Goal: Task Accomplishment & Management: Complete application form

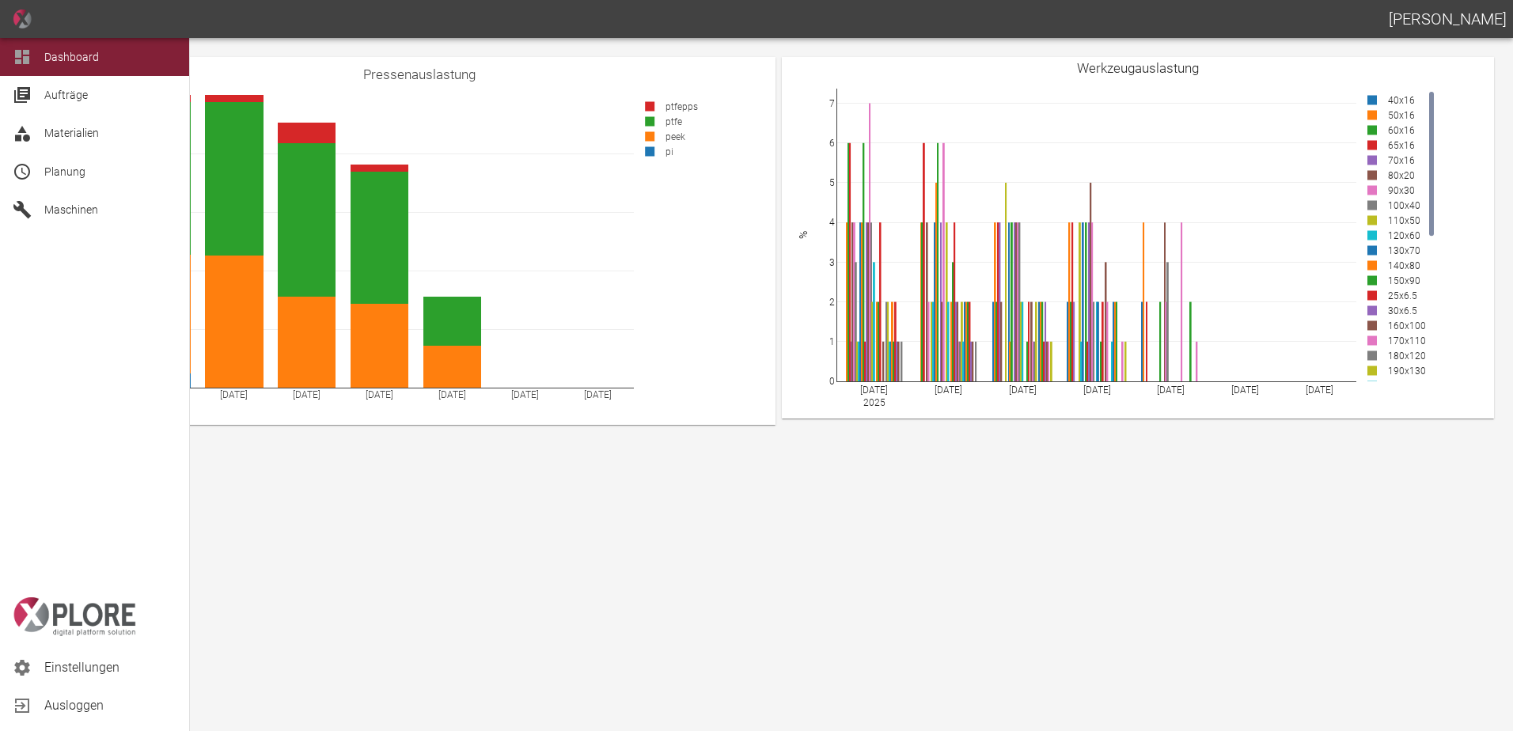
click at [45, 174] on span "Planung" at bounding box center [64, 171] width 41 height 13
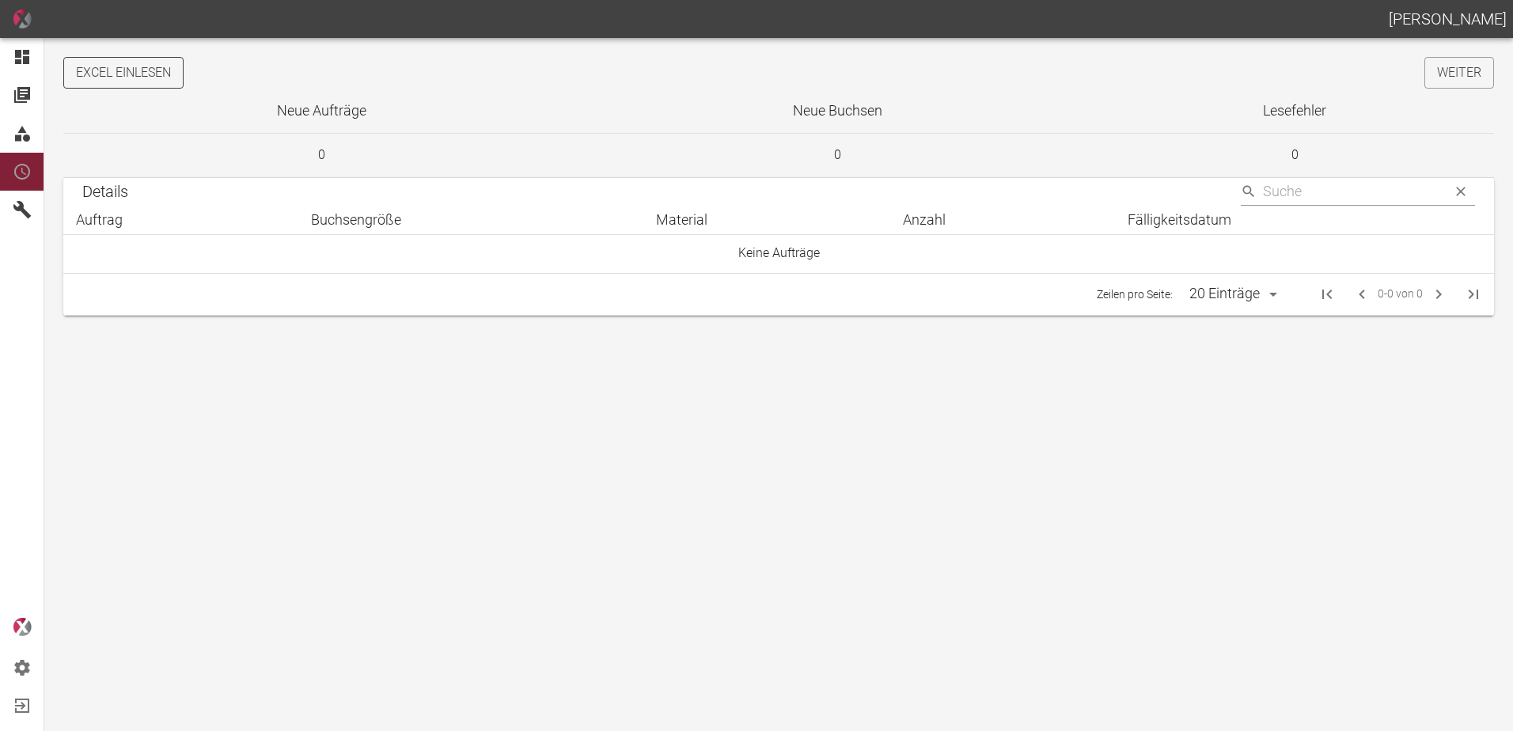
click at [135, 62] on button "Excel einlesen" at bounding box center [123, 73] width 120 height 32
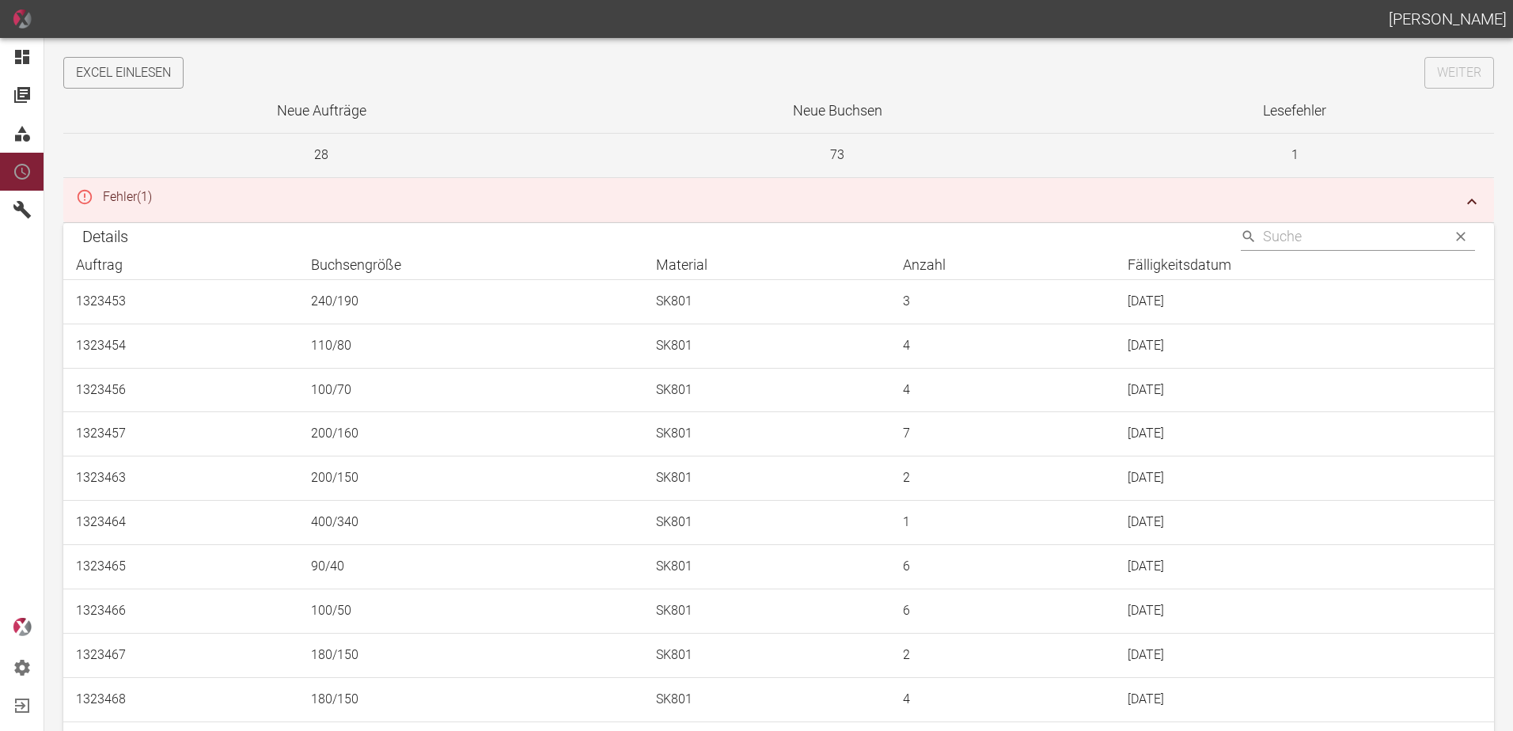
click at [1468, 201] on icon "button" at bounding box center [1471, 201] width 19 height 19
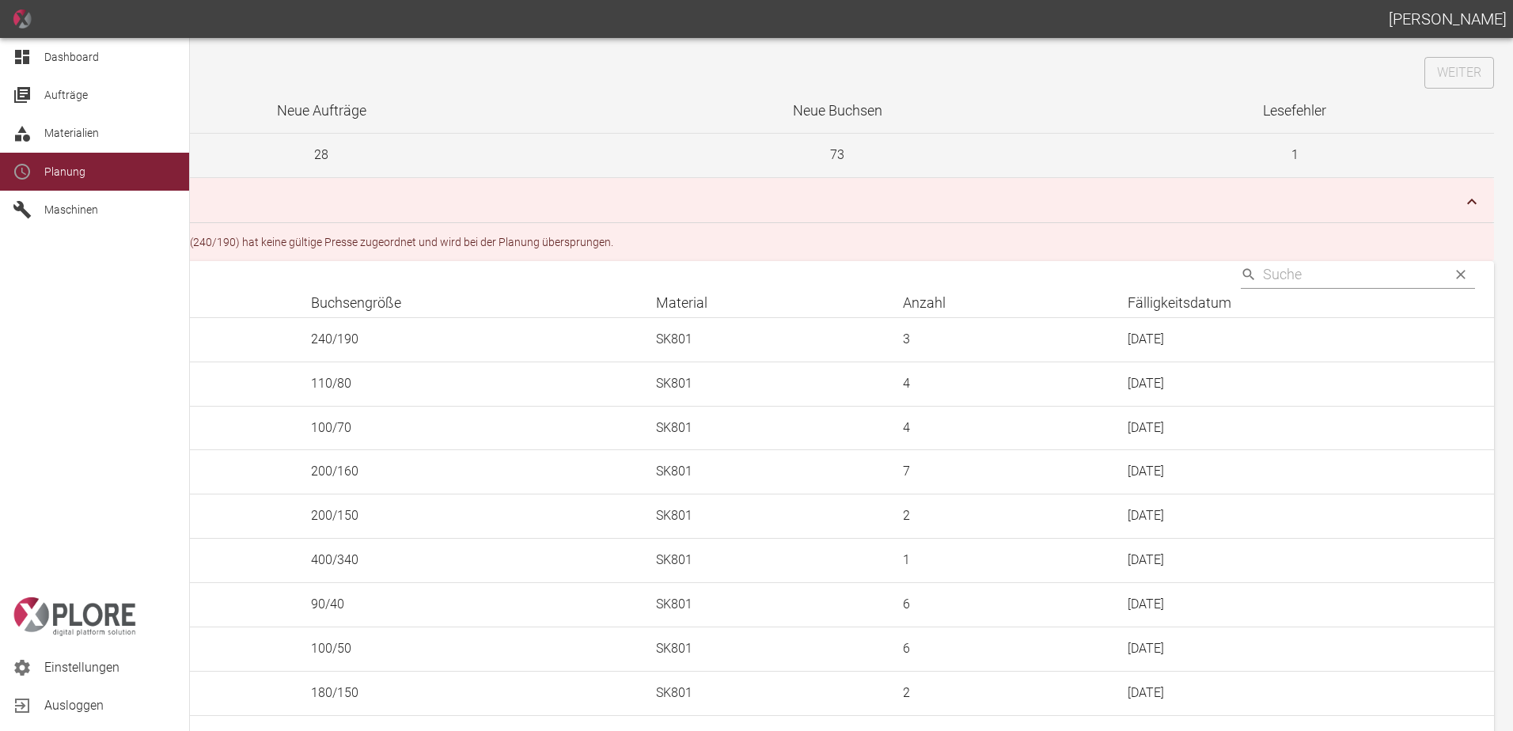
click at [27, 59] on icon at bounding box center [22, 57] width 14 height 14
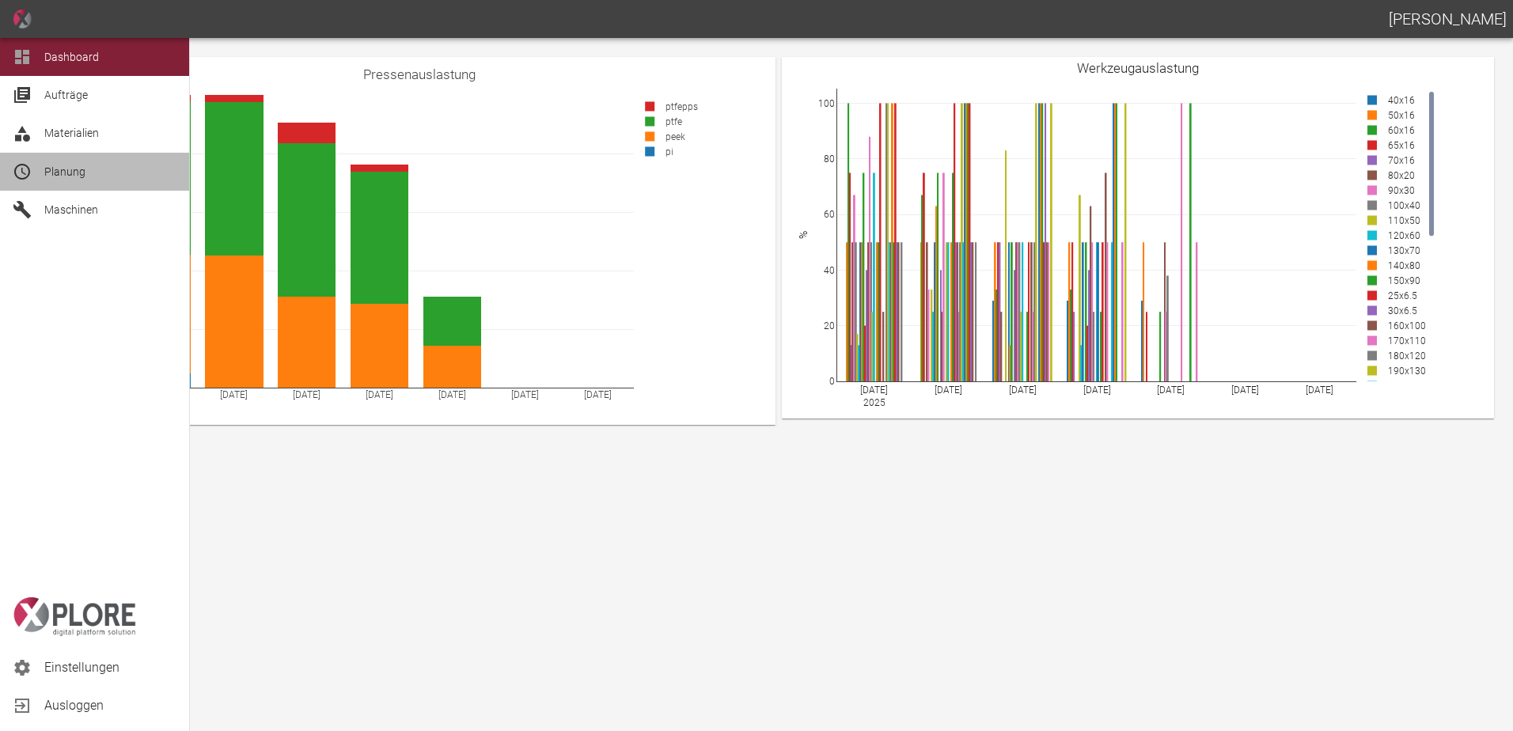
click at [51, 176] on span "Planung" at bounding box center [64, 171] width 41 height 13
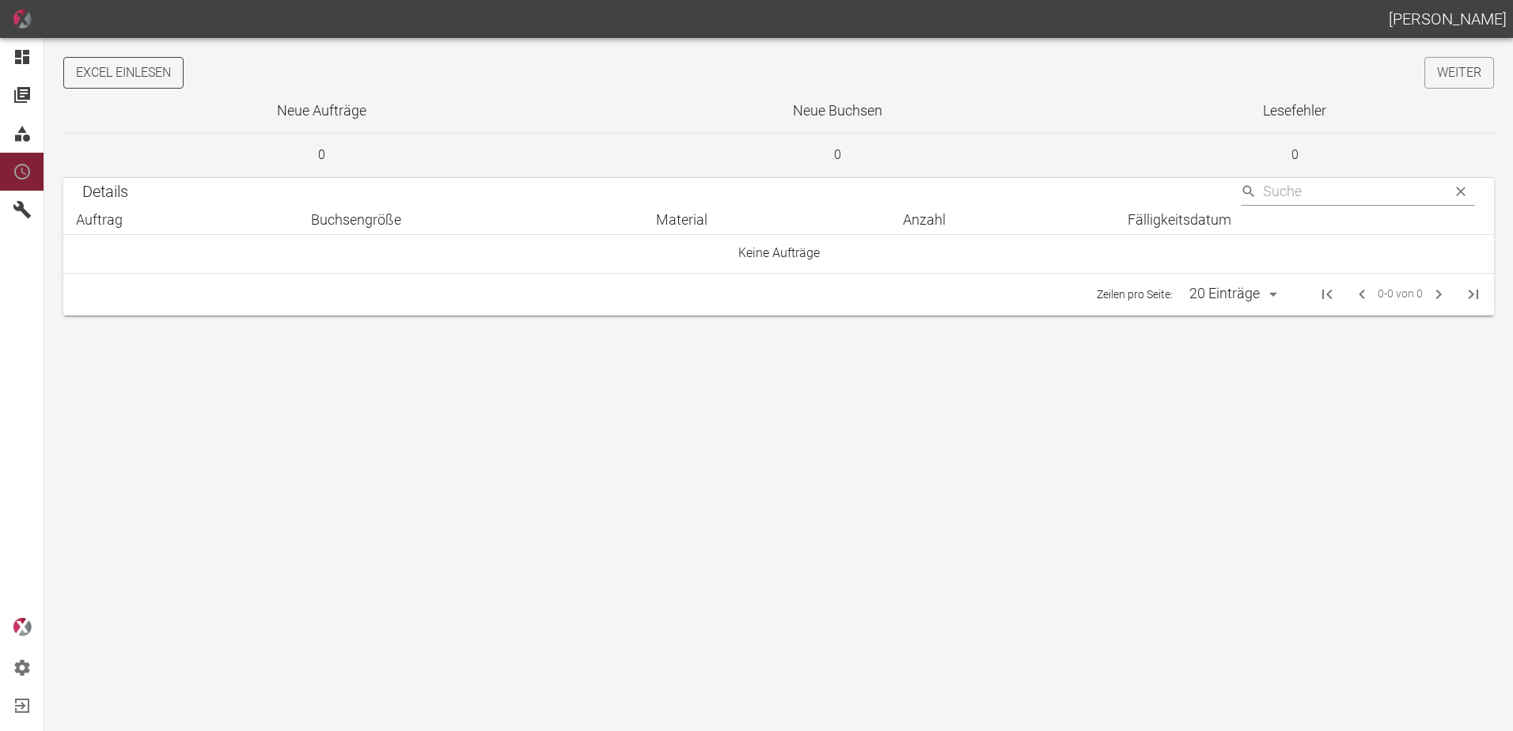
click at [163, 73] on button "Excel einlesen" at bounding box center [123, 73] width 120 height 32
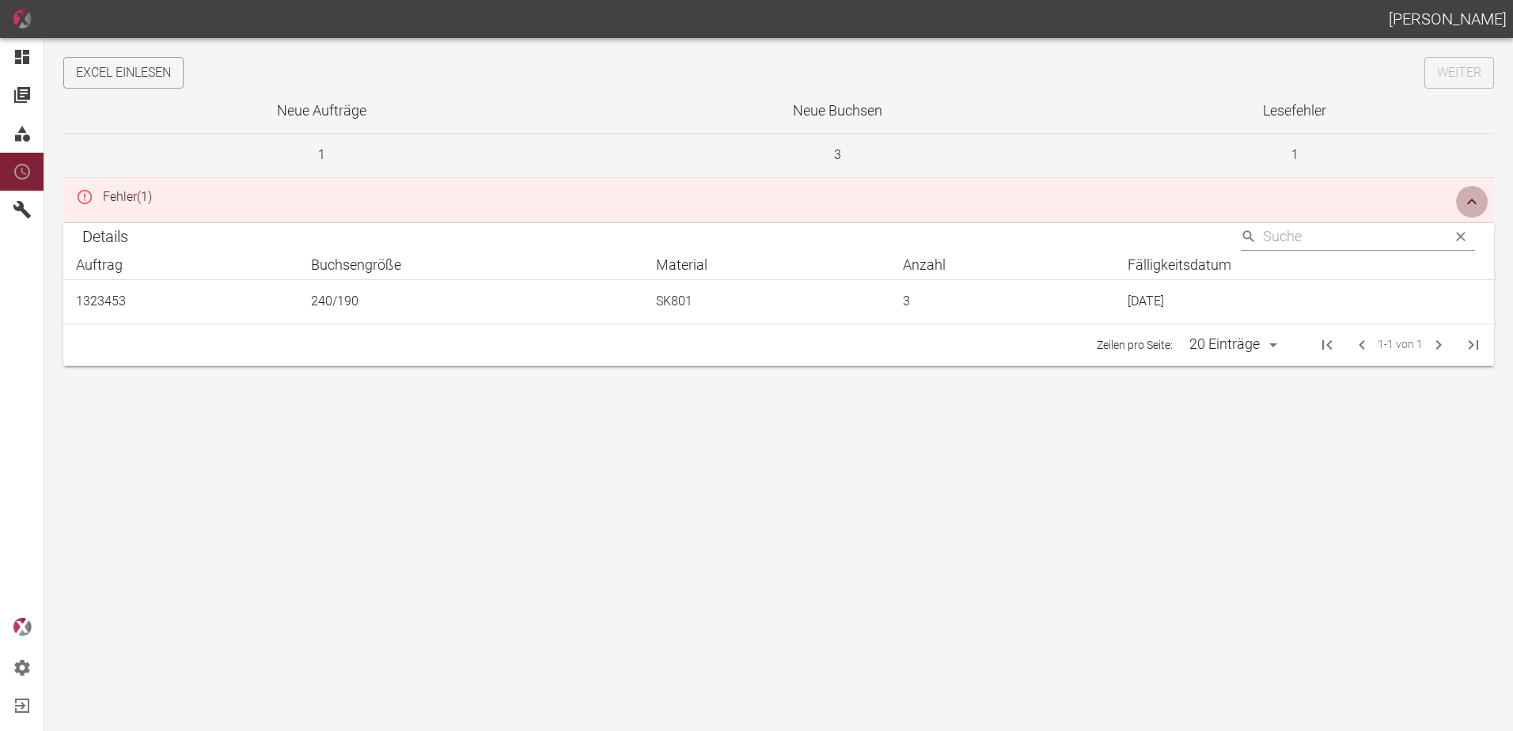
click at [1469, 206] on icon "button" at bounding box center [1471, 201] width 19 height 19
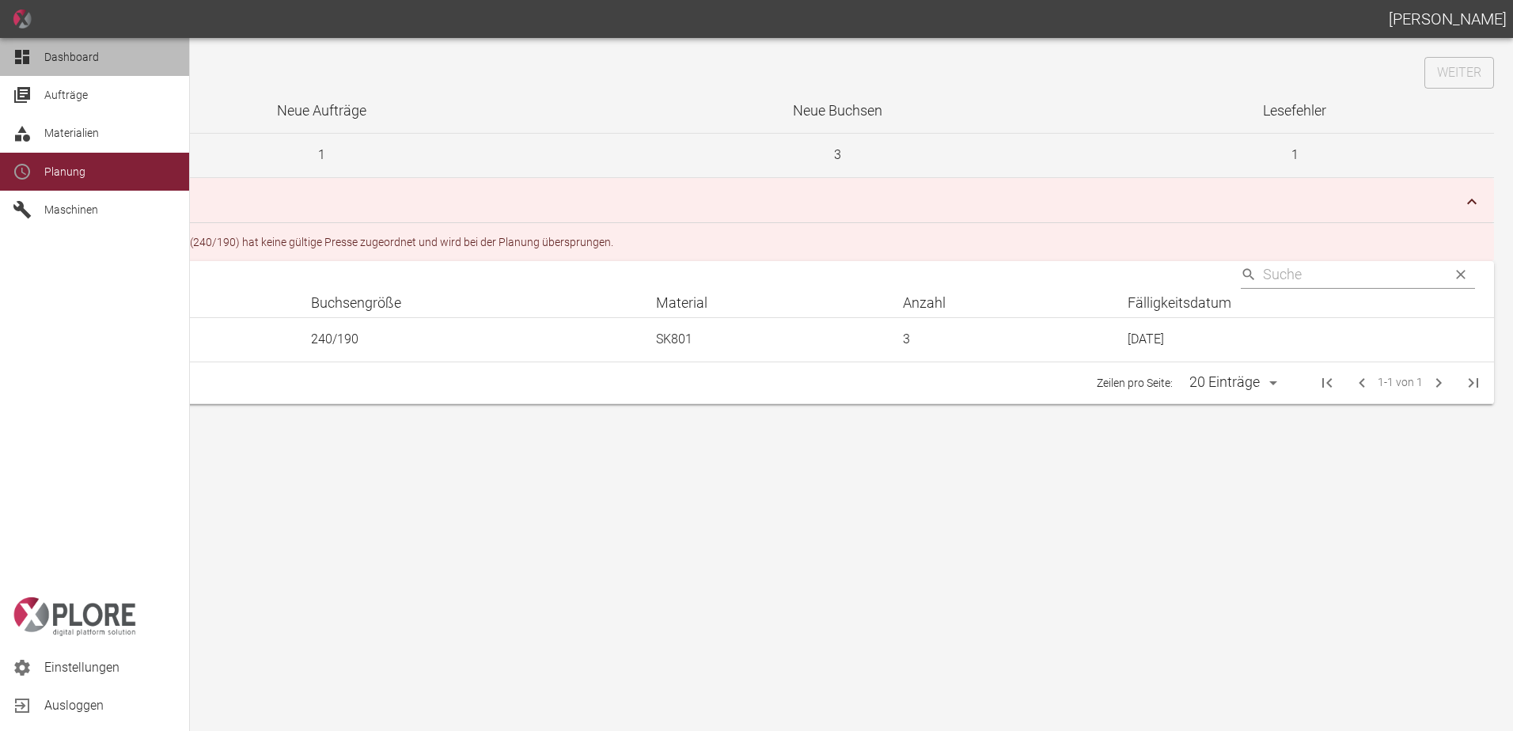
click at [36, 55] on div at bounding box center [25, 56] width 24 height 19
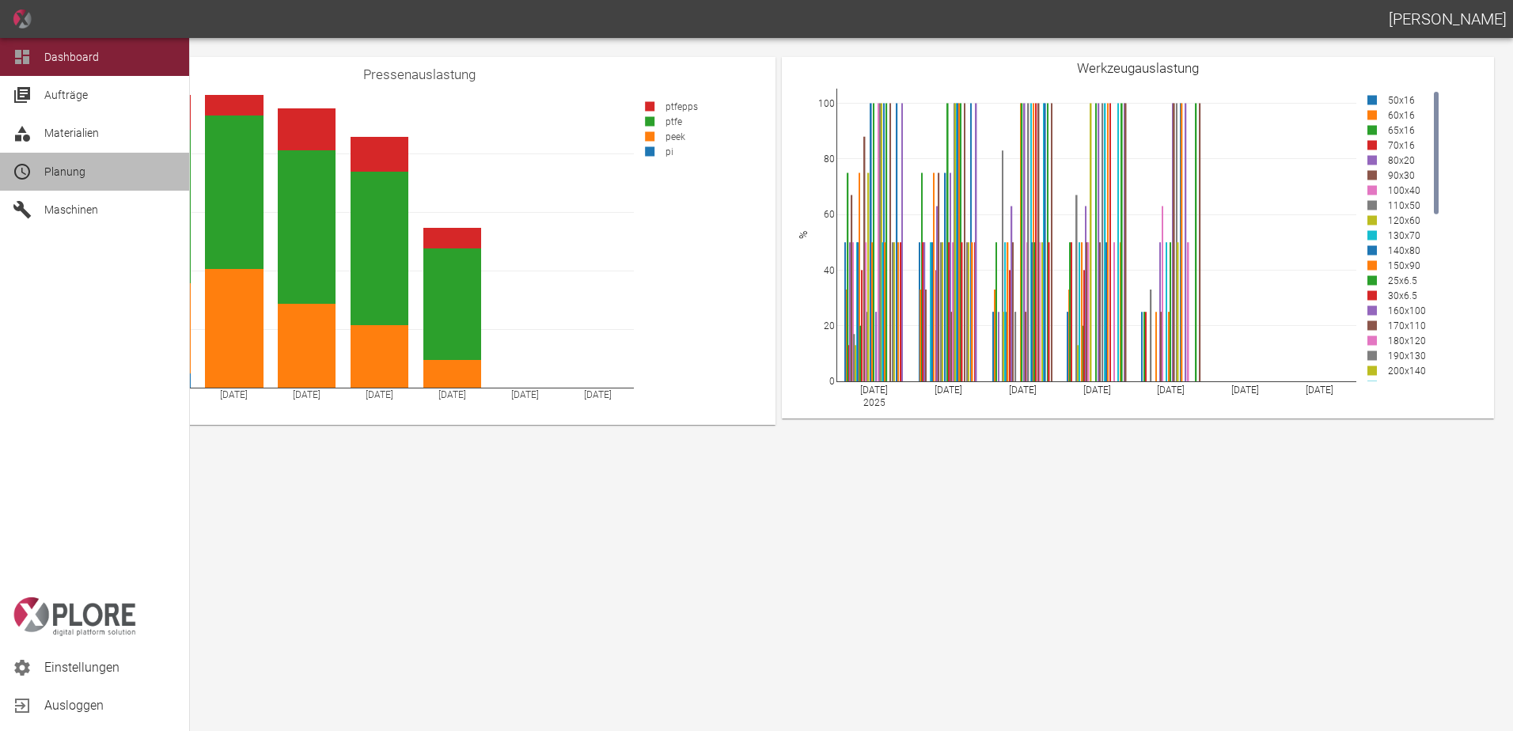
click at [35, 176] on div at bounding box center [25, 171] width 24 height 19
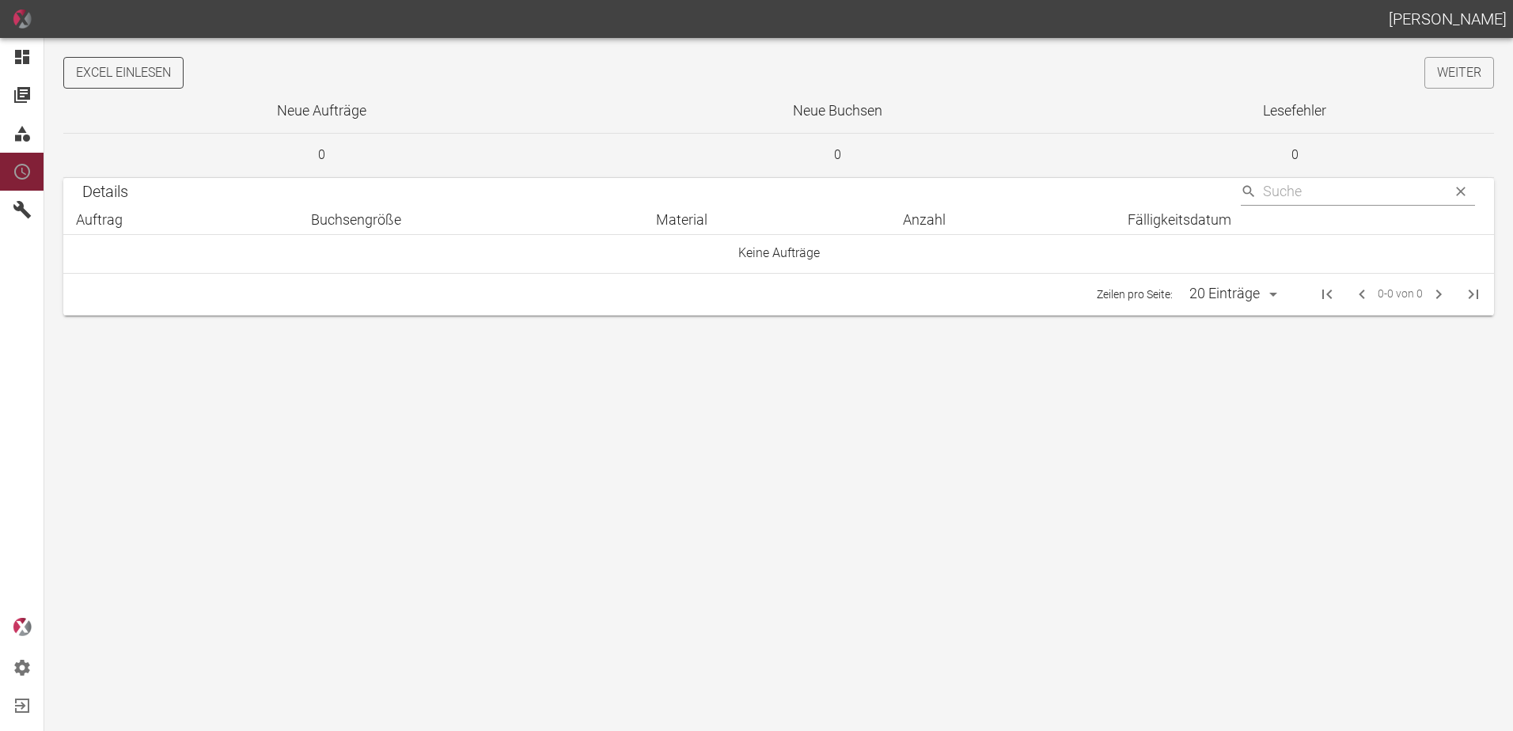
click at [124, 65] on button "Excel einlesen" at bounding box center [123, 73] width 120 height 32
click at [1442, 65] on link "Weiter" at bounding box center [1459, 73] width 70 height 32
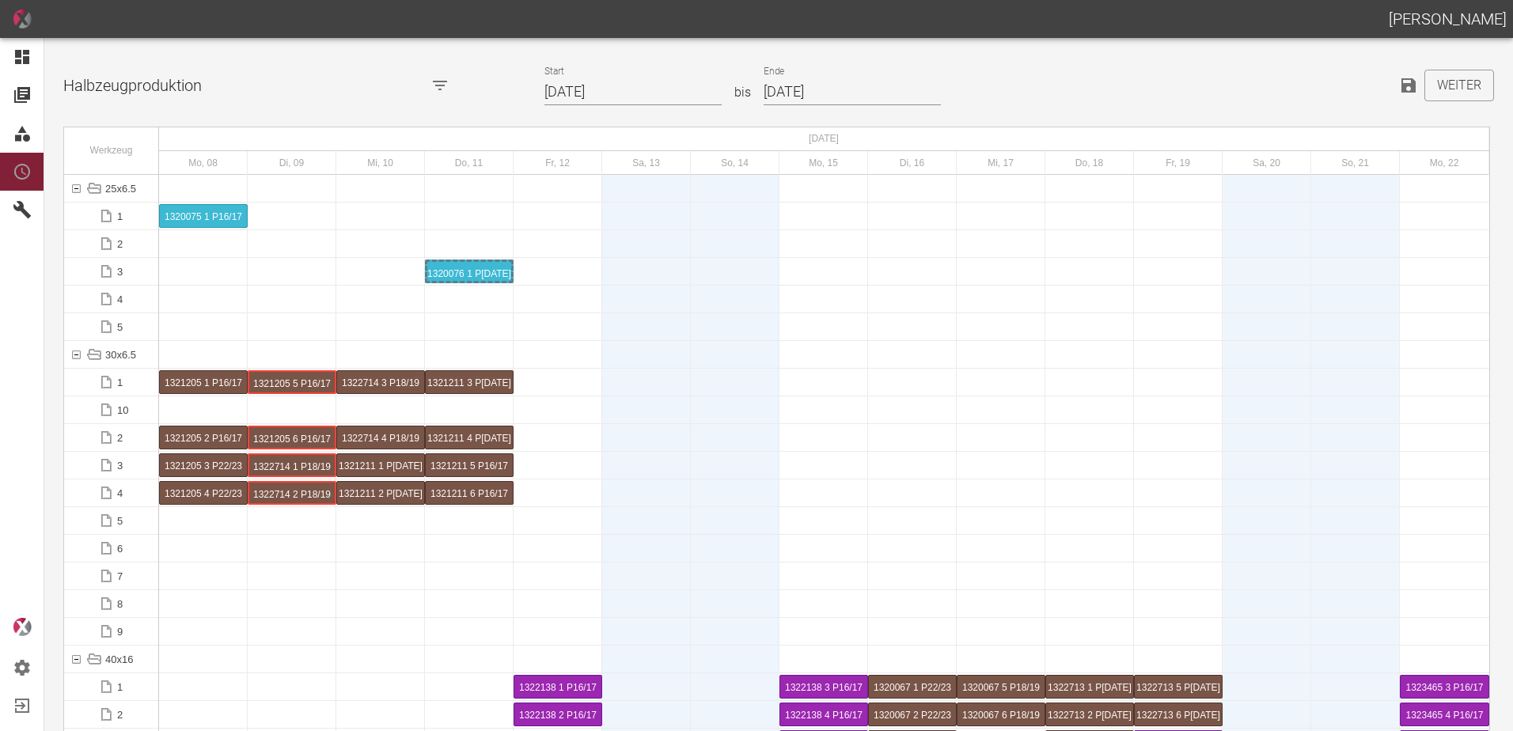
click at [632, 90] on input "08.09.2025" at bounding box center [632, 92] width 177 height 28
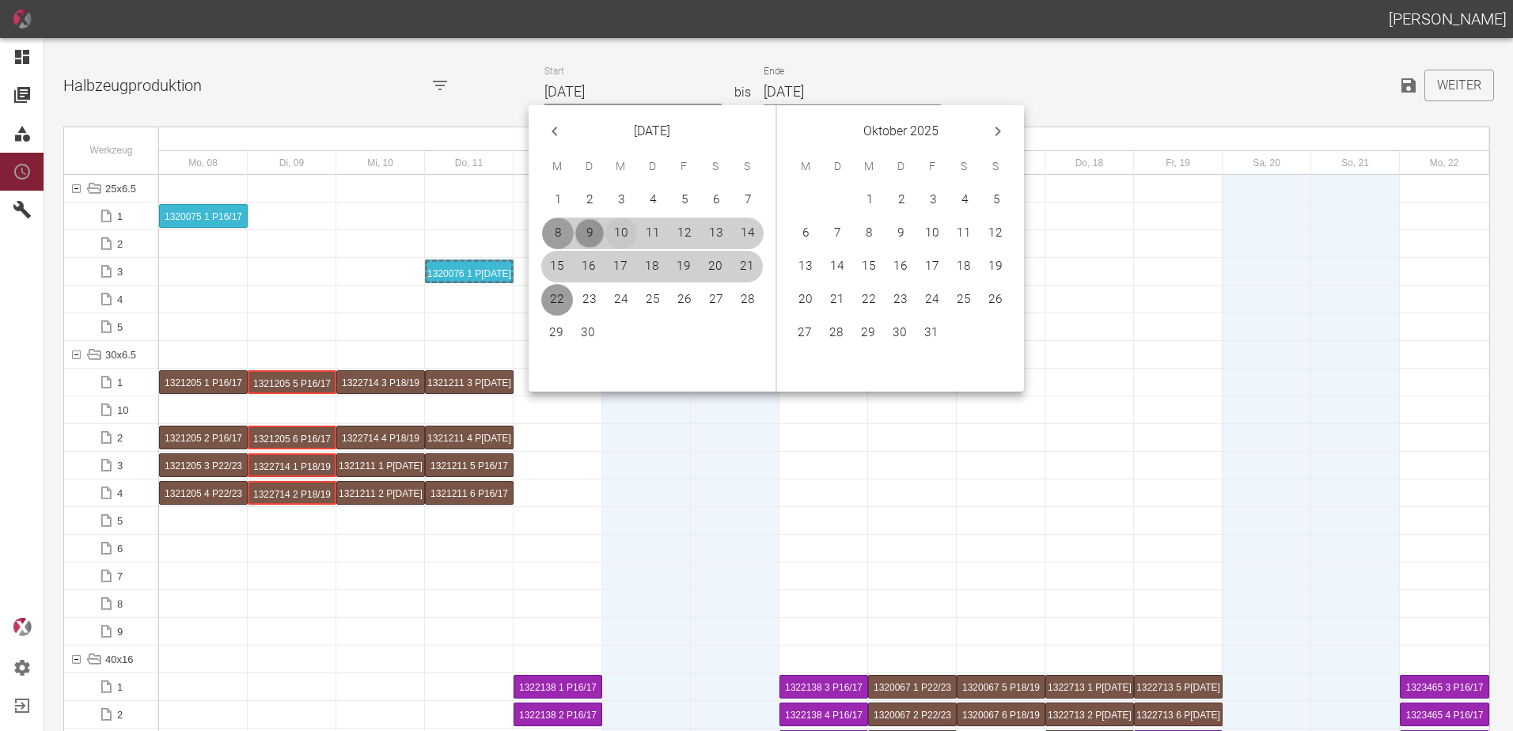
drag, startPoint x: 592, startPoint y: 233, endPoint x: 613, endPoint y: 235, distance: 20.7
click at [593, 233] on button "9" at bounding box center [590, 234] width 32 height 32
type input "[DATE]"
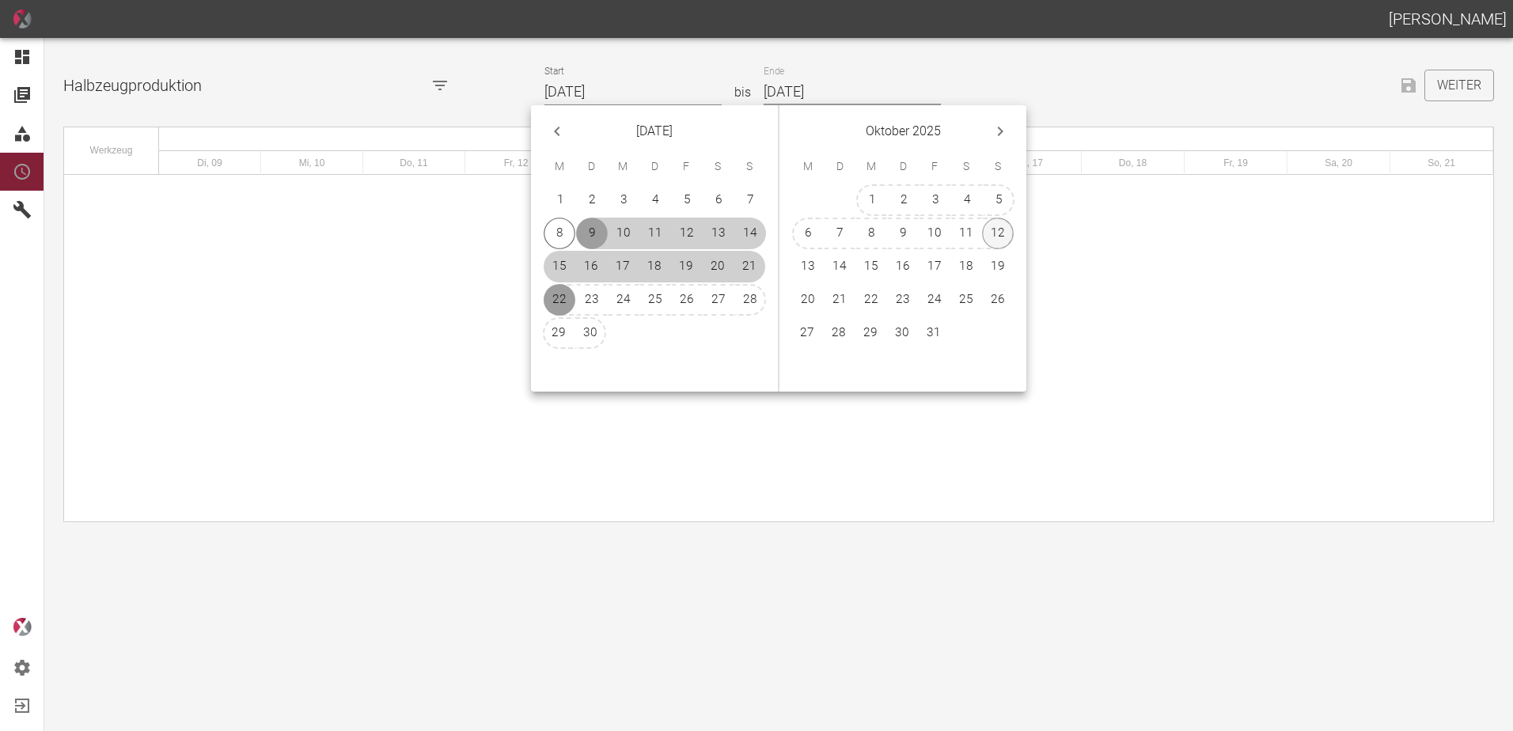
click at [1004, 235] on button "12" at bounding box center [998, 234] width 32 height 32
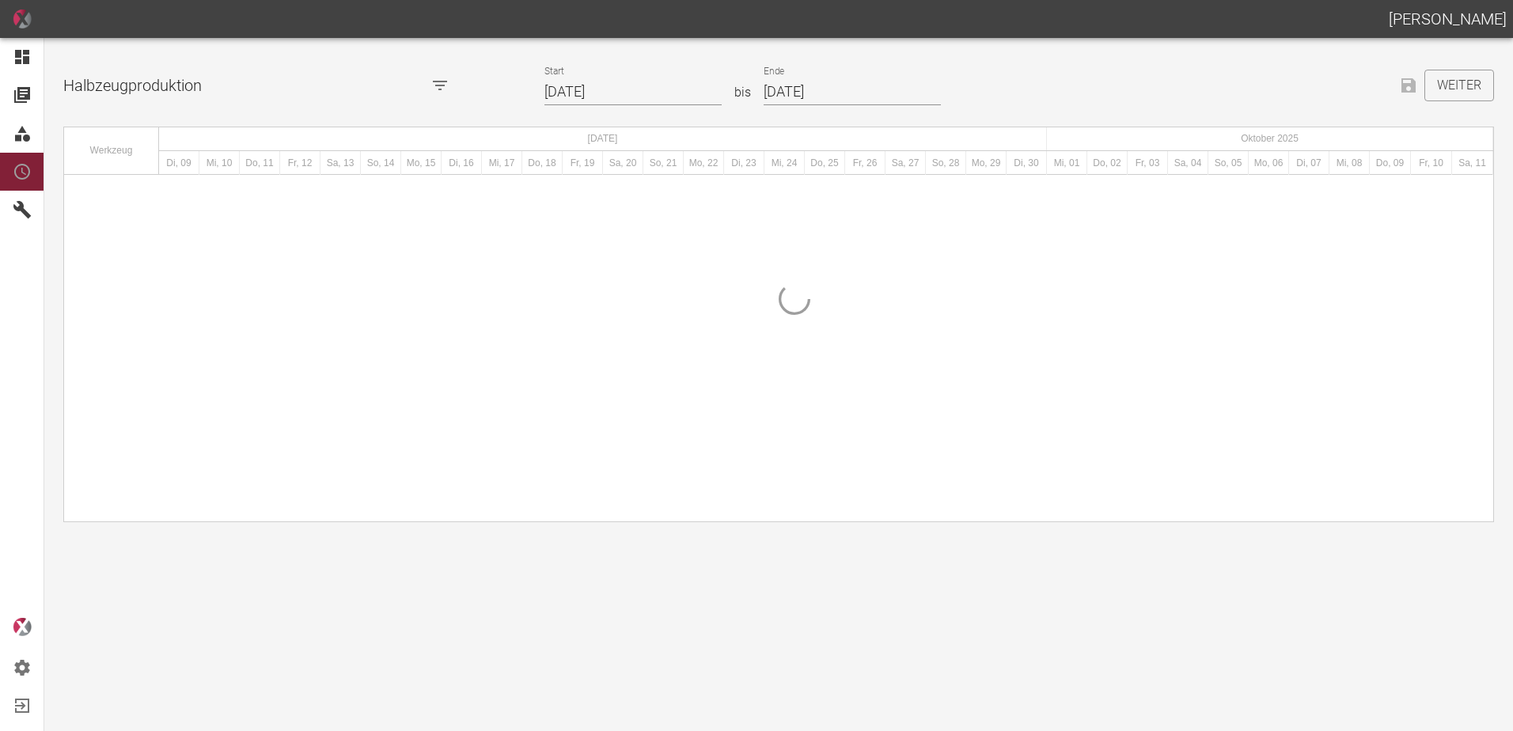
type input "[DATE]"
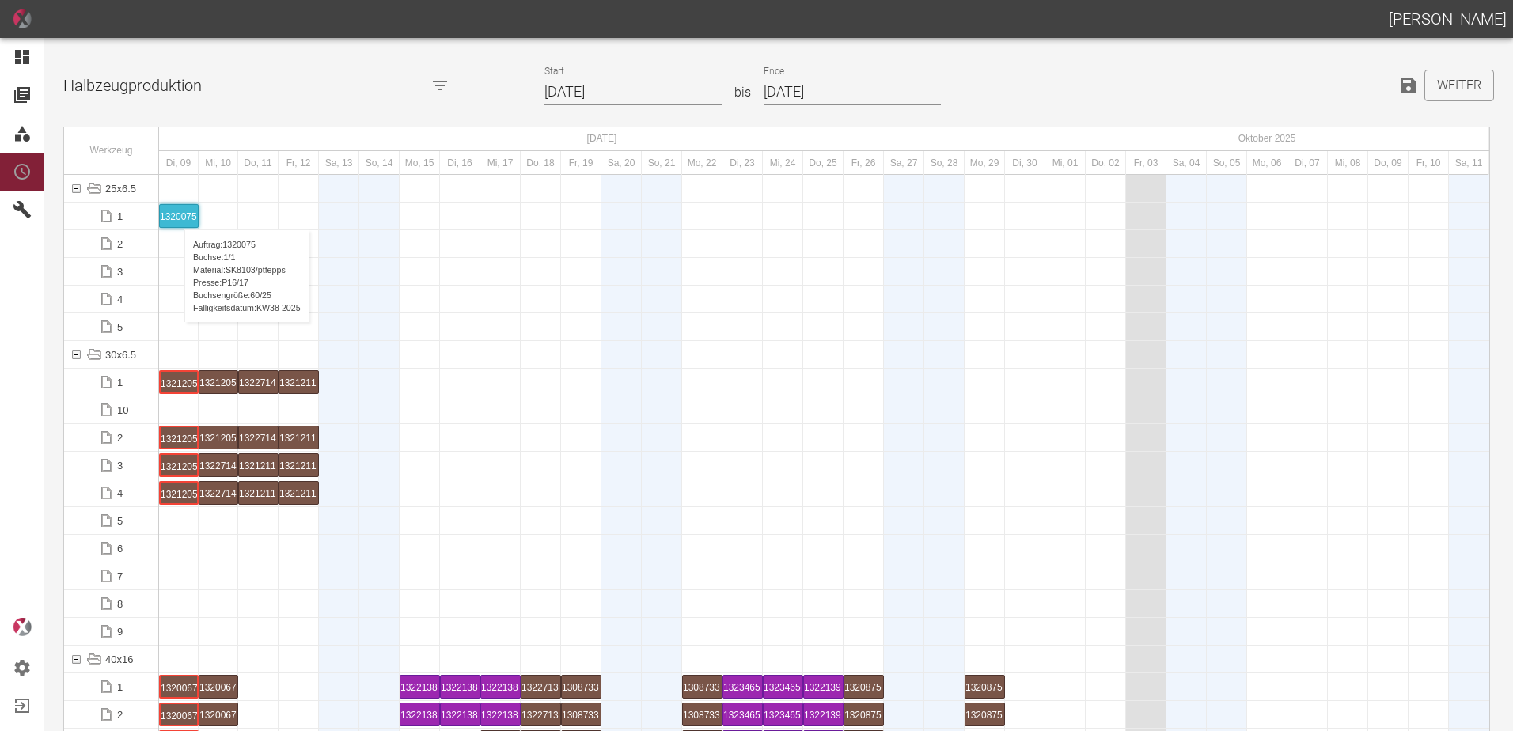
click at [176, 214] on div "1320075 1 P16/17" at bounding box center [179, 216] width 38 height 22
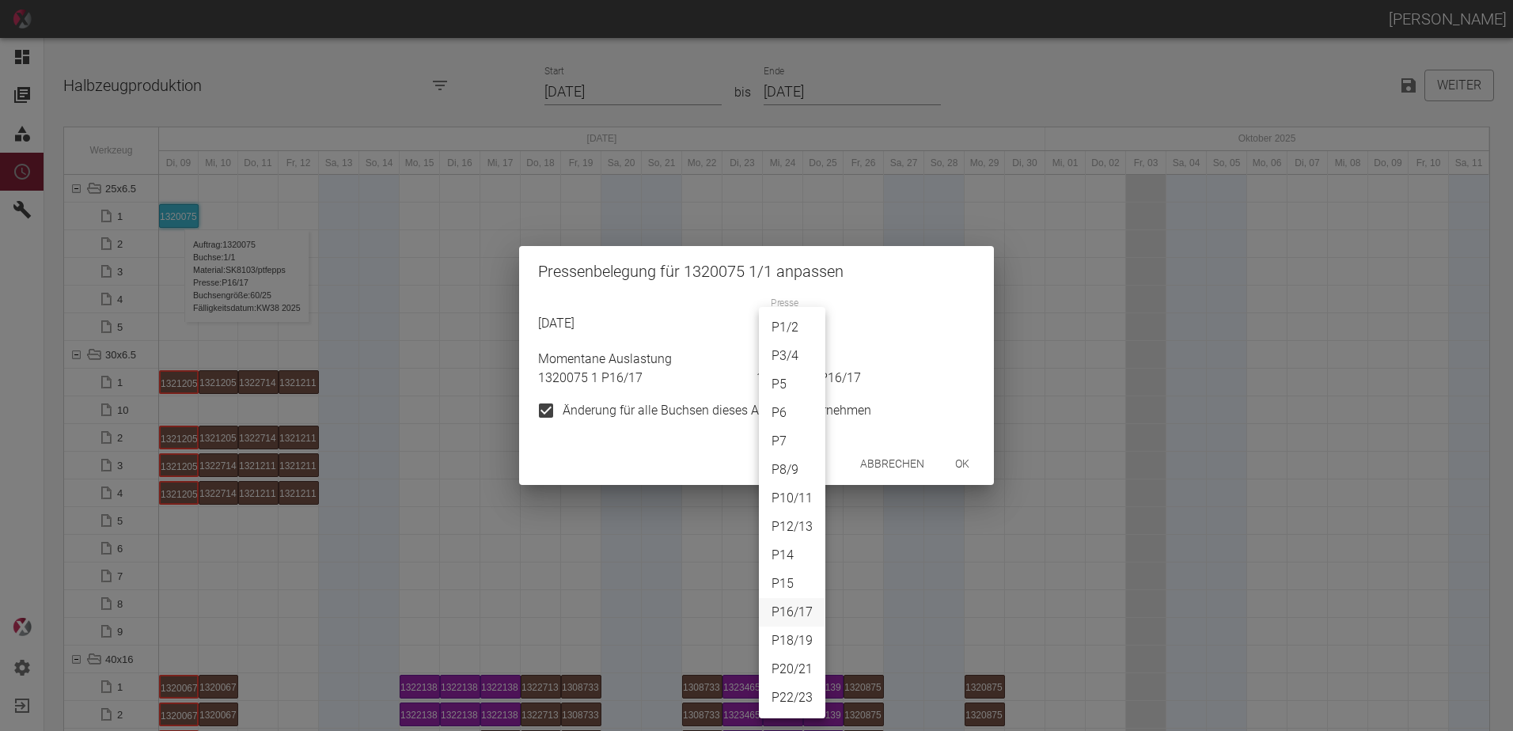
click at [787, 335] on body "ALEXANDER WERNECKE Dashboard Aufträge Materialien Planung Maschinen Einstellung…" at bounding box center [756, 365] width 1513 height 731
click at [791, 324] on li "P1/2" at bounding box center [792, 327] width 66 height 28
type input "P1/2"
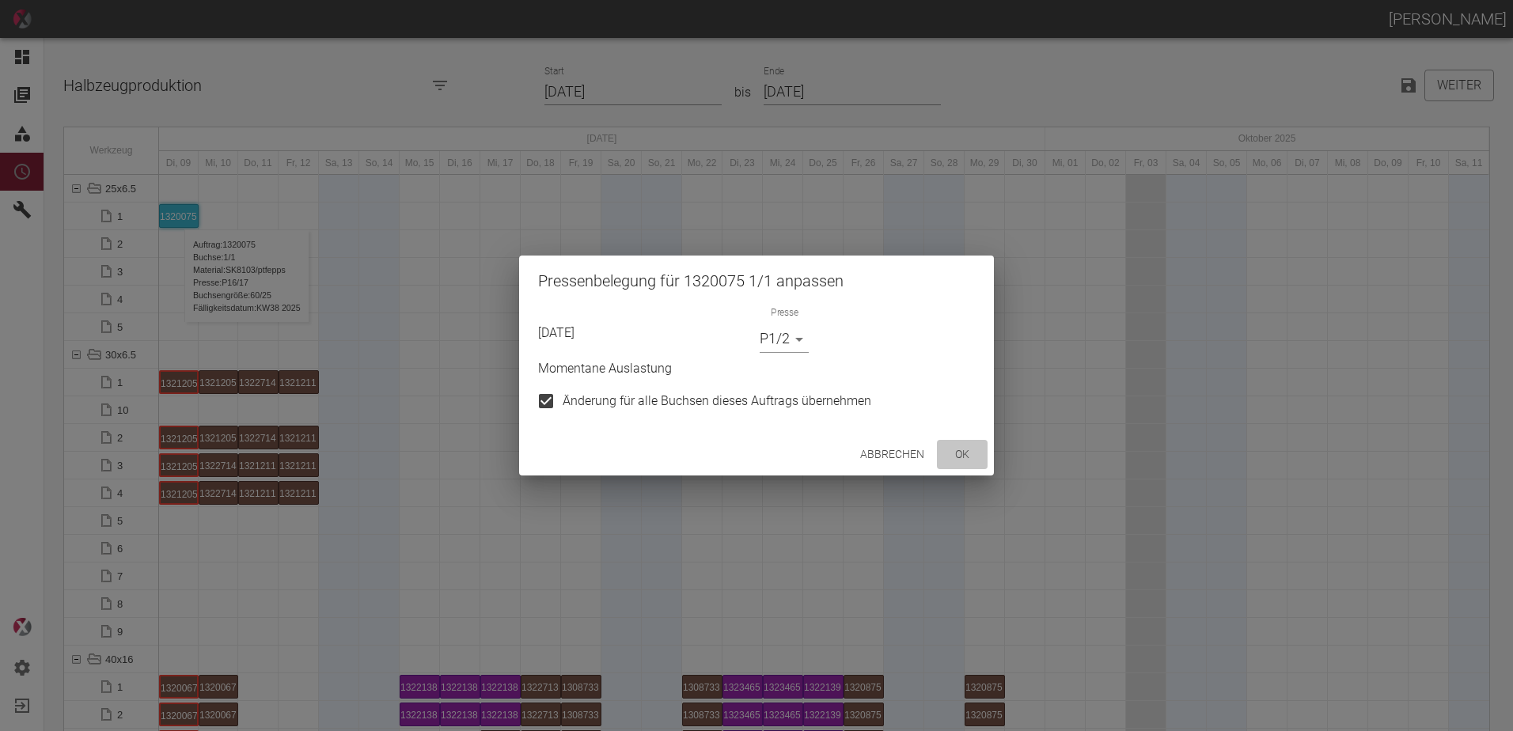
click at [954, 459] on button "ok" at bounding box center [962, 454] width 51 height 29
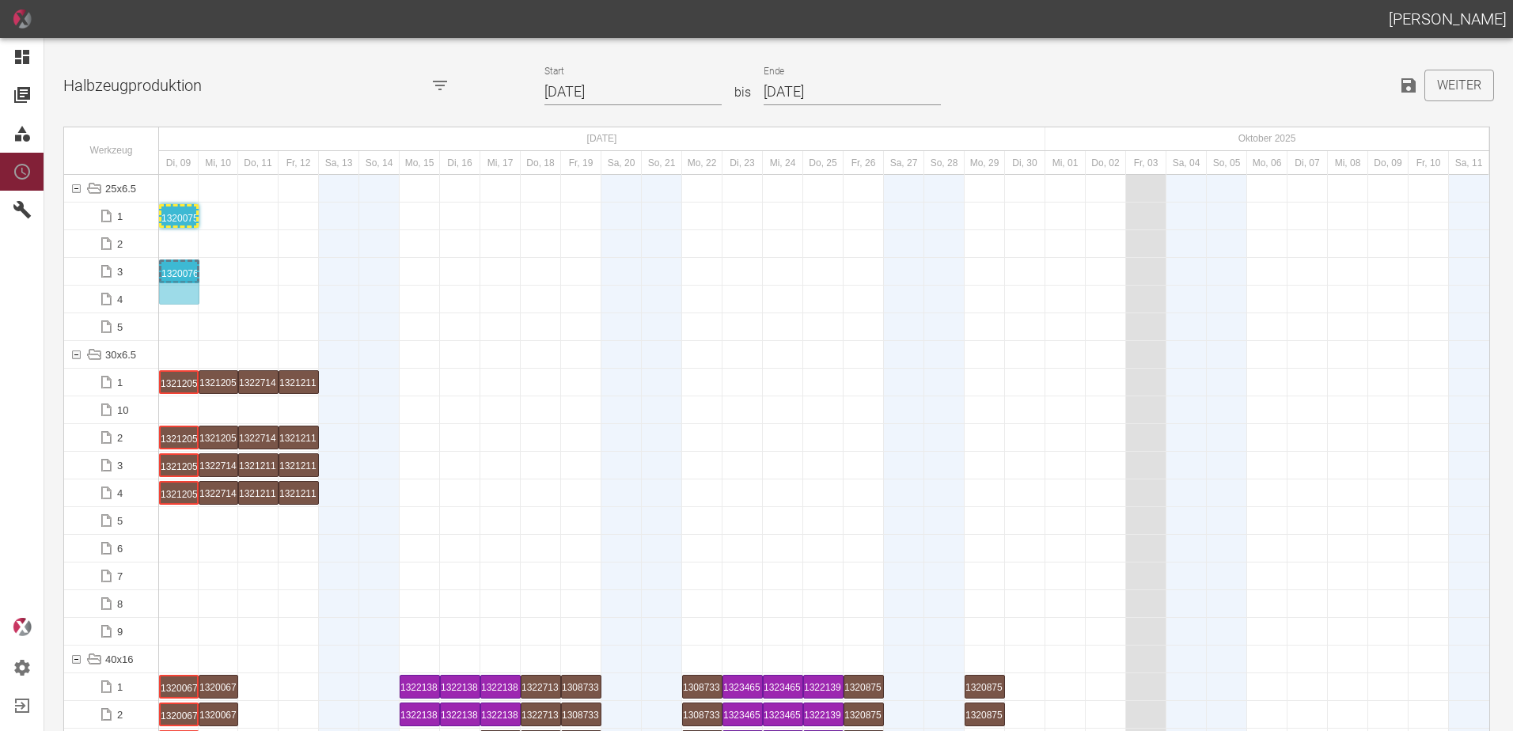
drag, startPoint x: 259, startPoint y: 279, endPoint x: 175, endPoint y: 264, distance: 85.2
click at [189, 273] on div "1320076 1 P10/11" at bounding box center [178, 271] width 35 height 19
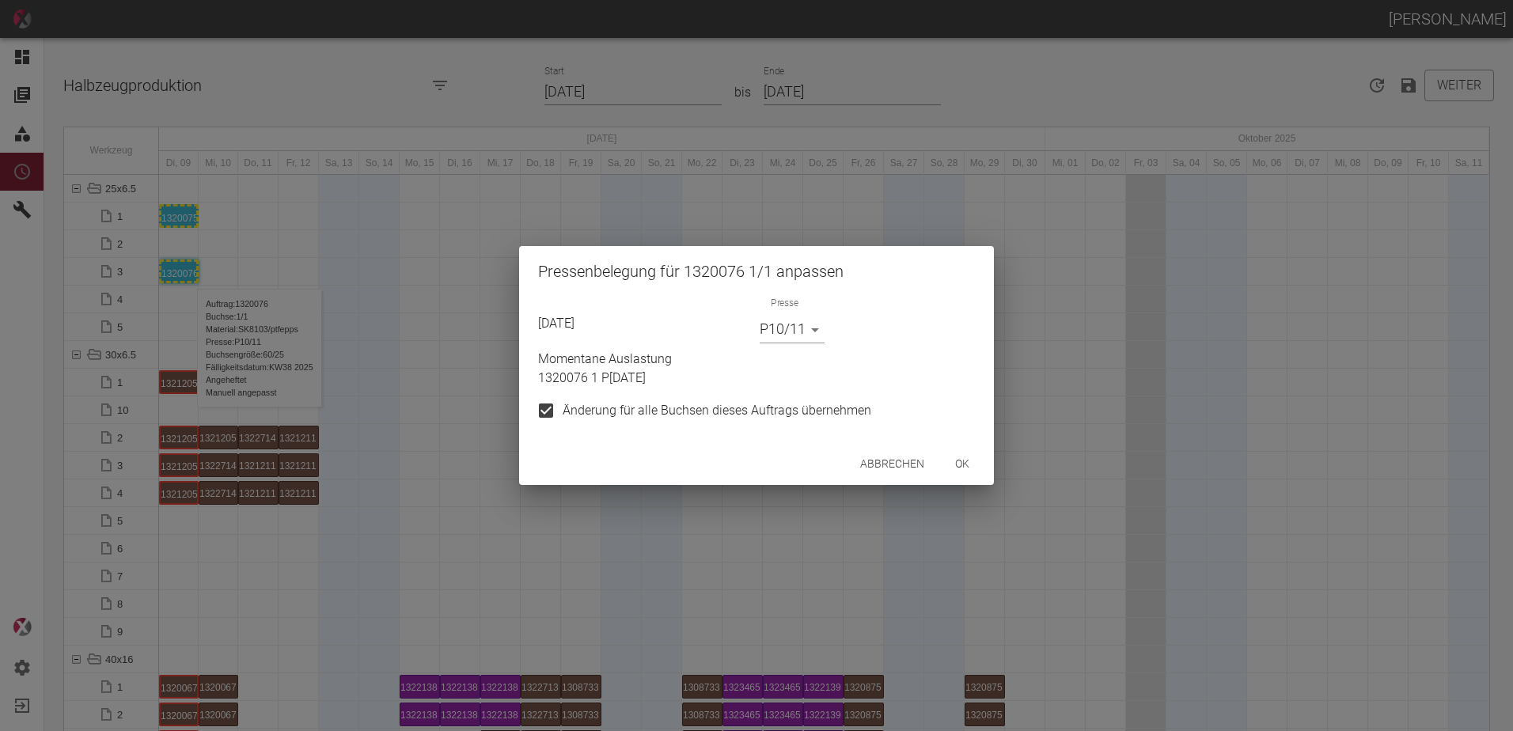
click at [783, 335] on body "ALEXANDER WERNECKE Dashboard Aufträge Materialien Planung Maschinen Einstellung…" at bounding box center [756, 365] width 1513 height 731
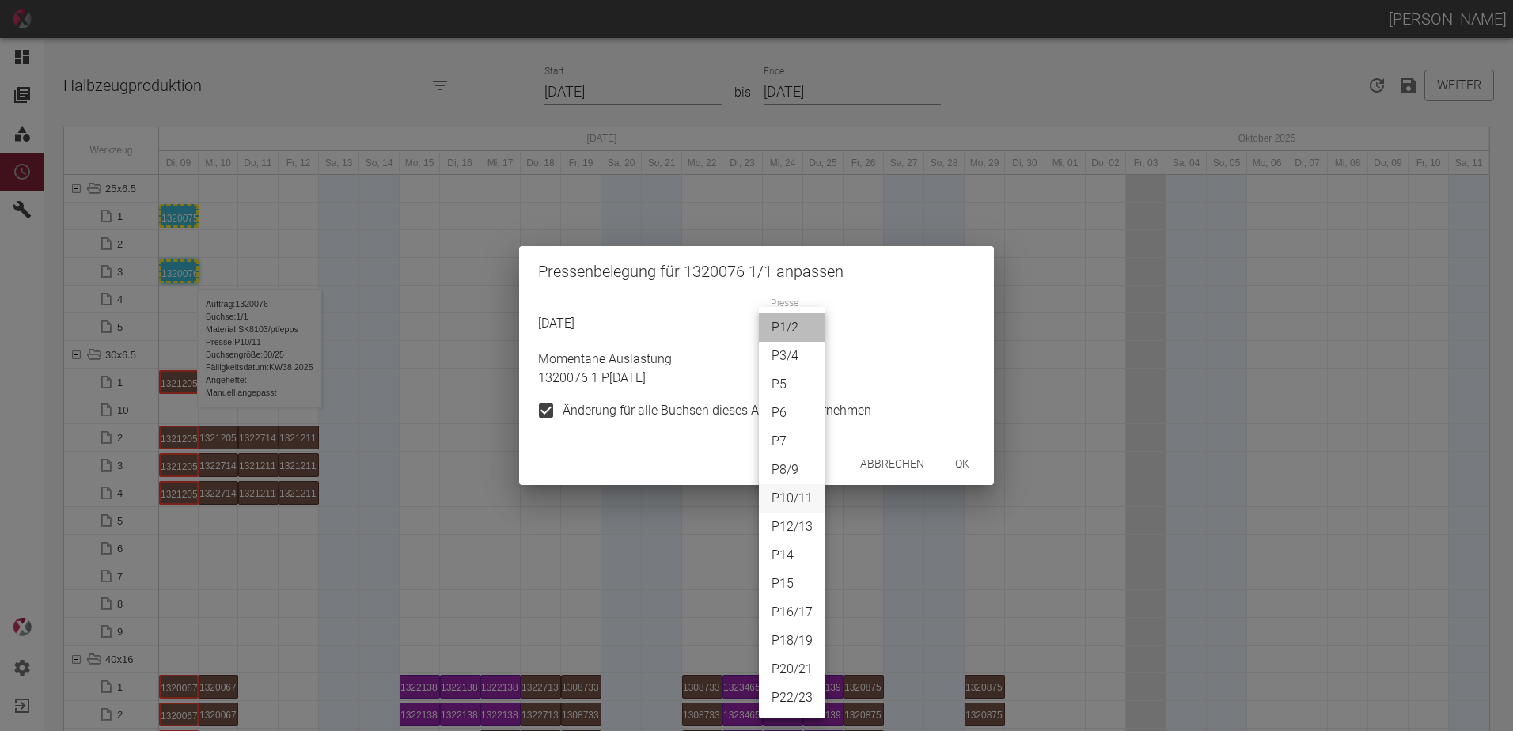
click at [796, 327] on li "P1/2" at bounding box center [792, 327] width 66 height 28
type input "P1/2"
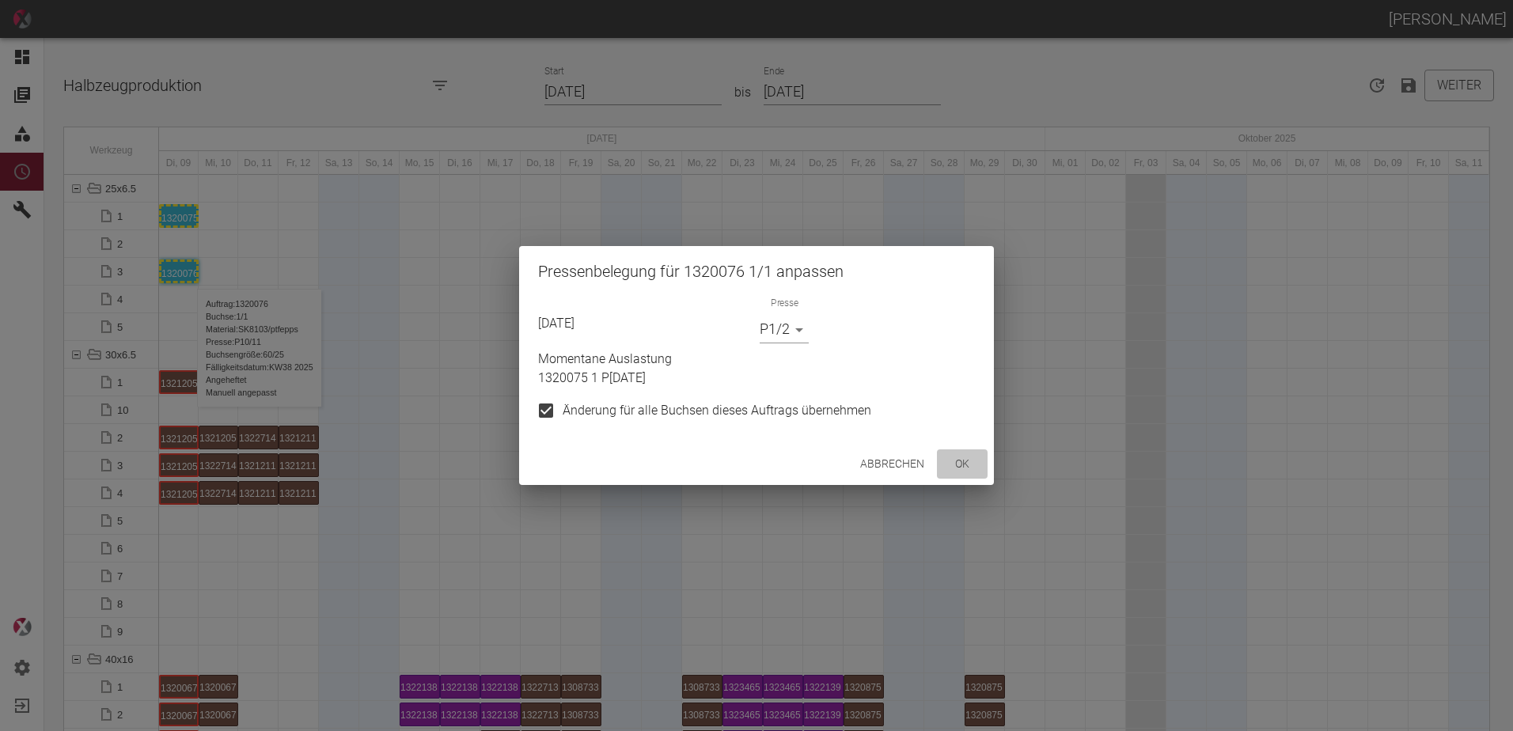
click at [951, 462] on button "ok" at bounding box center [962, 463] width 51 height 29
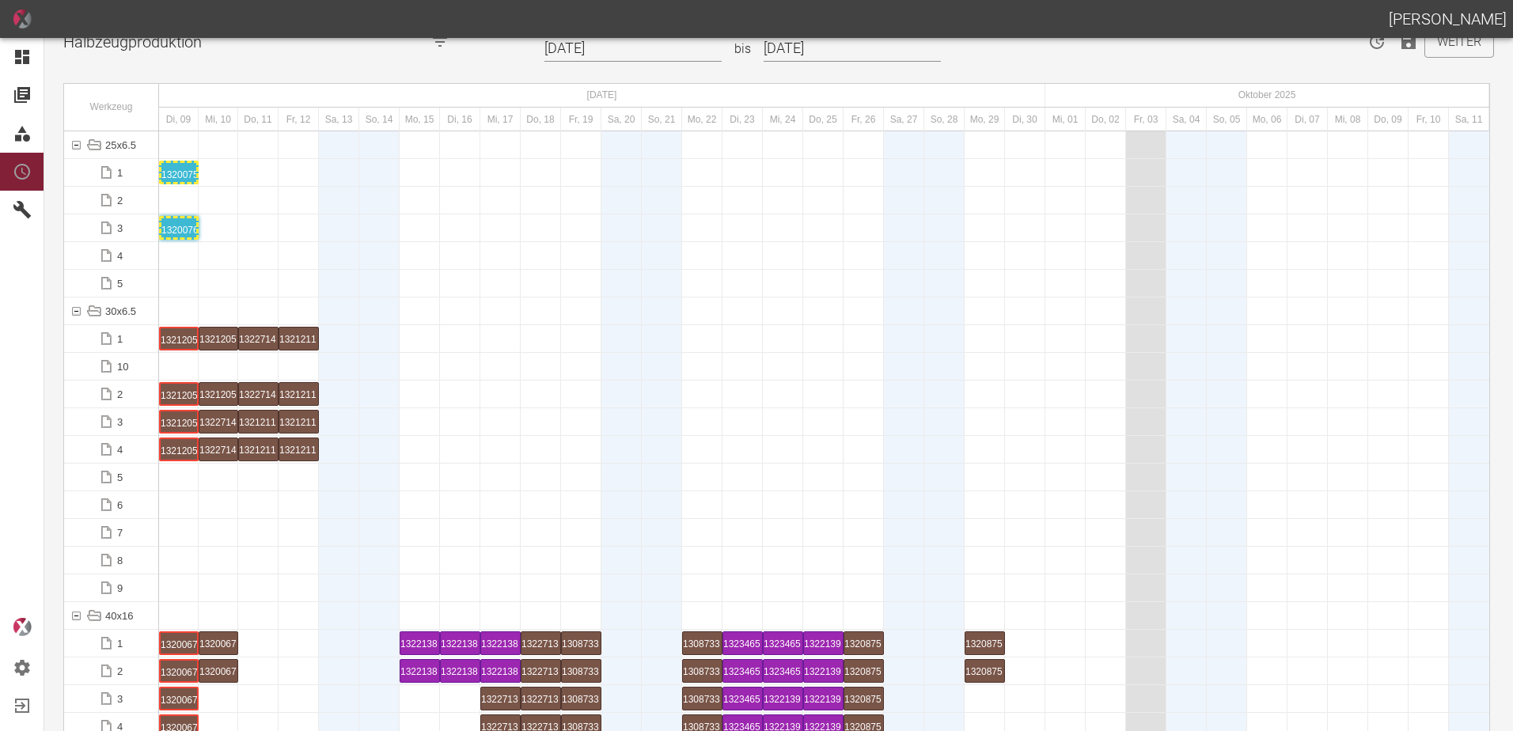
scroll to position [79, 0]
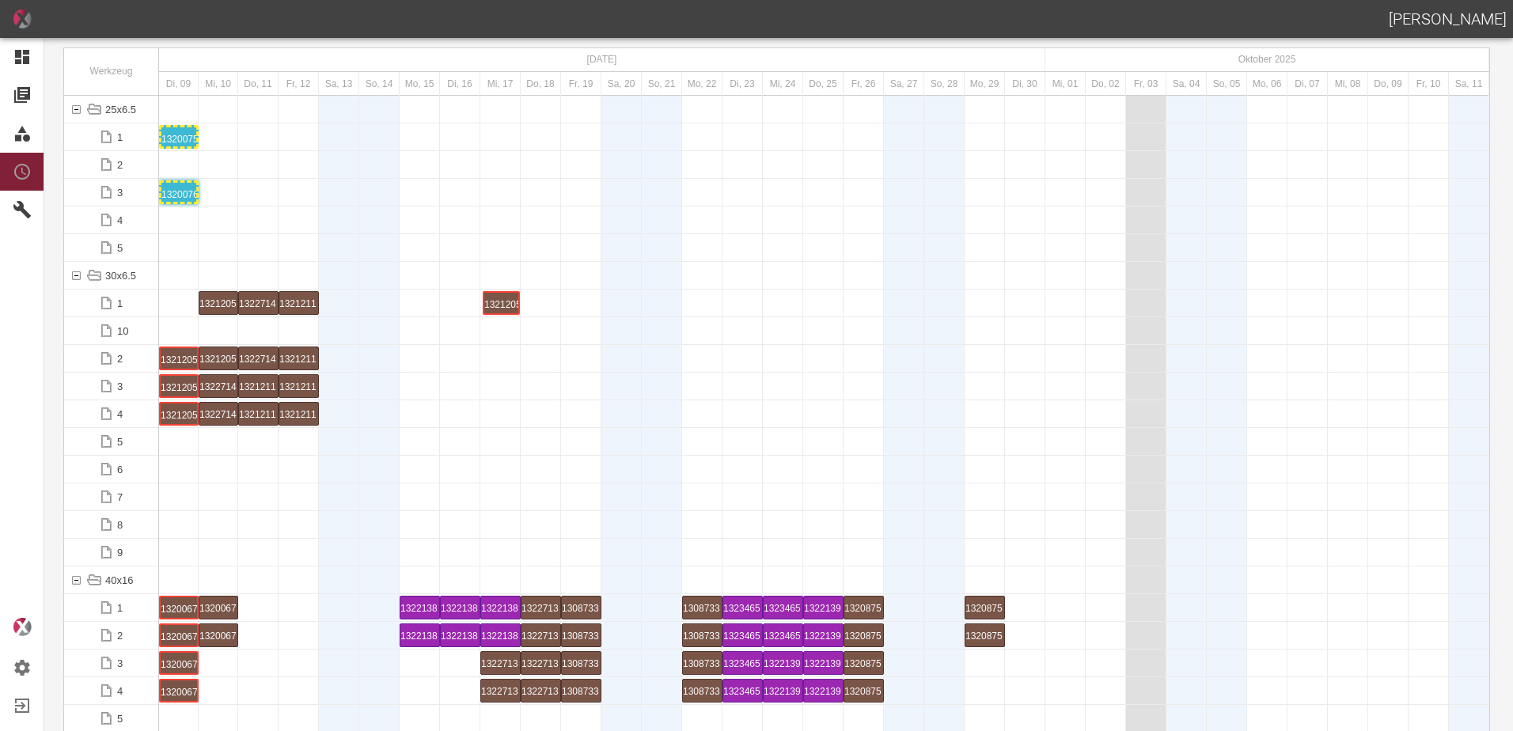
drag, startPoint x: 186, startPoint y: 304, endPoint x: 521, endPoint y: 279, distance: 335.6
drag, startPoint x: 173, startPoint y: 361, endPoint x: 487, endPoint y: 333, distance: 315.4
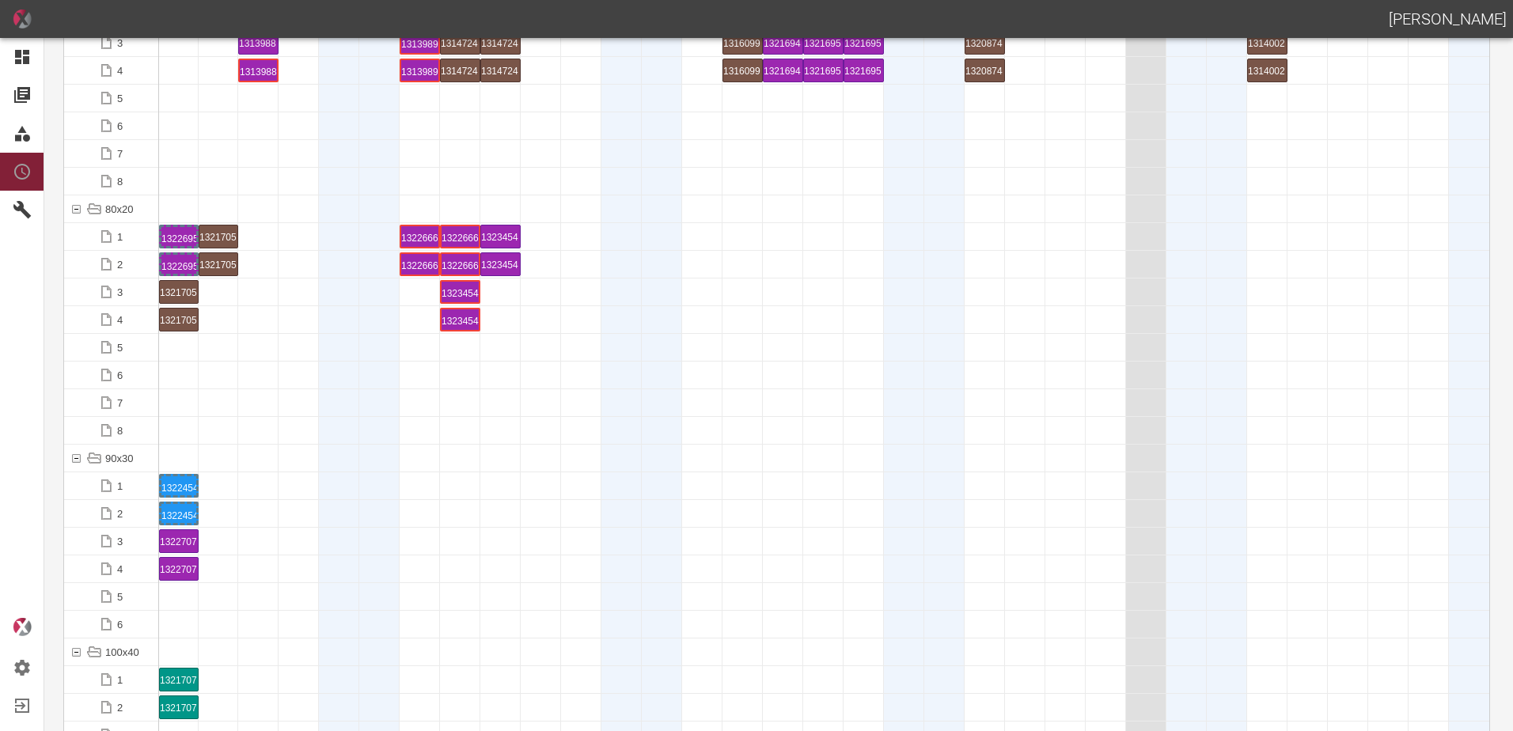
scroll to position [1662, 0]
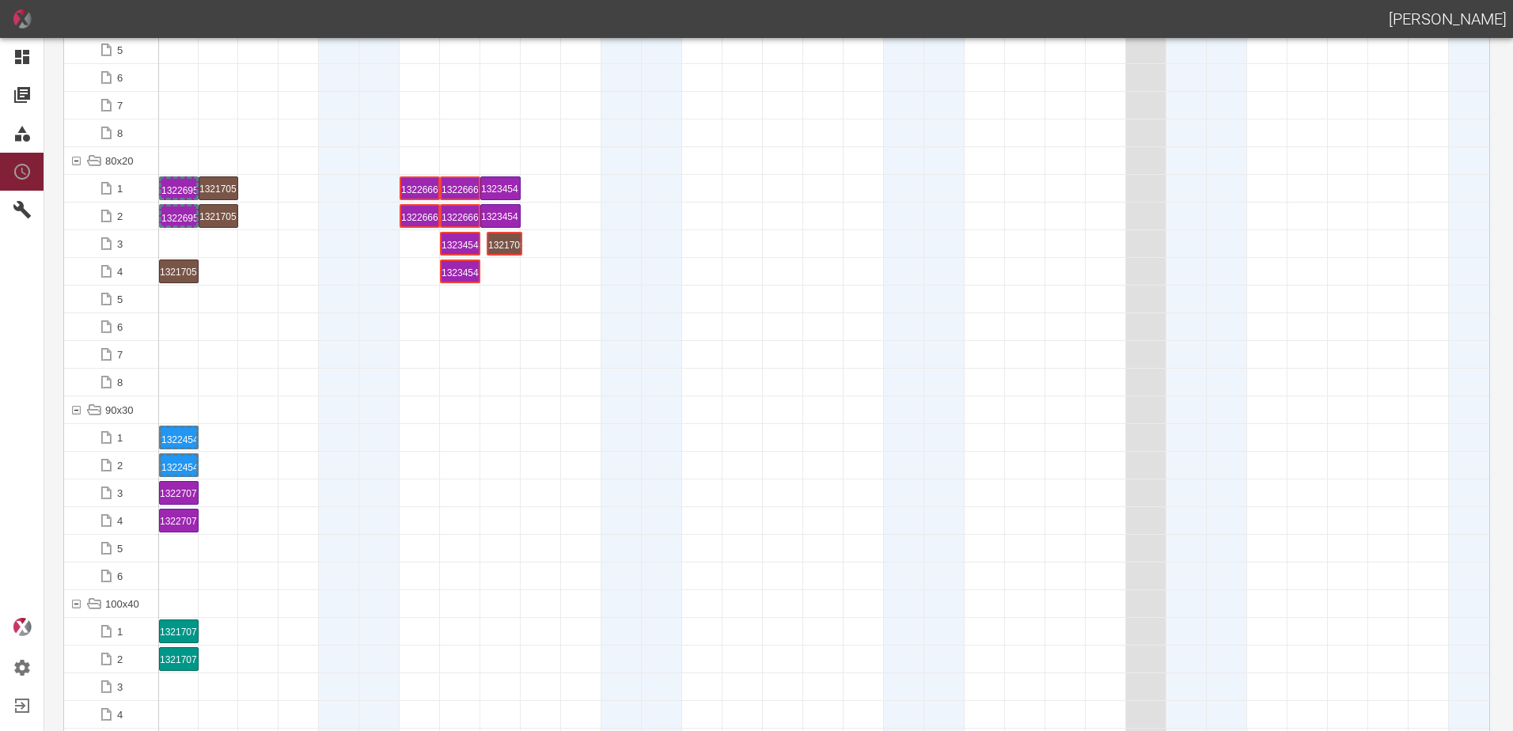
drag, startPoint x: 182, startPoint y: 245, endPoint x: 509, endPoint y: 247, distance: 326.8
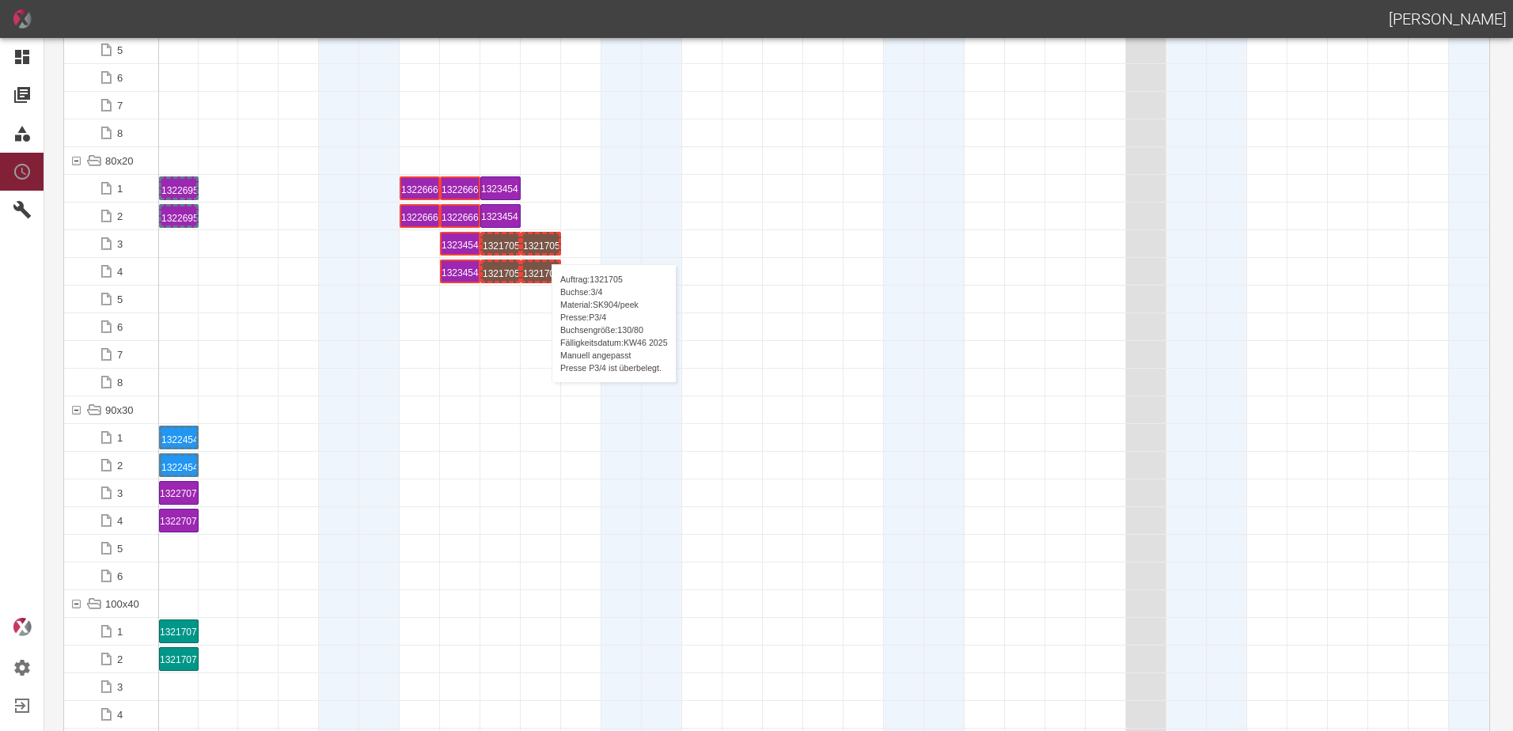
click at [544, 248] on div "1321705 3 P[DATE]" at bounding box center [541, 243] width 36 height 19
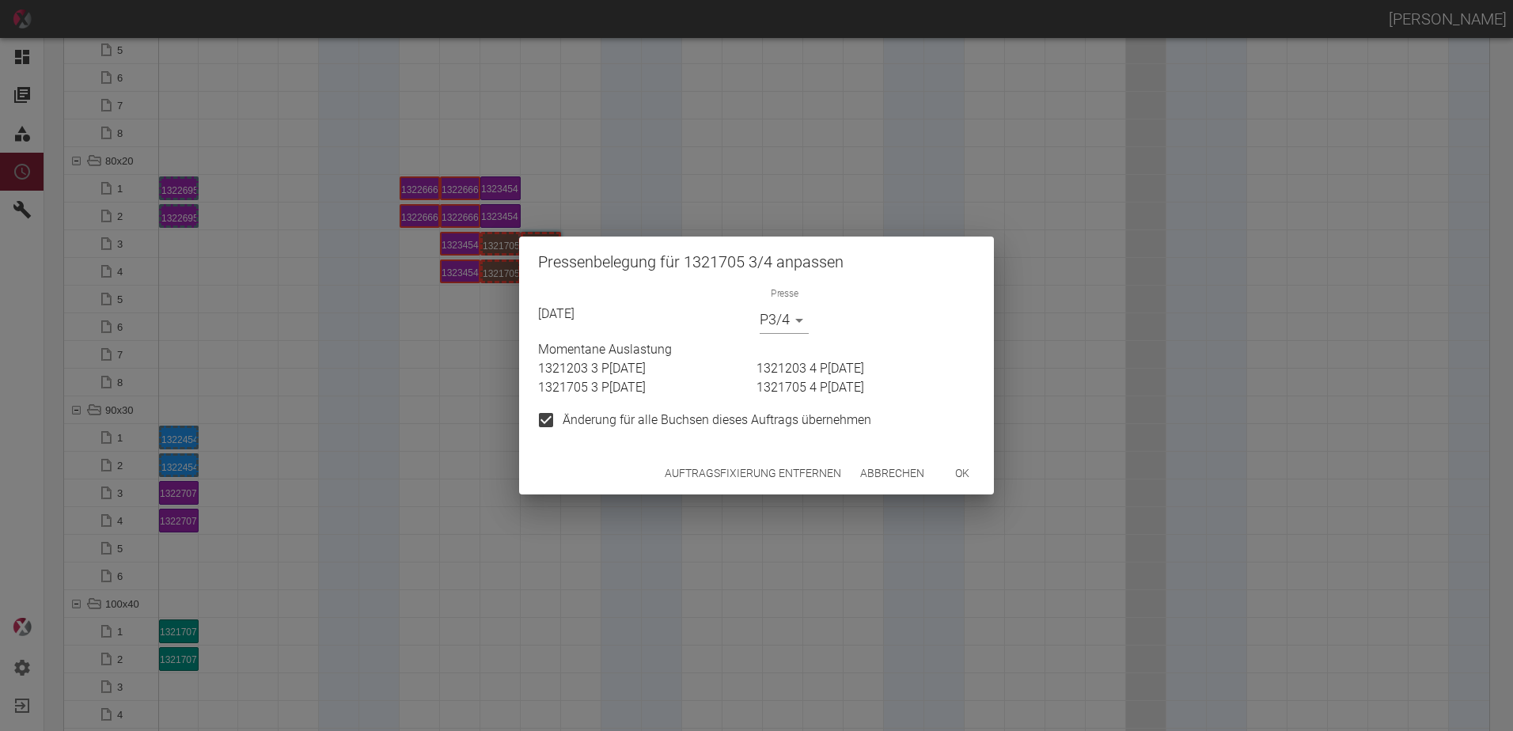
click at [734, 484] on button "Auftragsfixierung entfernen" at bounding box center [752, 473] width 189 height 29
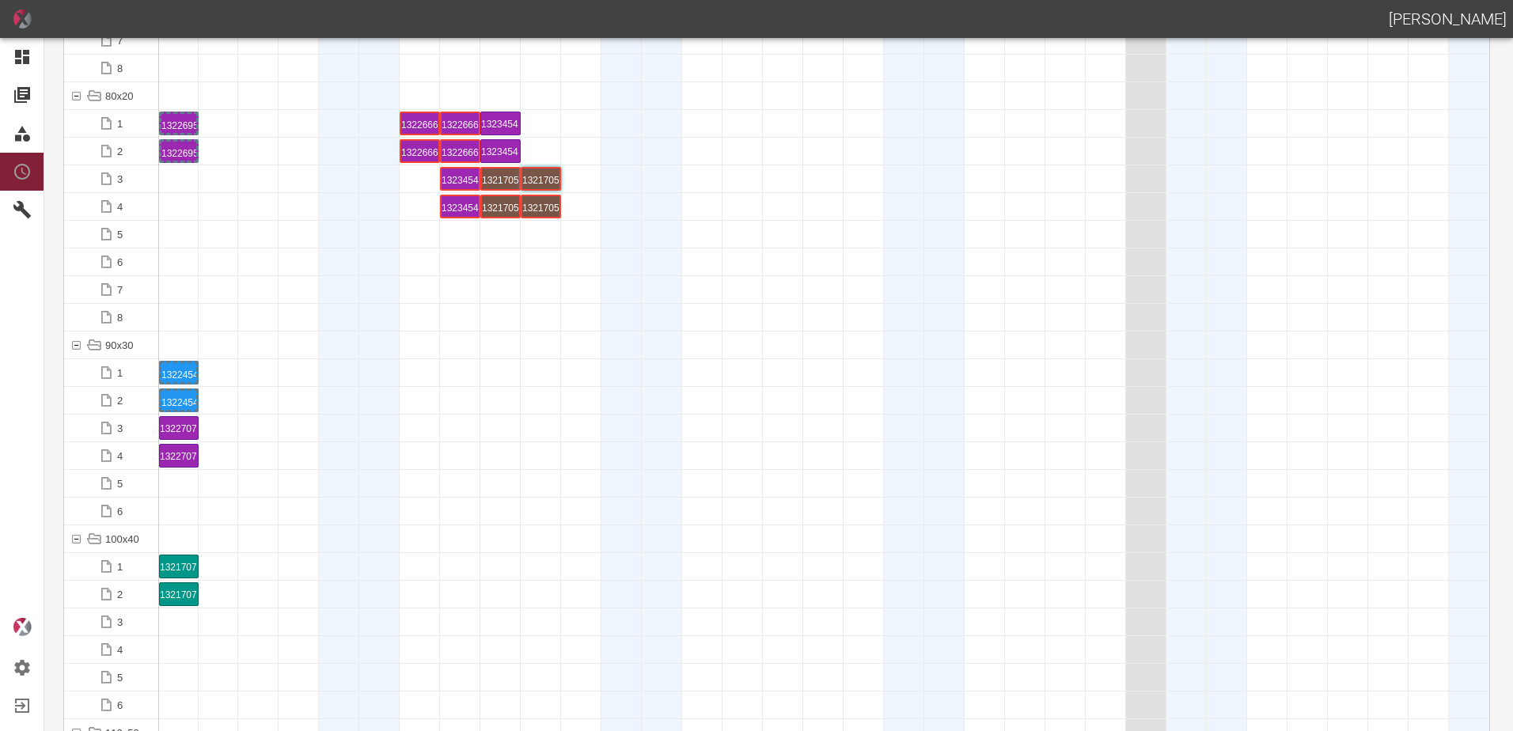
scroll to position [1820, 0]
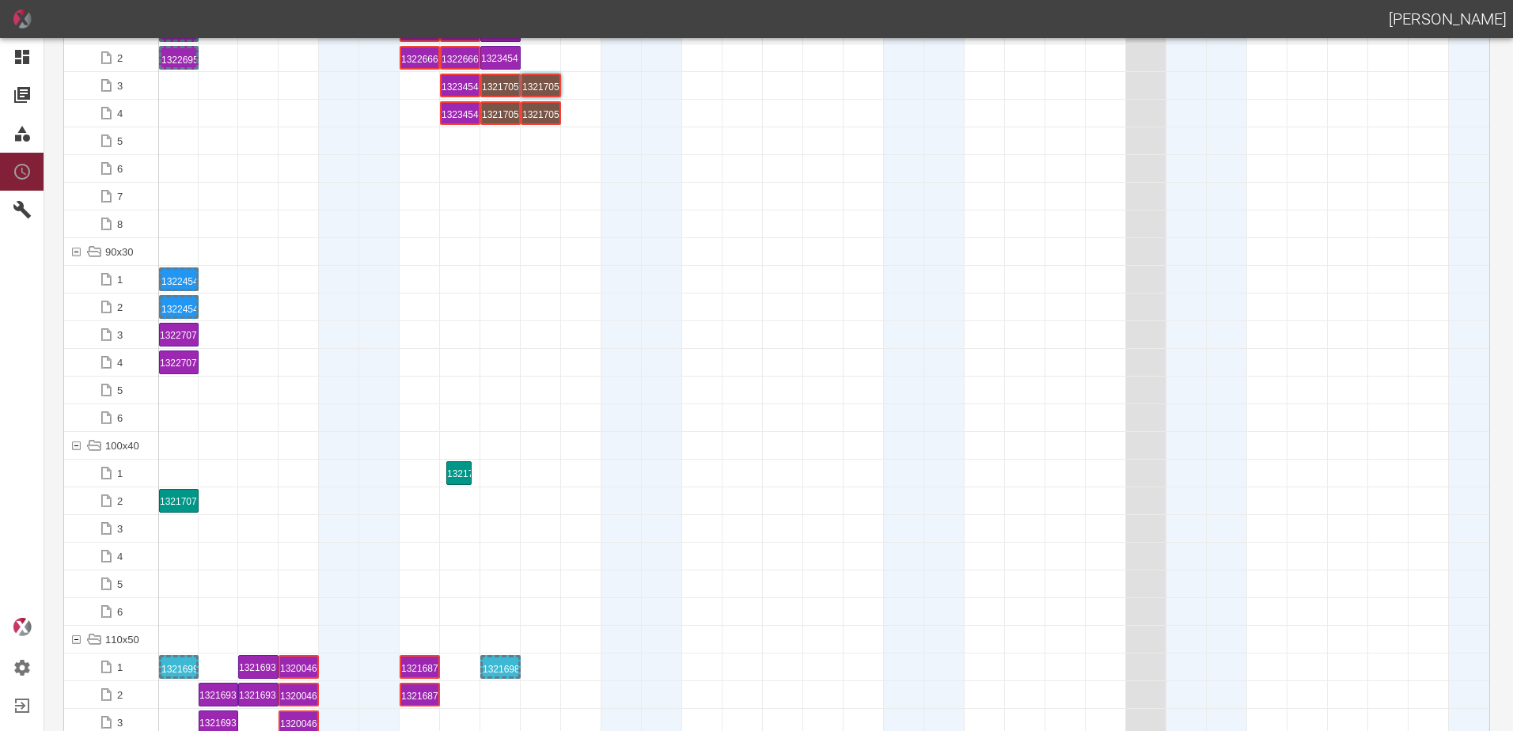
drag, startPoint x: 184, startPoint y: 481, endPoint x: 374, endPoint y: 465, distance: 191.4
drag, startPoint x: 181, startPoint y: 503, endPoint x: 450, endPoint y: 479, distance: 270.1
click at [461, 476] on div "1321707 1 P16/17" at bounding box center [460, 473] width 36 height 19
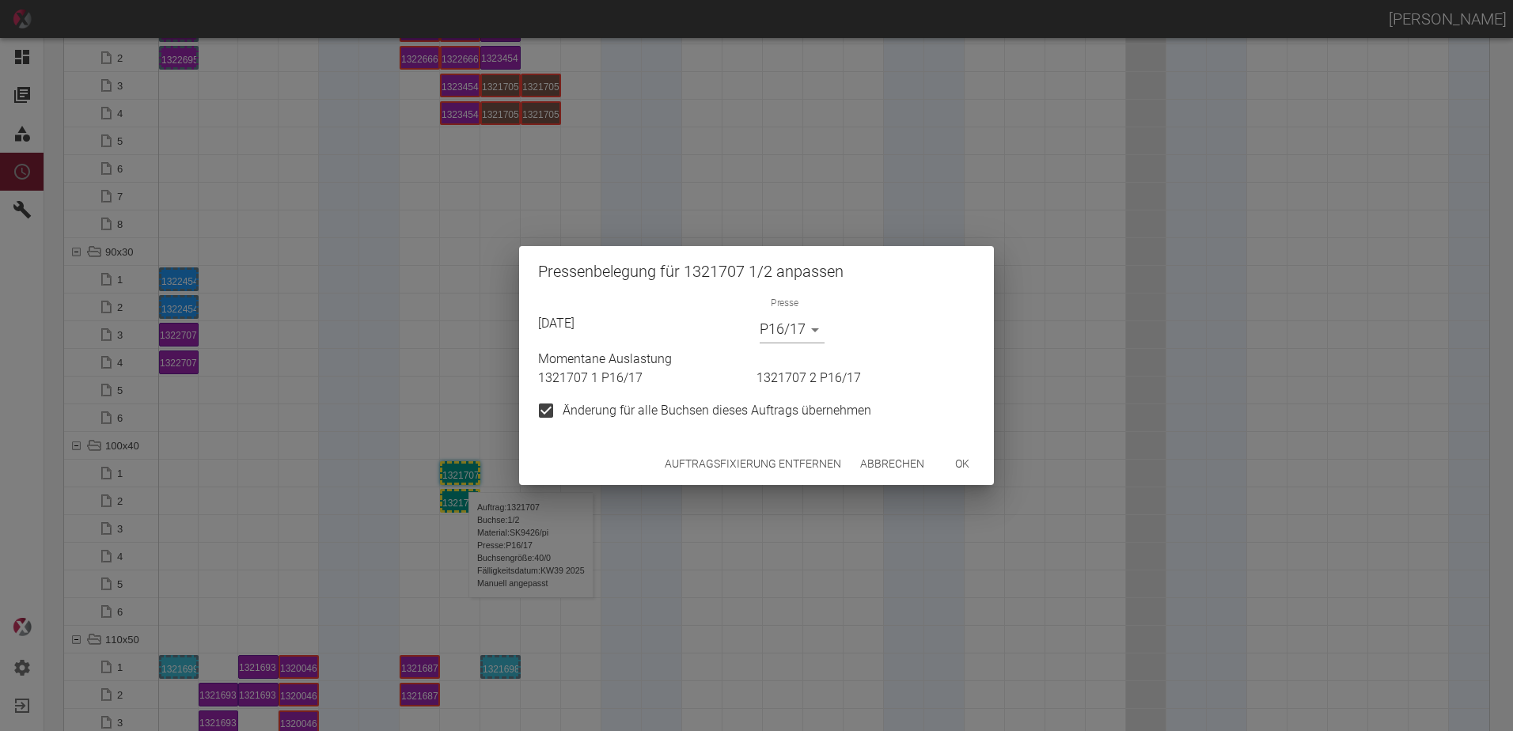
click at [775, 461] on button "Auftragsfixierung entfernen" at bounding box center [752, 463] width 189 height 29
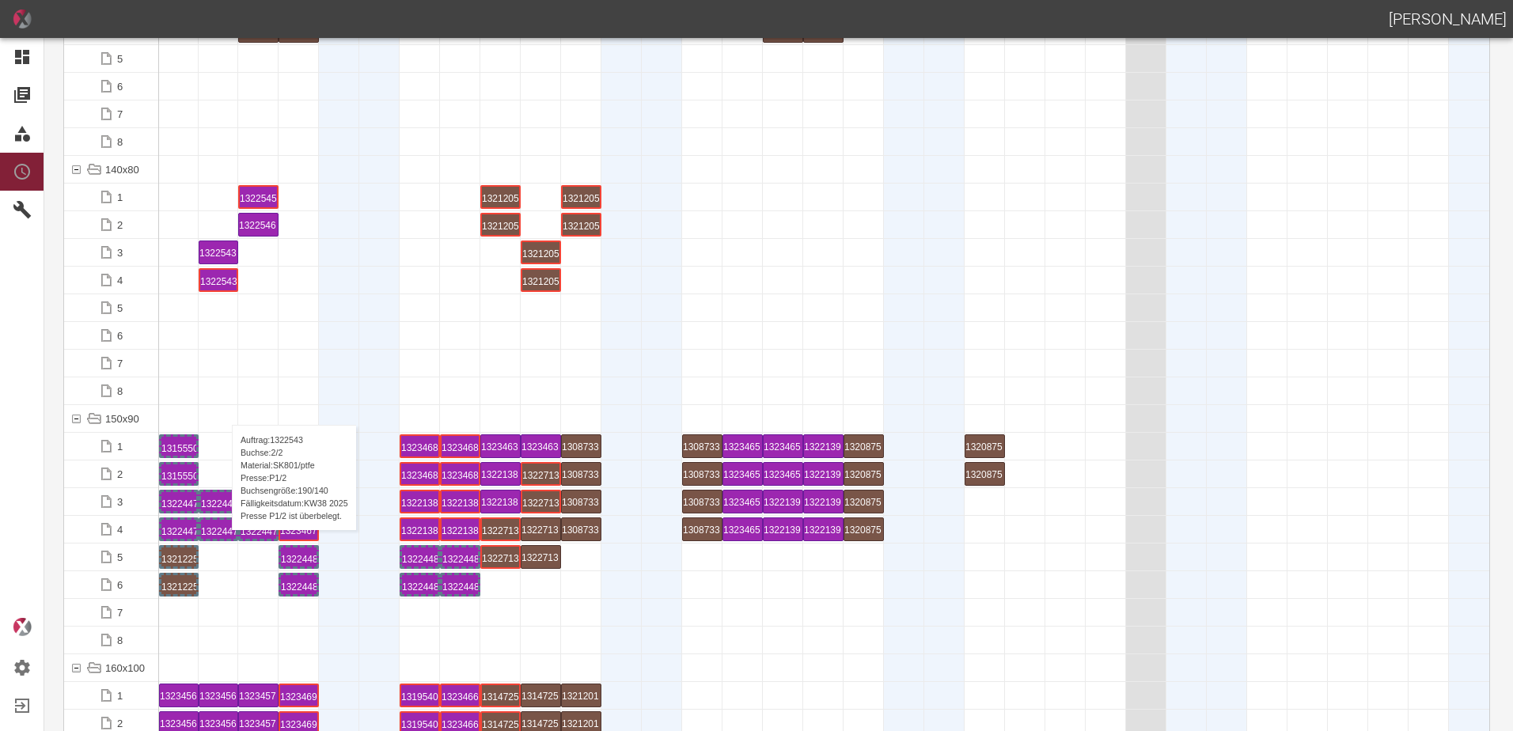
scroll to position [3165, 0]
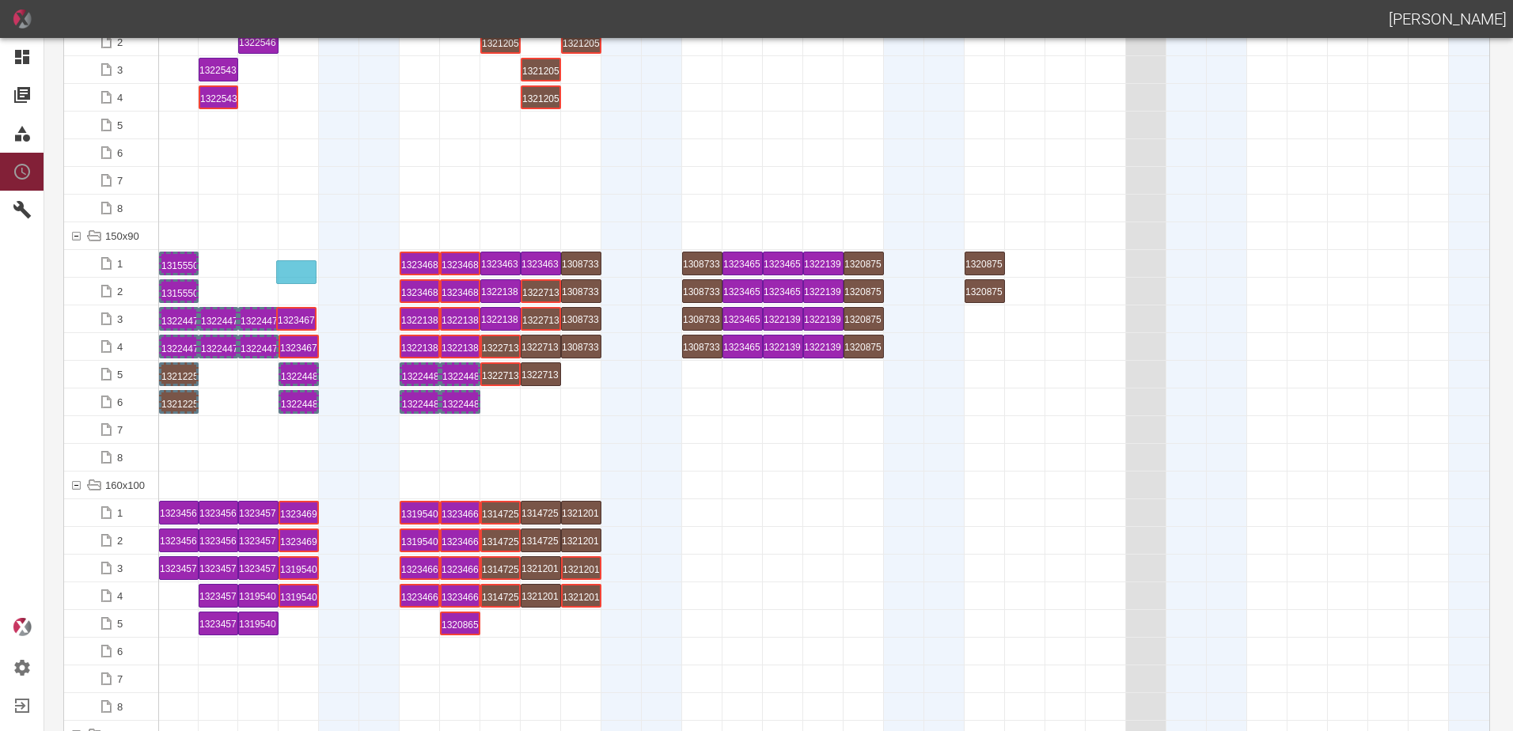
drag, startPoint x: 294, startPoint y: 321, endPoint x: 295, endPoint y: 264, distance: 56.2
click at [298, 263] on div "1323467 1 P1/2" at bounding box center [299, 263] width 36 height 19
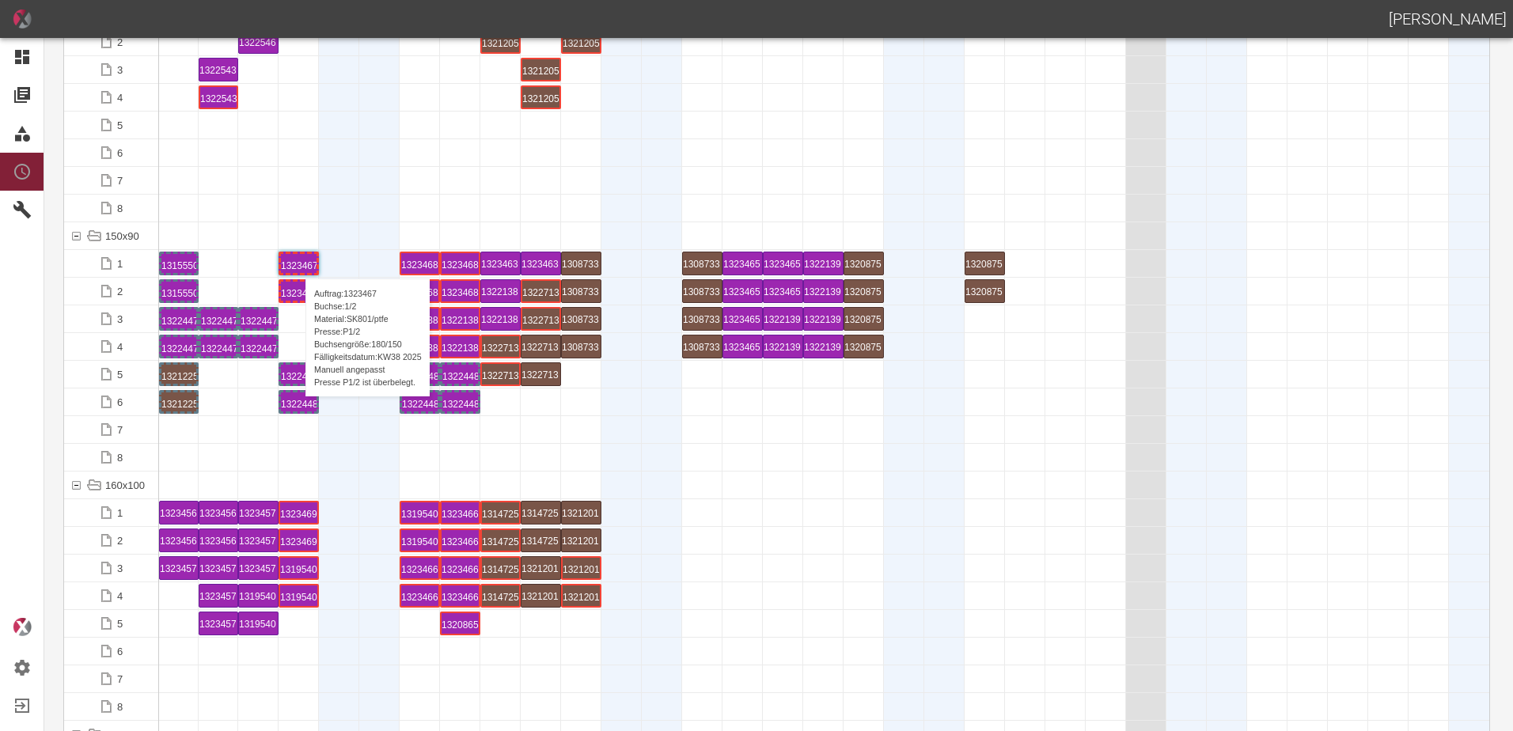
click at [298, 263] on div "1323467 1 P1/2" at bounding box center [299, 263] width 36 height 19
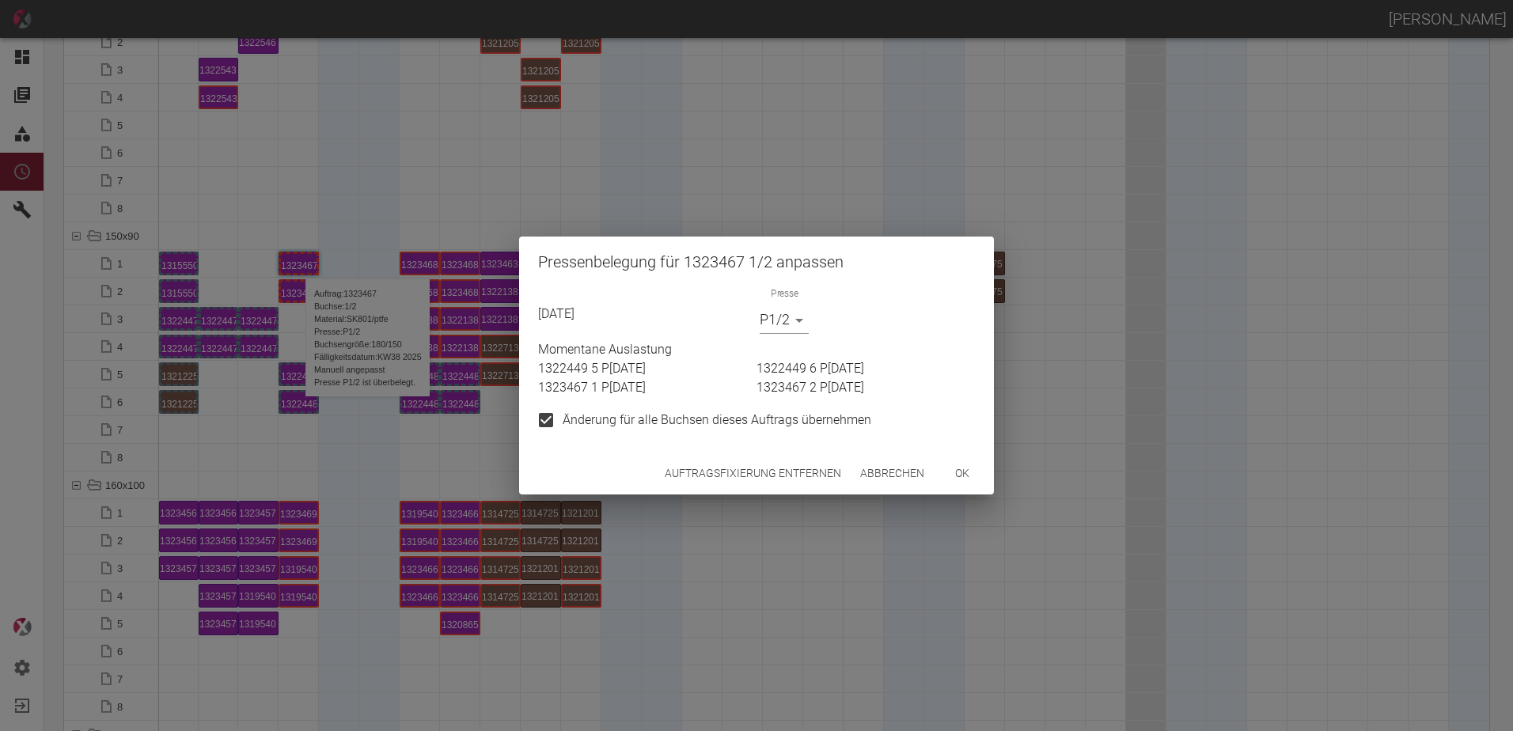
click at [679, 482] on button "Auftragsfixierung entfernen" at bounding box center [752, 473] width 189 height 29
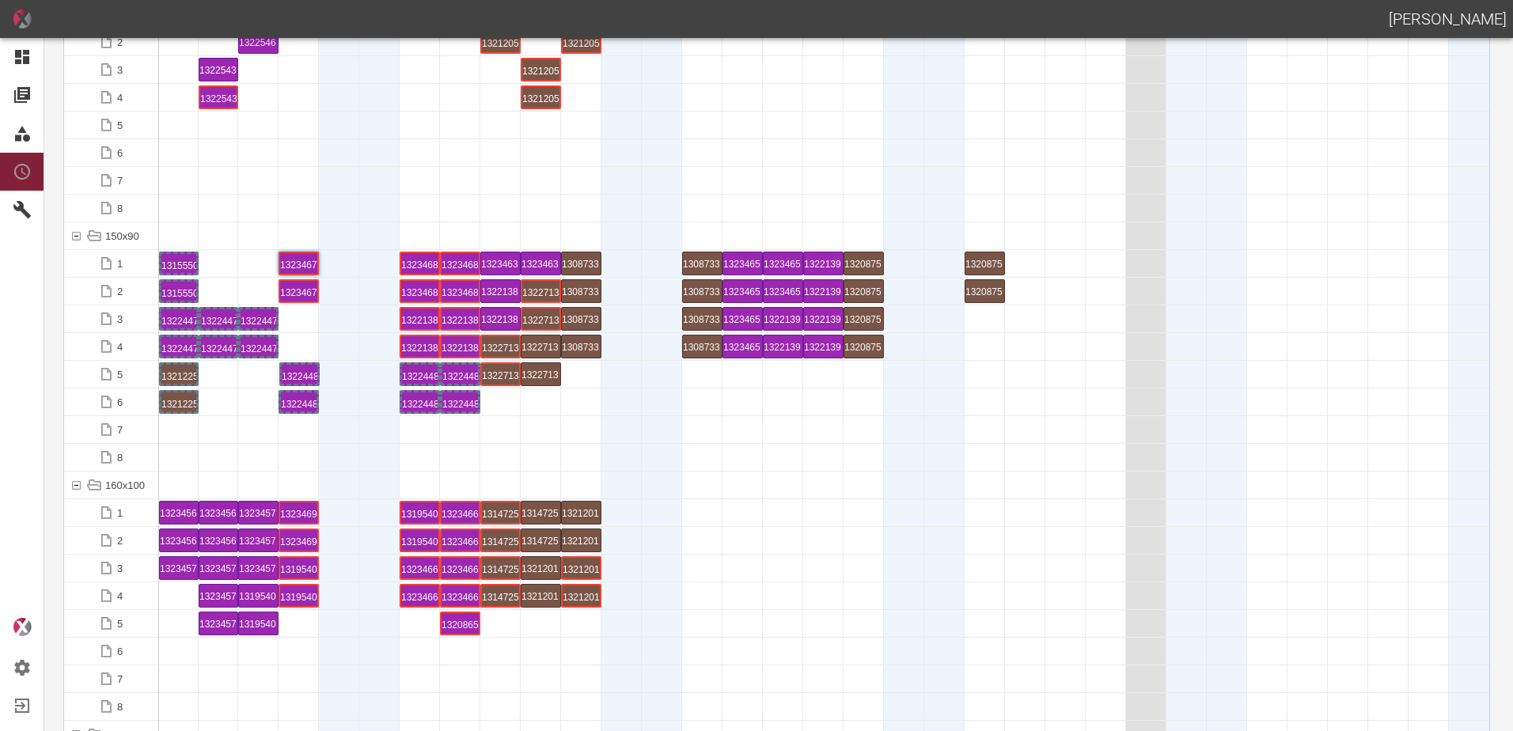
drag, startPoint x: 305, startPoint y: 374, endPoint x: 305, endPoint y: 355, distance: 19.0
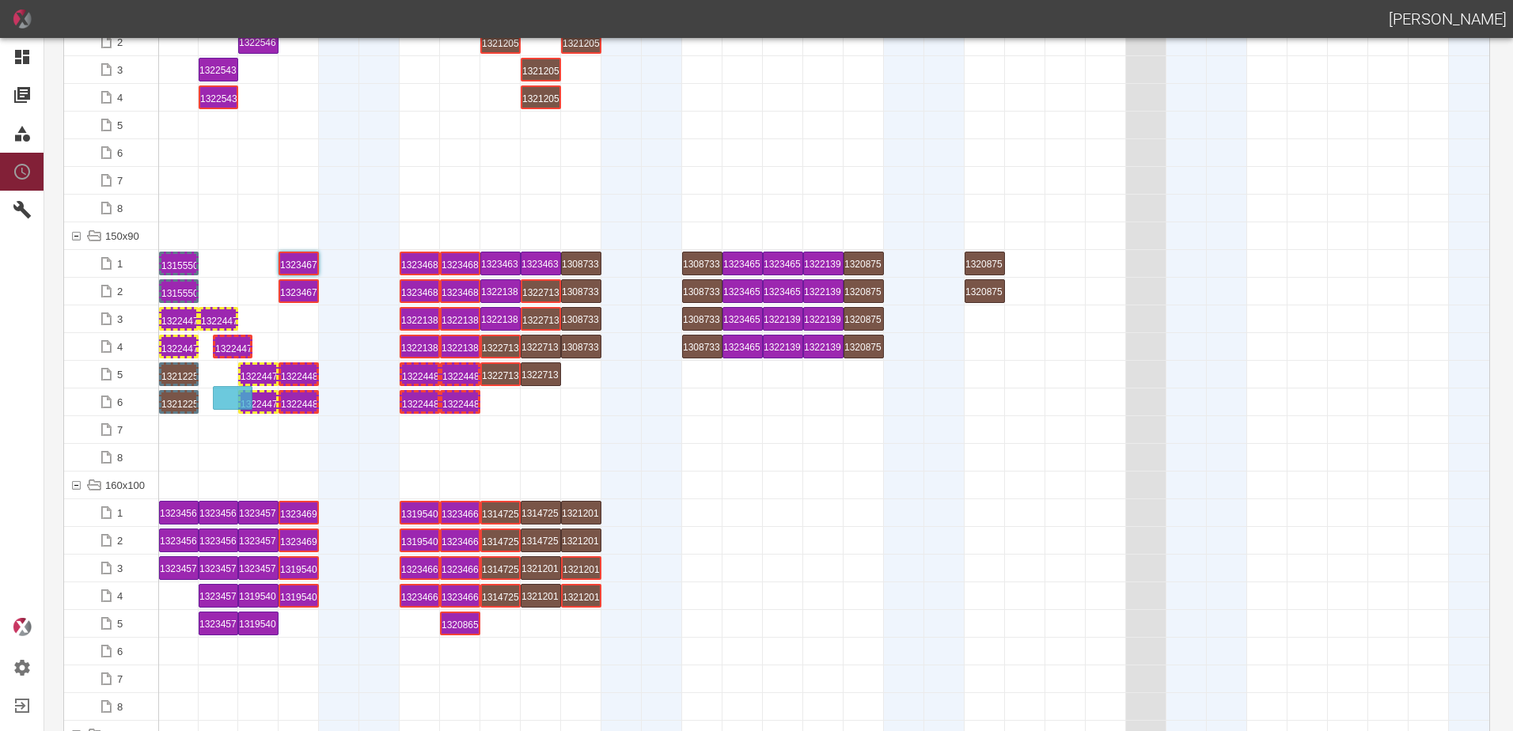
drag, startPoint x: 230, startPoint y: 363, endPoint x: 223, endPoint y: 380, distance: 18.1
drag, startPoint x: 222, startPoint y: 330, endPoint x: 222, endPoint y: 370, distance: 40.4
drag, startPoint x: 187, startPoint y: 374, endPoint x: 226, endPoint y: 320, distance: 67.4
drag, startPoint x: 184, startPoint y: 317, endPoint x: 184, endPoint y: 358, distance: 40.4
drag, startPoint x: 218, startPoint y: 317, endPoint x: 196, endPoint y: 312, distance: 22.8
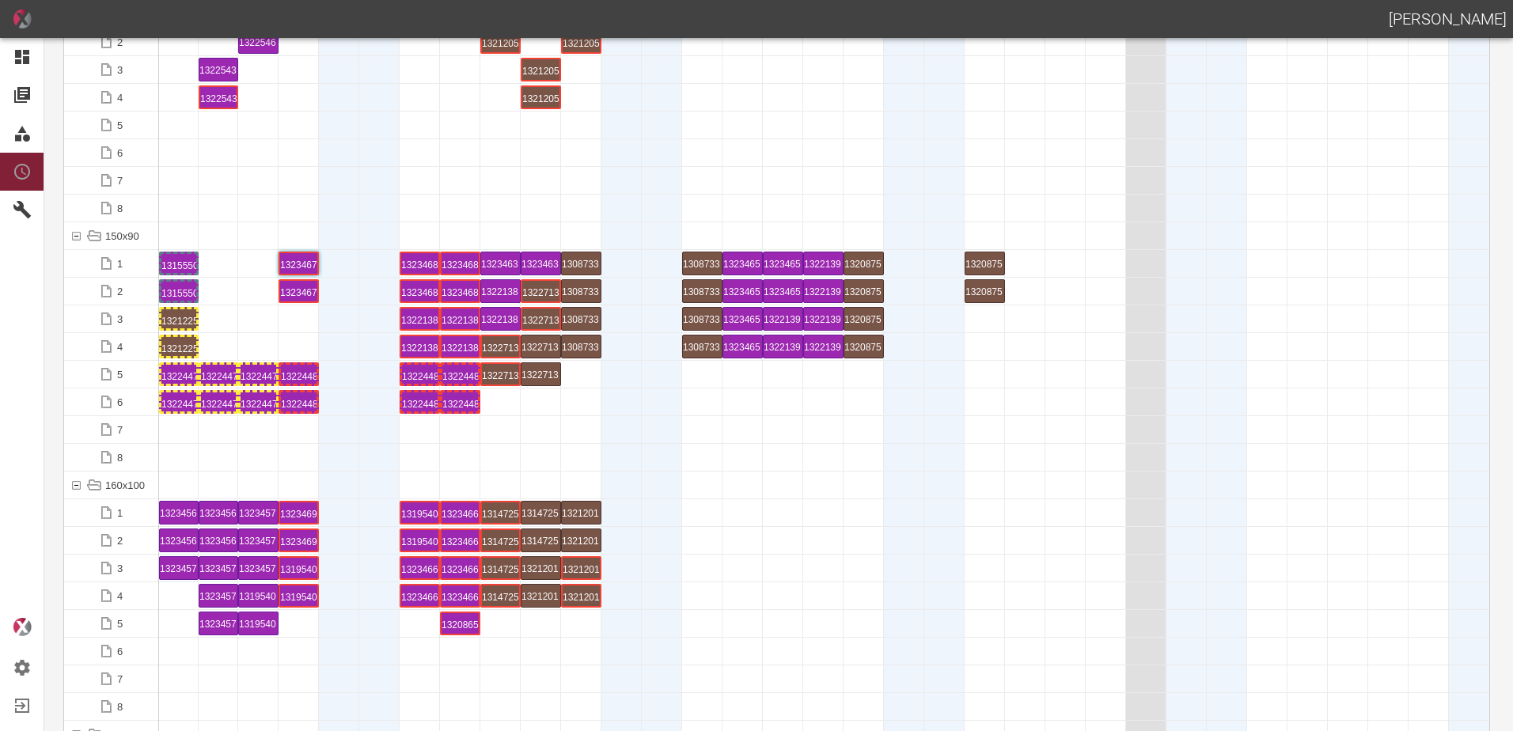
drag, startPoint x: 226, startPoint y: 344, endPoint x: 202, endPoint y: 342, distance: 23.9
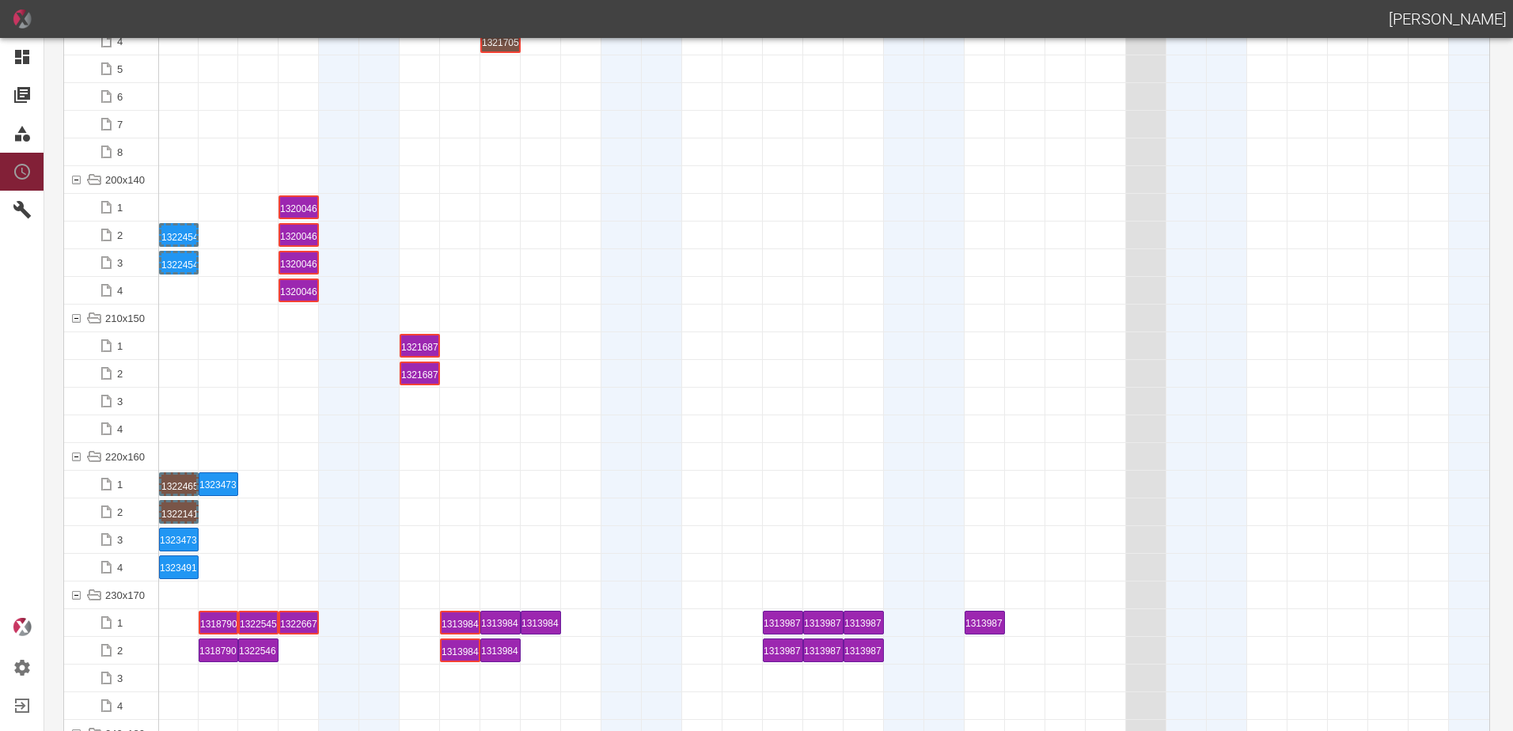
scroll to position [4590, 0]
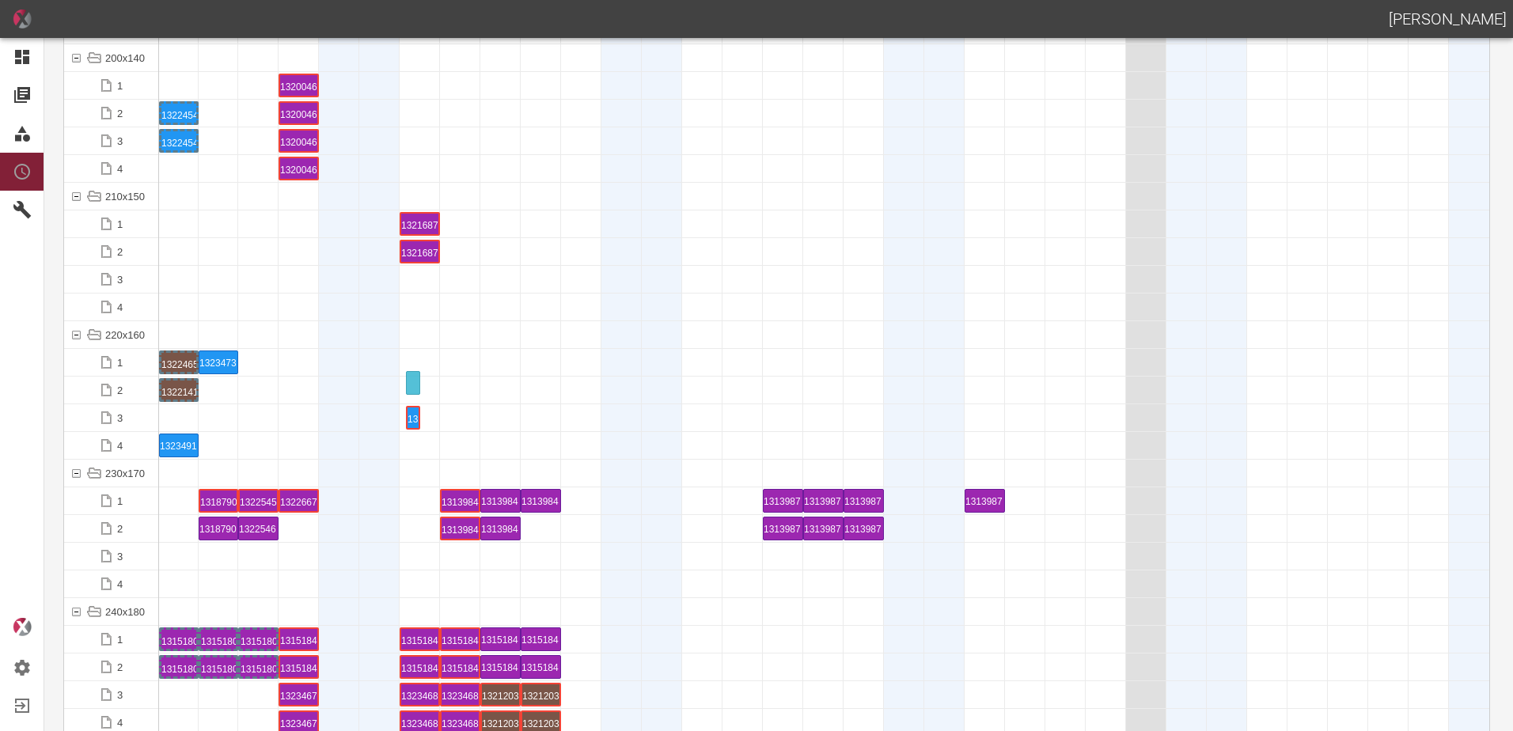
drag, startPoint x: 199, startPoint y: 423, endPoint x: 396, endPoint y: 374, distance: 203.3
drag, startPoint x: 170, startPoint y: 438, endPoint x: 395, endPoint y: 406, distance: 227.0
drag, startPoint x: 214, startPoint y: 354, endPoint x: 456, endPoint y: 357, distance: 241.4
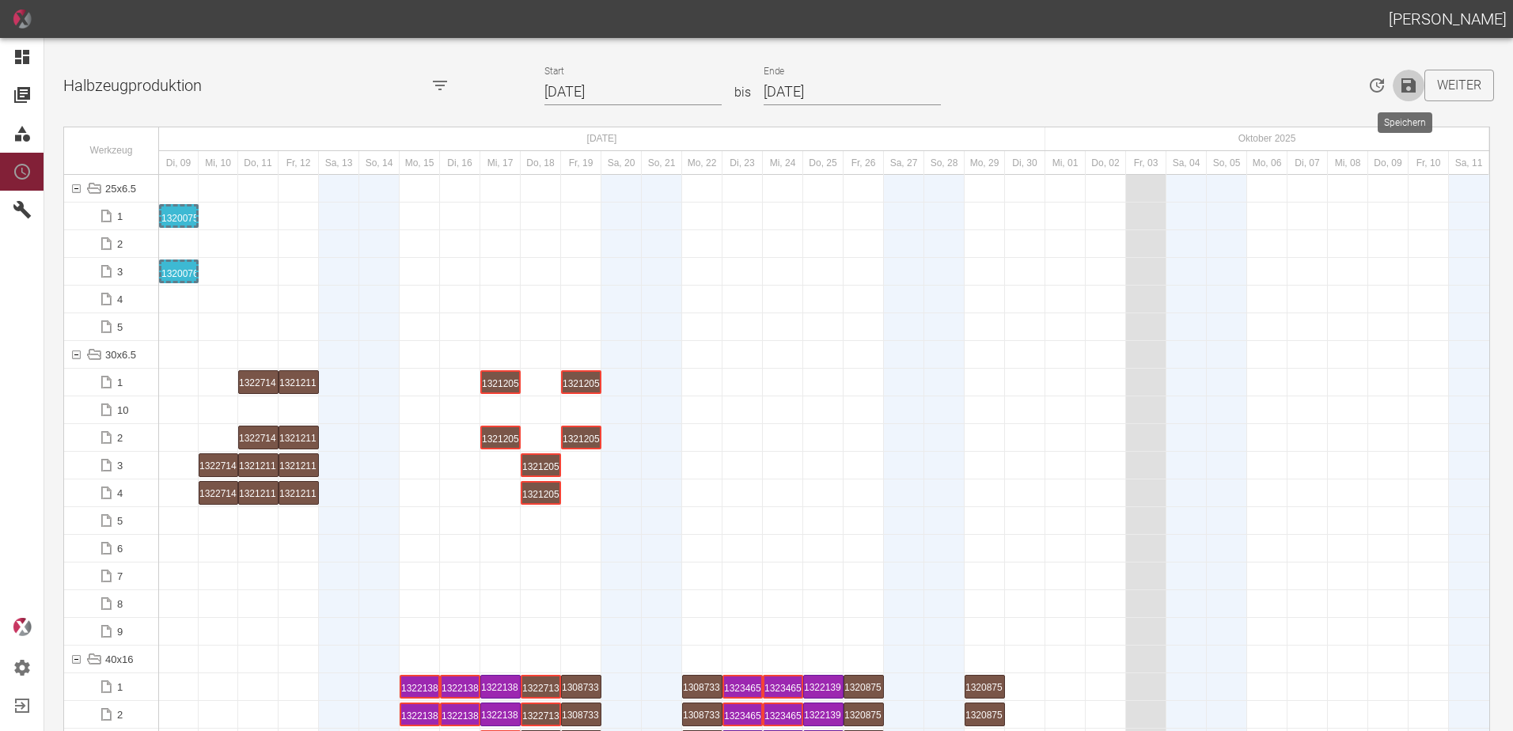
click at [1401, 77] on icon "Speichern" at bounding box center [1408, 85] width 19 height 19
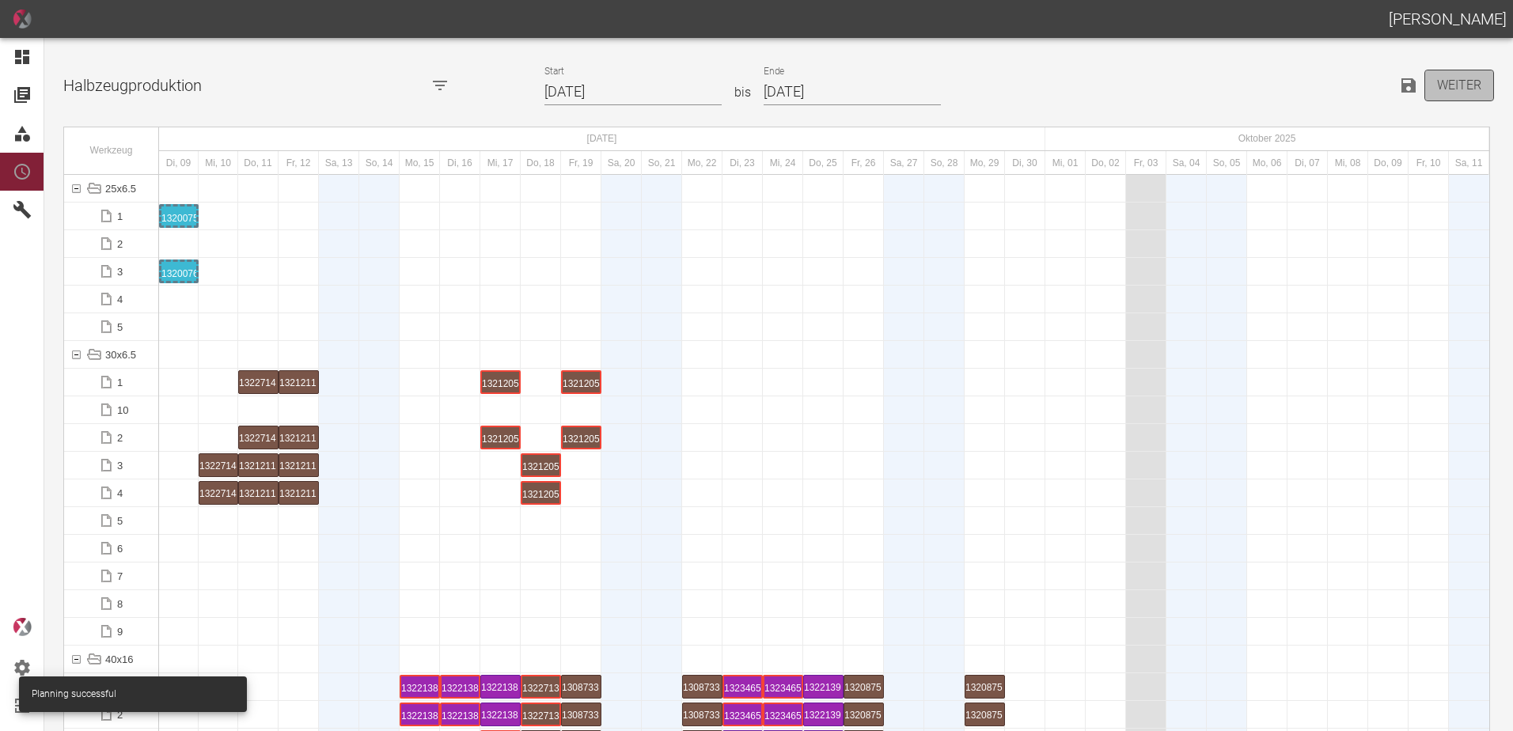
click at [1451, 93] on button "Weiter" at bounding box center [1459, 86] width 70 height 32
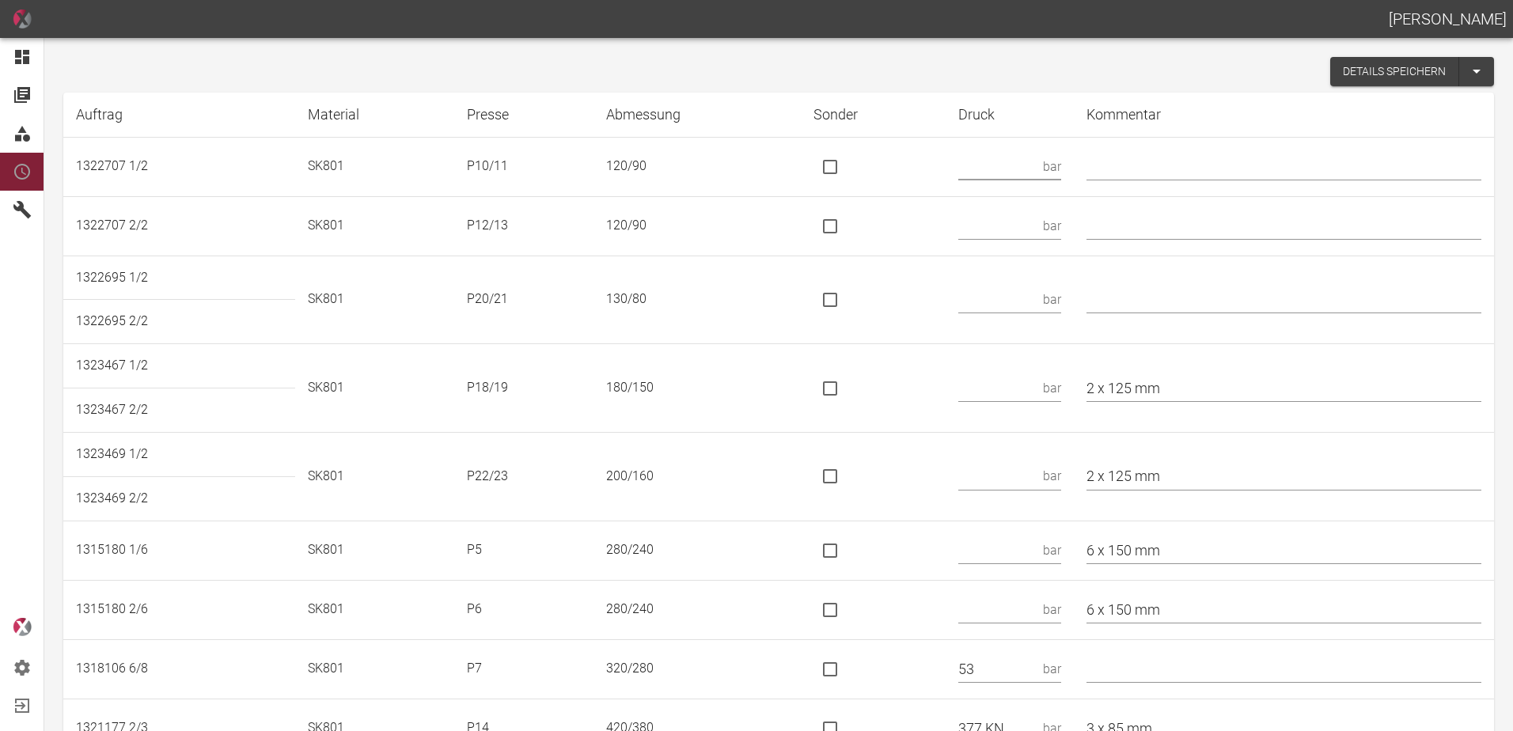
click at [994, 170] on input "text" at bounding box center [997, 167] width 78 height 28
type input "56"
click at [995, 291] on input "text" at bounding box center [997, 300] width 78 height 28
type input "124 KN"
click at [845, 297] on input "is socket special" at bounding box center [830, 299] width 33 height 33
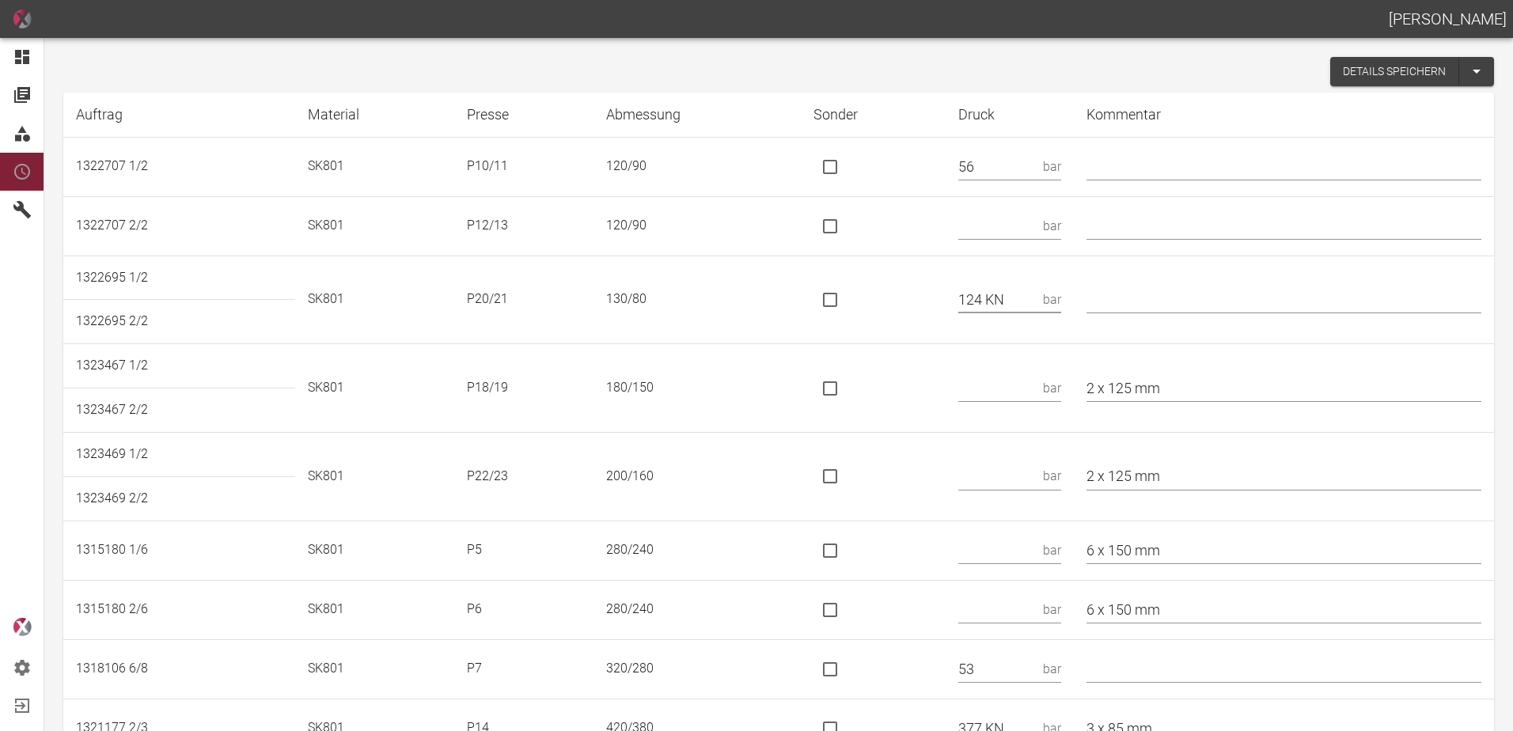
checkbox input "true"
click at [1000, 377] on input "text" at bounding box center [997, 388] width 78 height 28
type input "117 KN"
click at [842, 380] on input "is socket special" at bounding box center [830, 388] width 33 height 33
checkbox input "true"
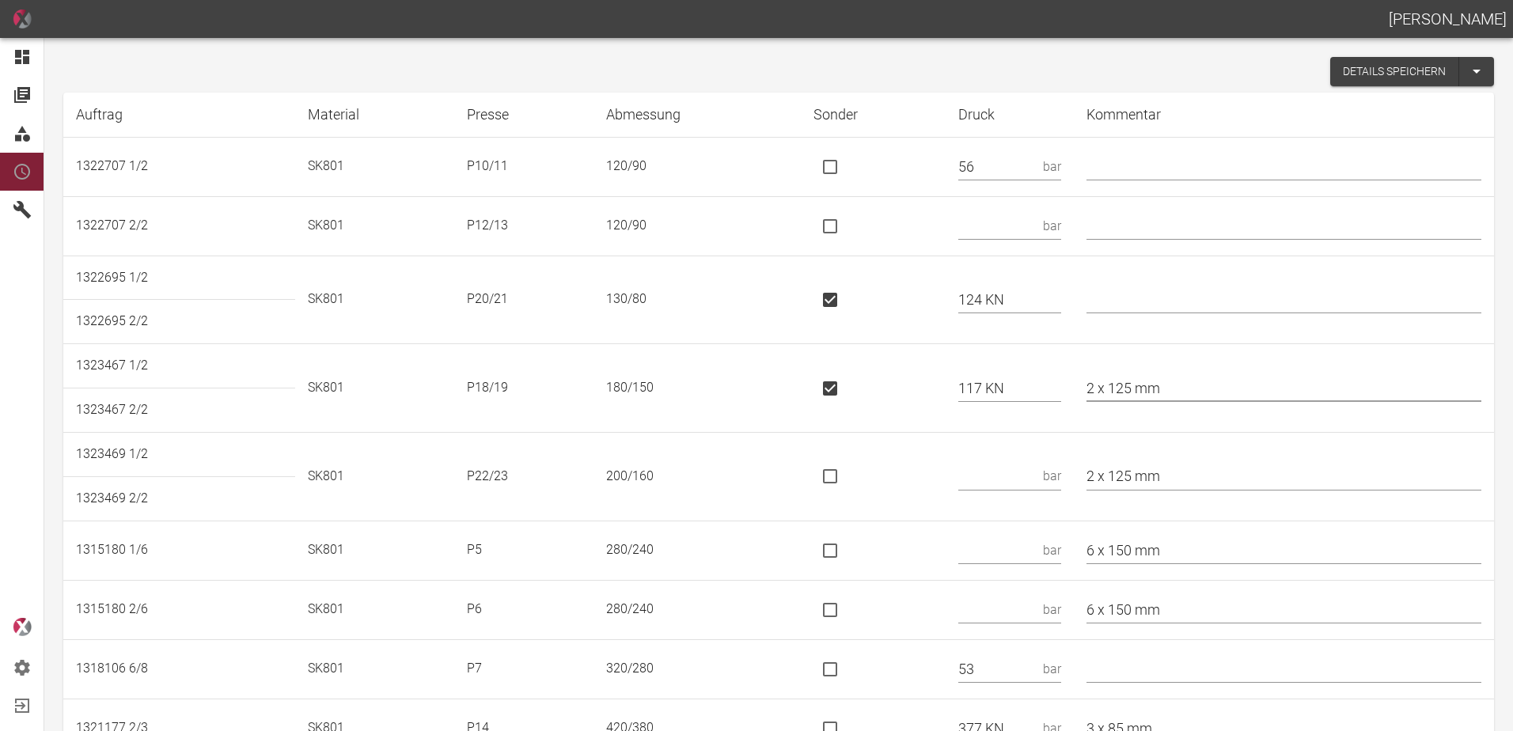
click at [1110, 381] on input "2 x 125 mm" at bounding box center [1284, 388] width 395 height 28
type input "* 2 x 125 mm"
click at [1018, 476] on input "text" at bounding box center [997, 477] width 78 height 28
type input "170 KN"
drag, startPoint x: 842, startPoint y: 471, endPoint x: 865, endPoint y: 478, distance: 24.0
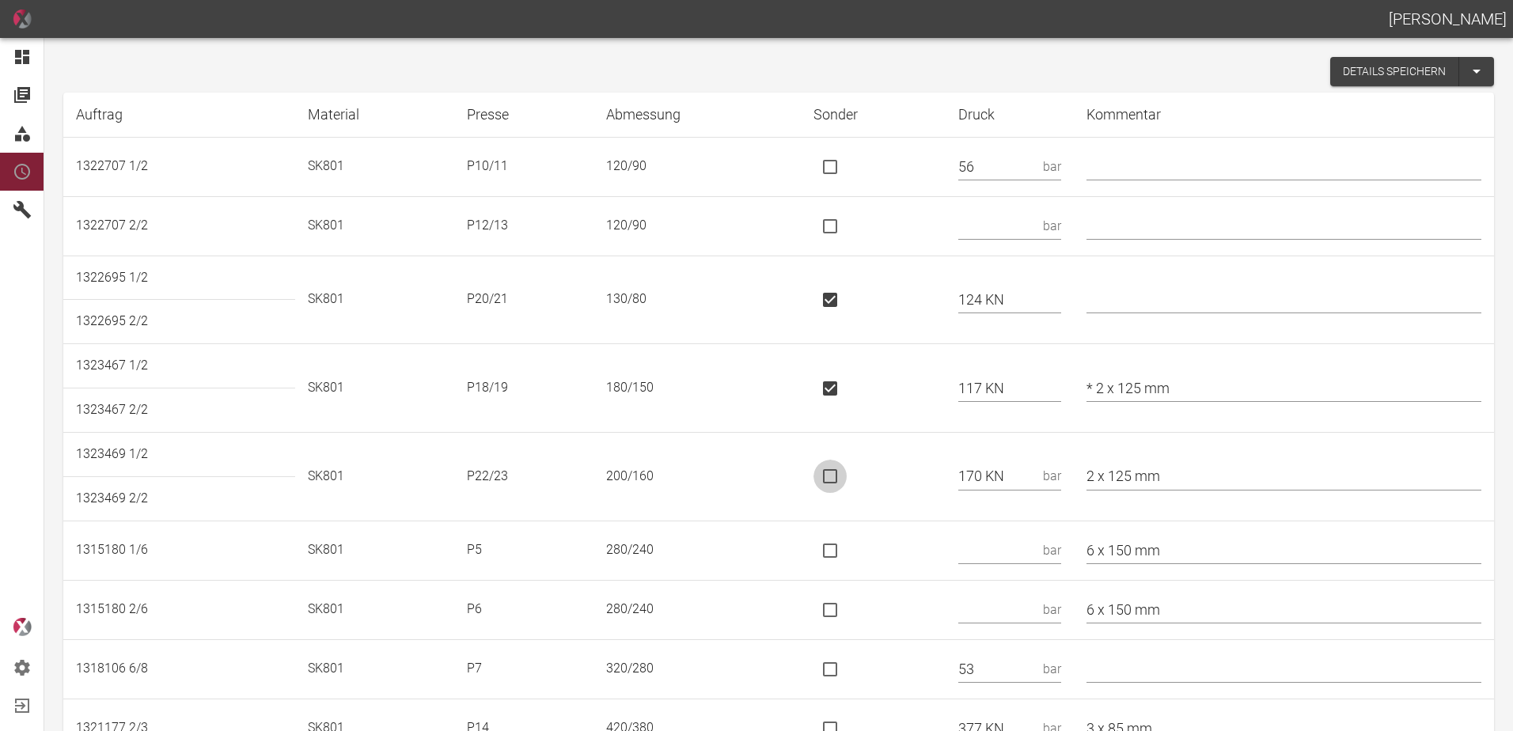
click at [843, 470] on input "is socket special" at bounding box center [830, 476] width 33 height 33
checkbox input "true"
click at [1107, 477] on input "2 x 125 mm" at bounding box center [1284, 477] width 395 height 28
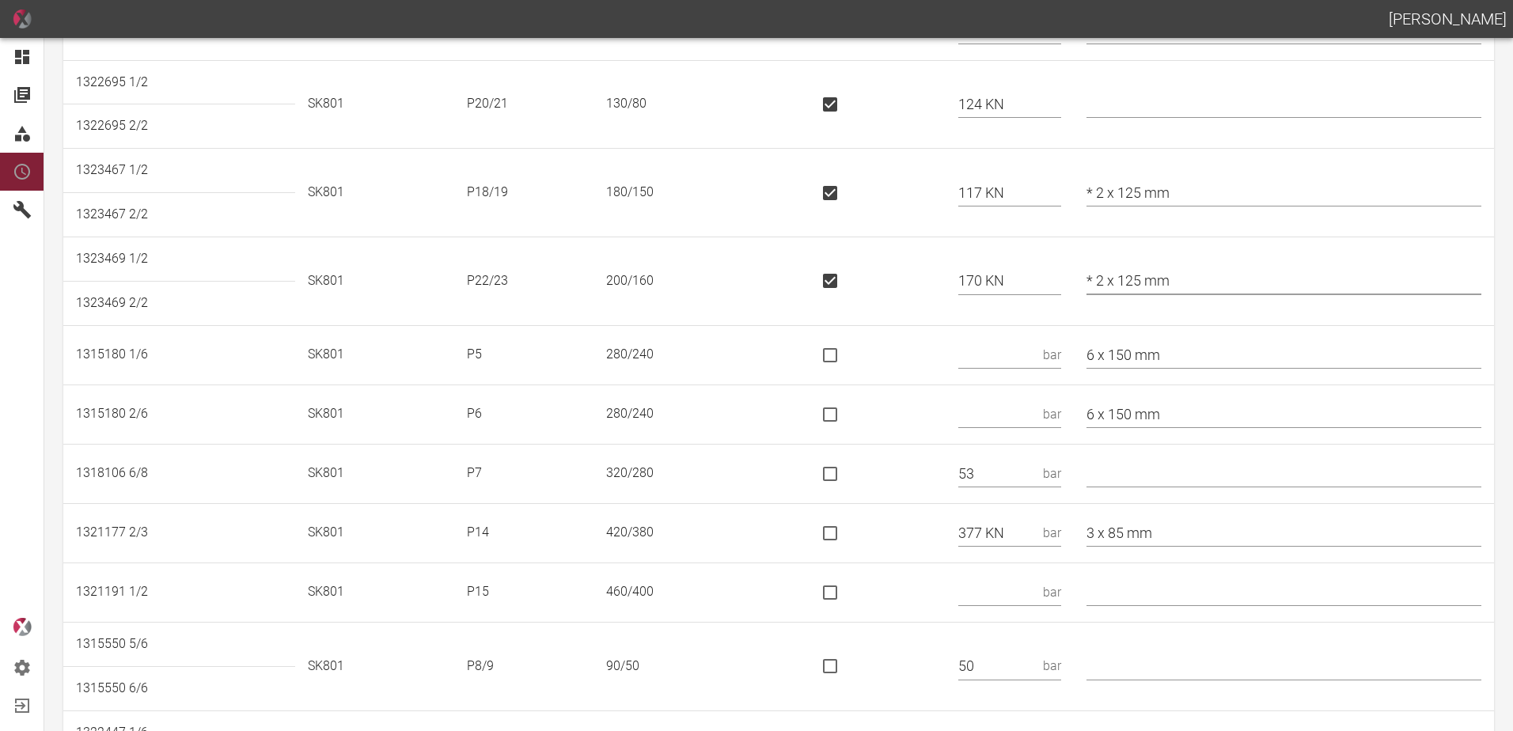
scroll to position [237, 0]
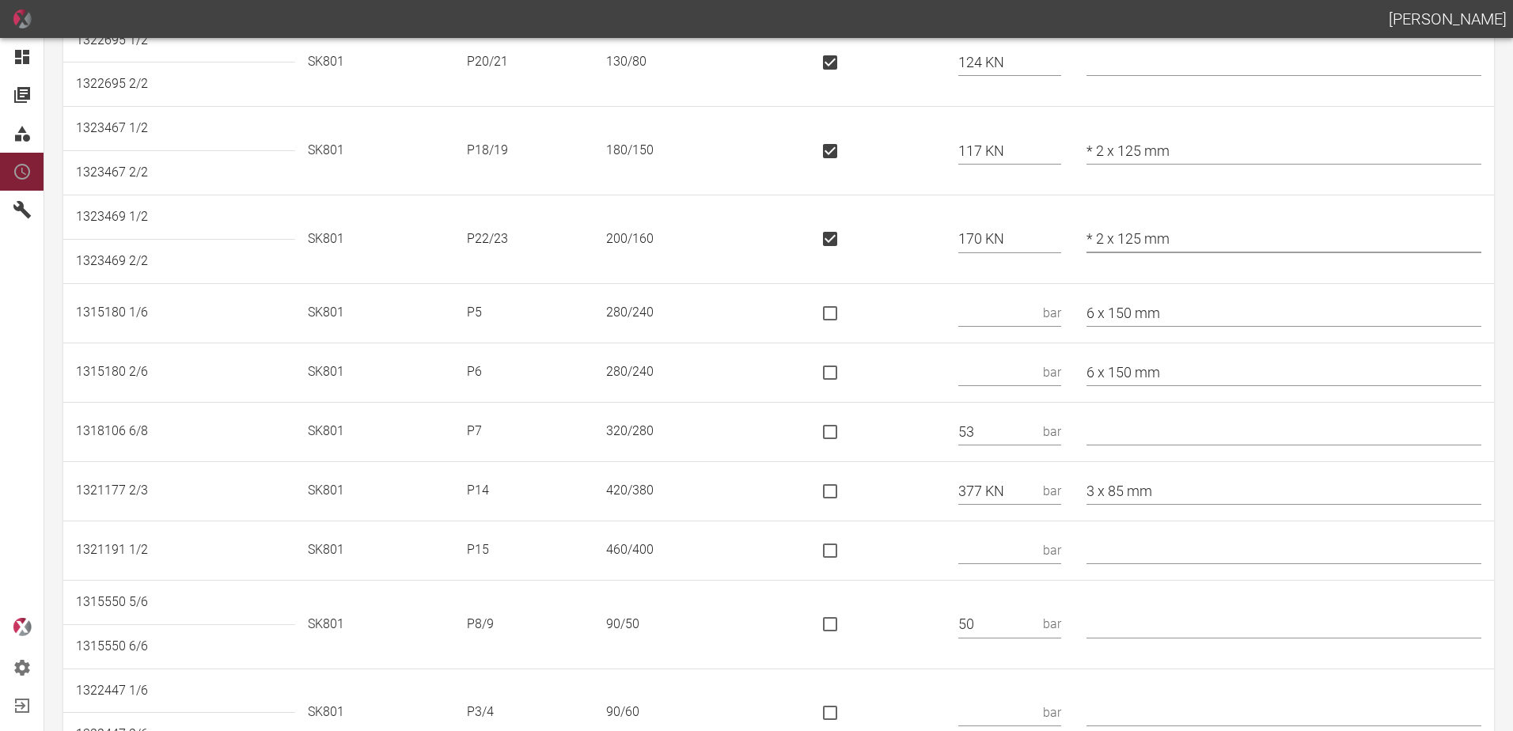
type input "* 2 x 125 mm"
click at [992, 311] on input "text" at bounding box center [997, 313] width 78 height 28
type input "46"
click at [999, 362] on input "text" at bounding box center [997, 372] width 78 height 28
type input "46"
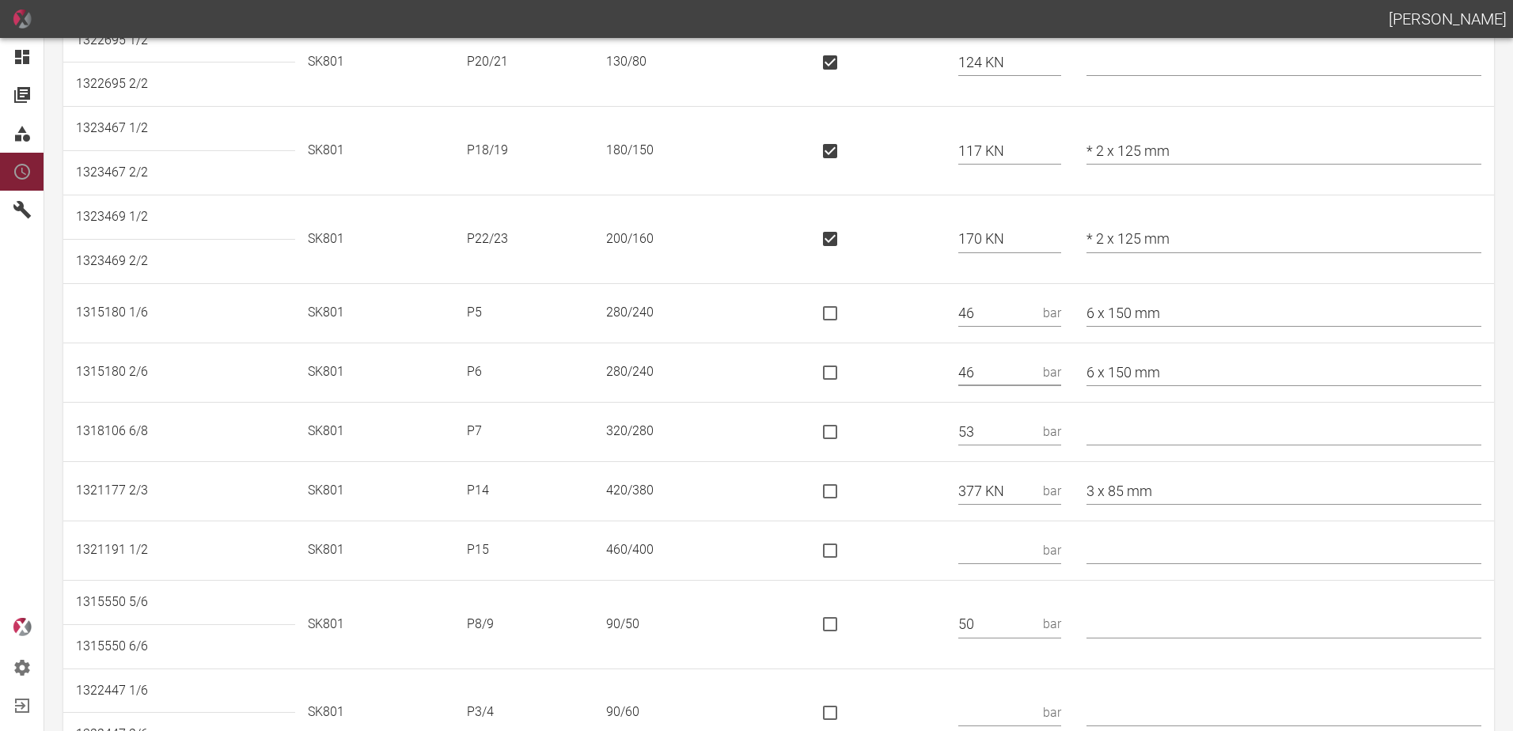
click at [847, 488] on input "is socket special" at bounding box center [830, 491] width 33 height 33
checkbox input "true"
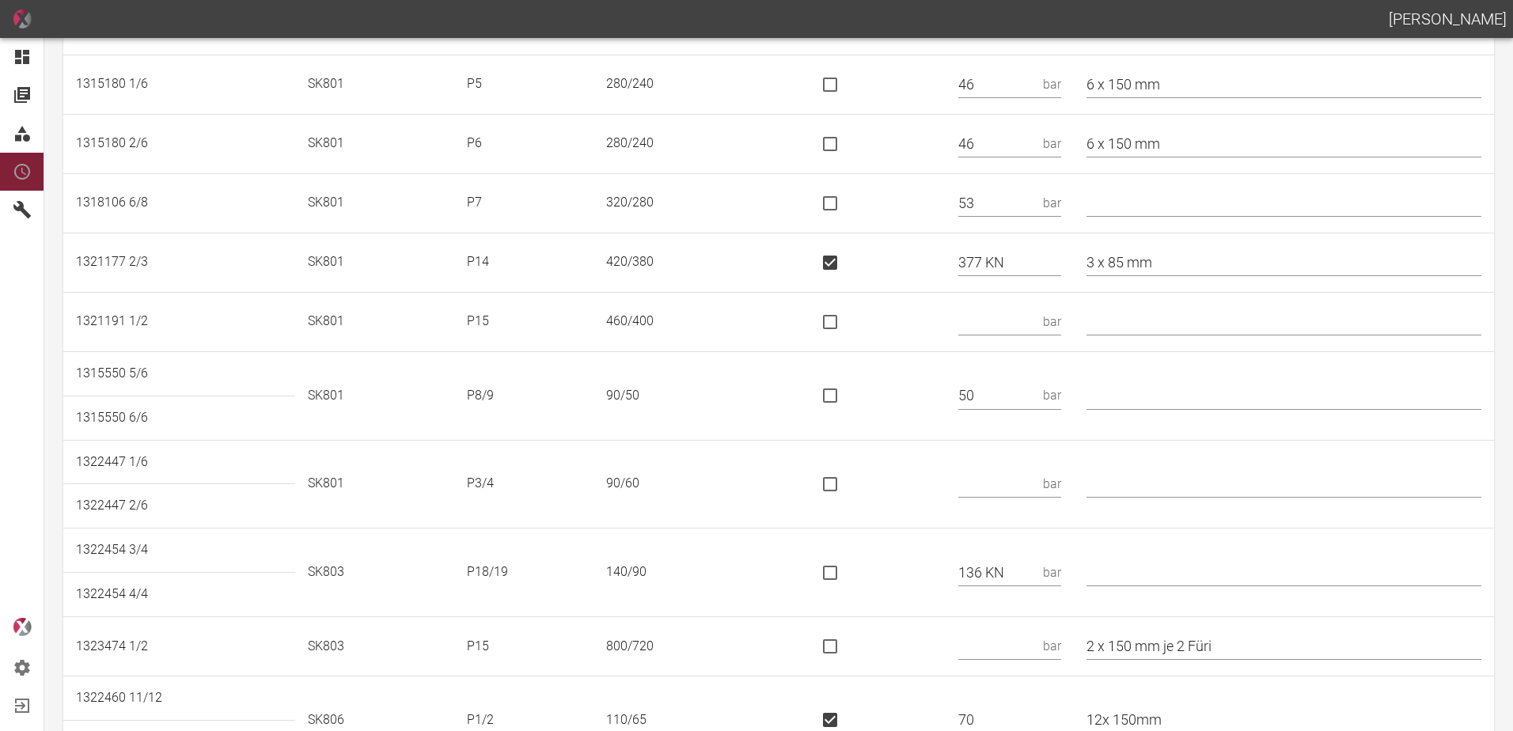
scroll to position [475, 0]
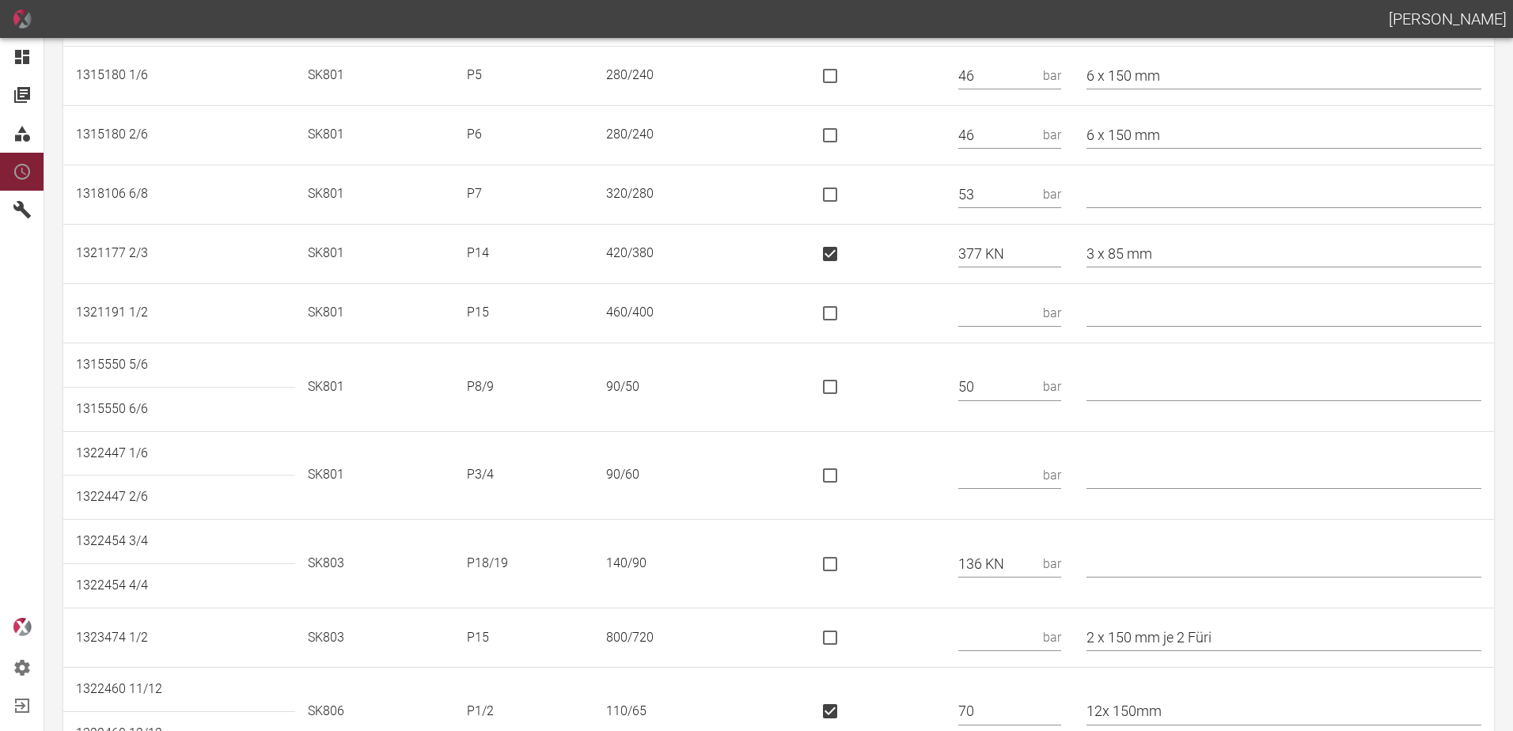
click at [1008, 306] on input "text" at bounding box center [997, 313] width 78 height 28
type input "608 KN"
click at [847, 313] on input "is socket special" at bounding box center [830, 313] width 33 height 33
checkbox input "true"
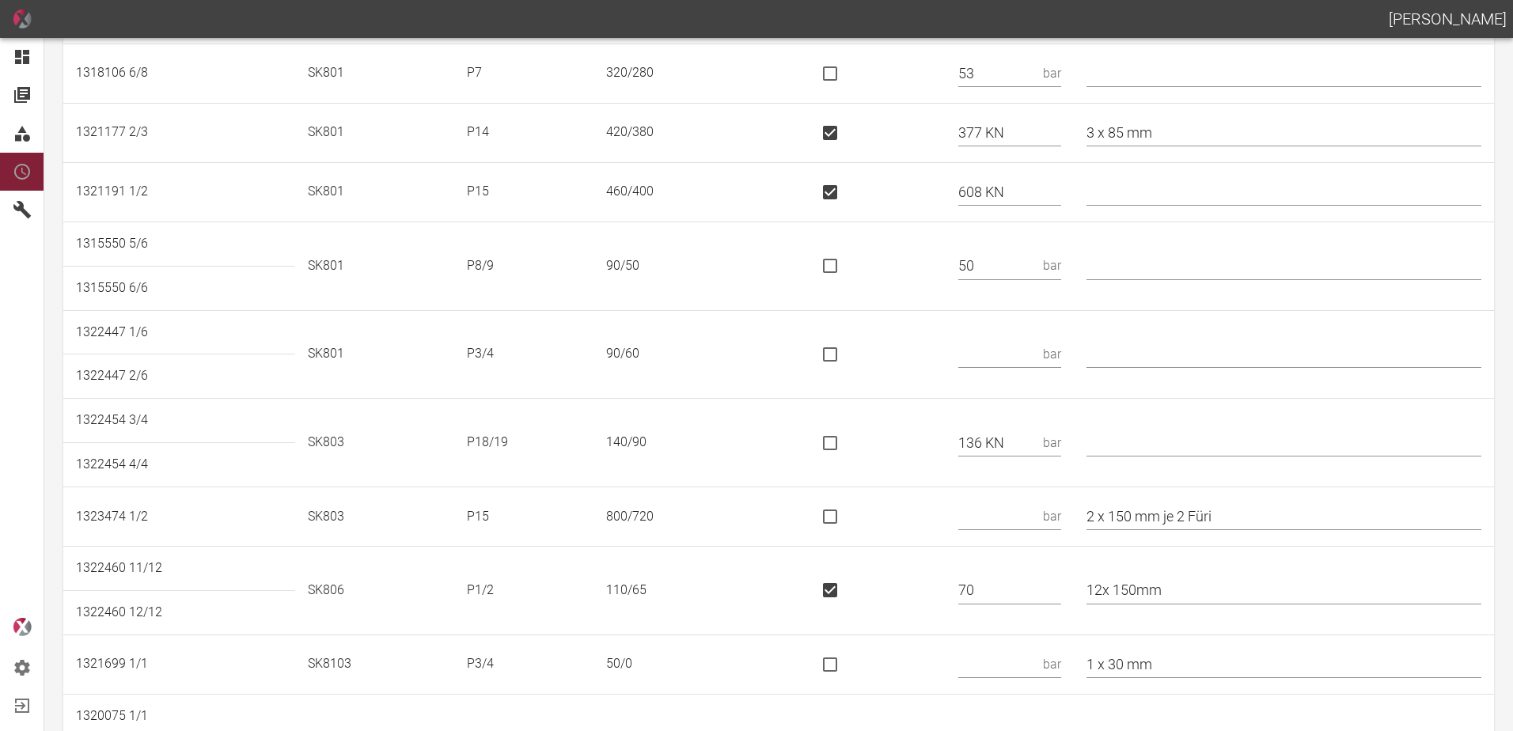
scroll to position [633, 0]
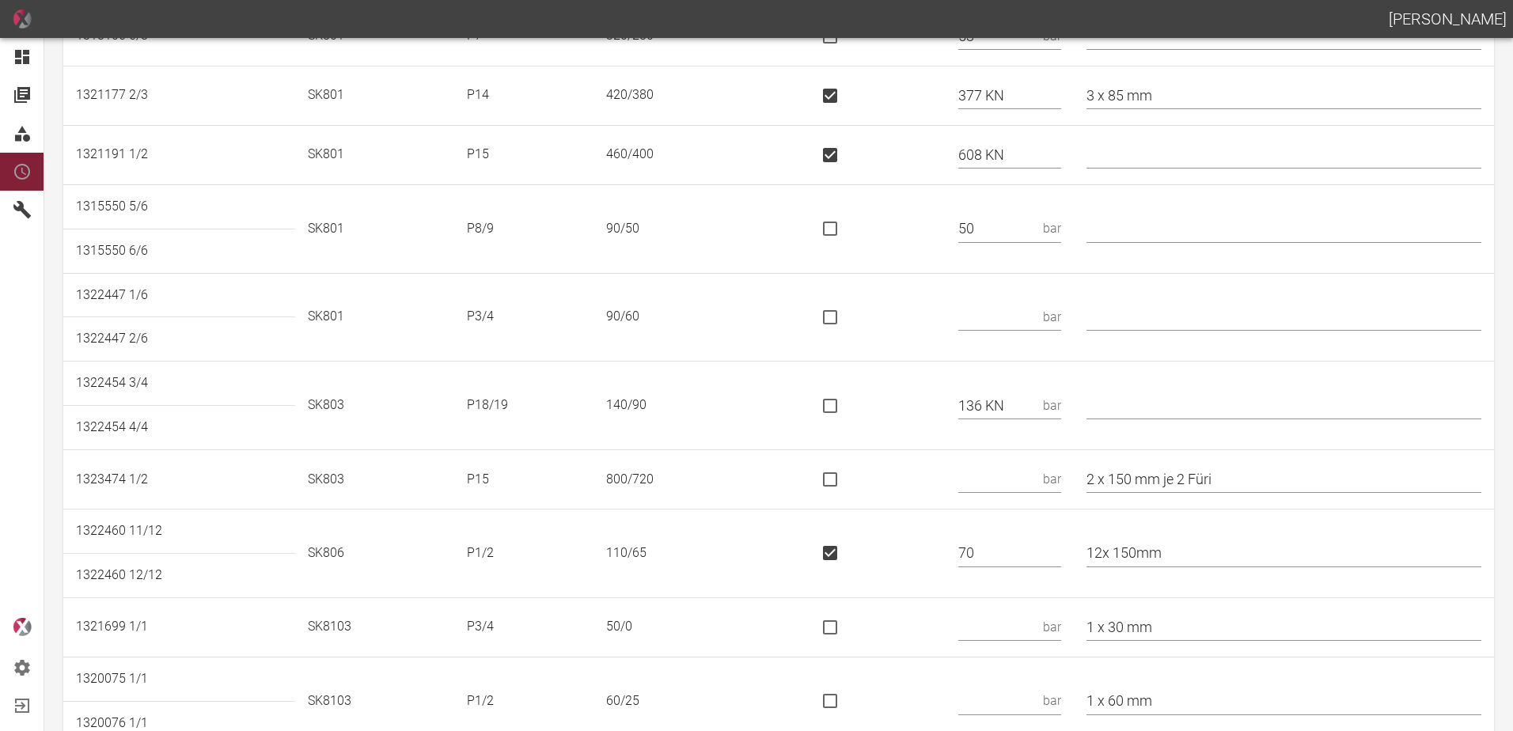
click at [988, 311] on input "text" at bounding box center [997, 317] width 78 height 28
type input "40"
type input "*"
click at [847, 412] on input "is socket special" at bounding box center [830, 405] width 33 height 33
checkbox input "true"
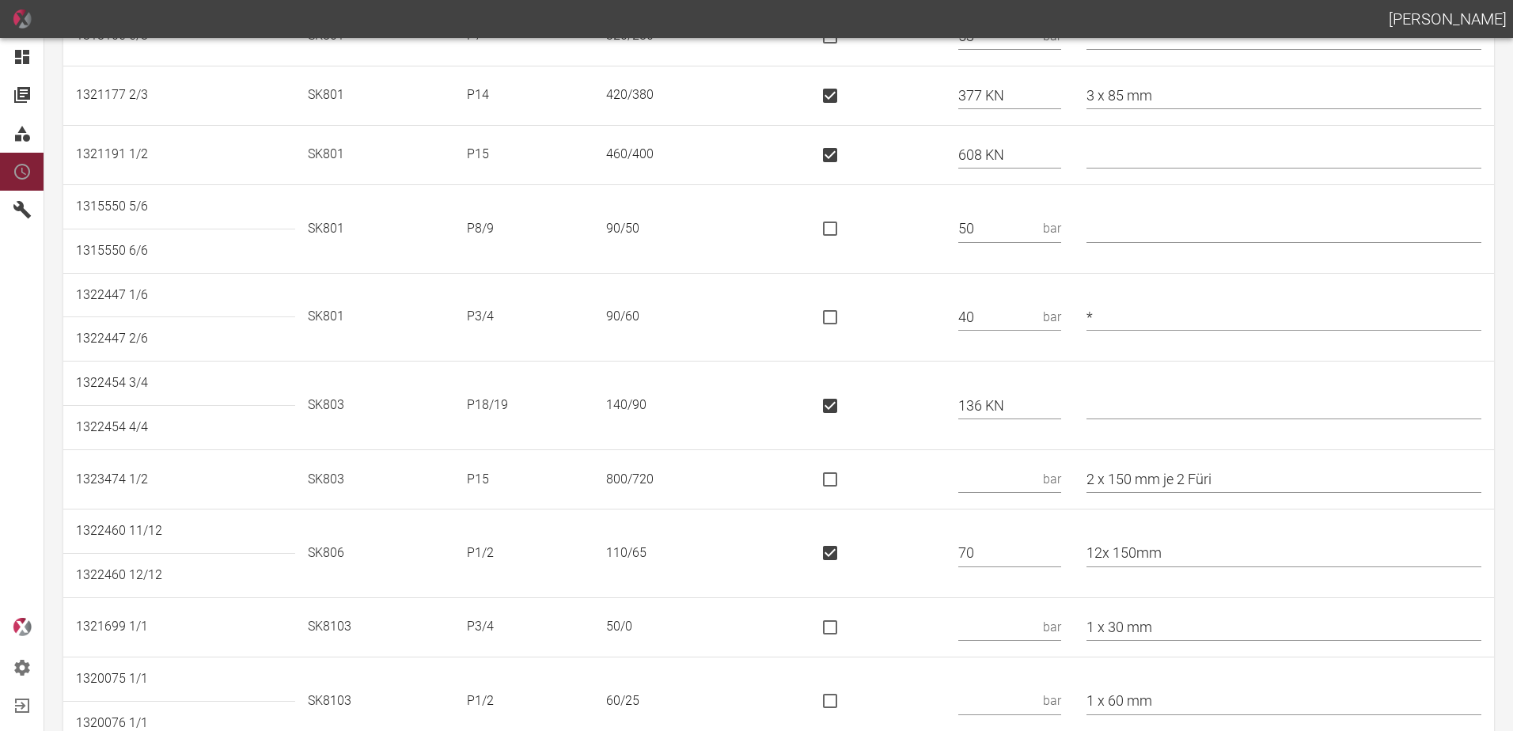
scroll to position [712, 0]
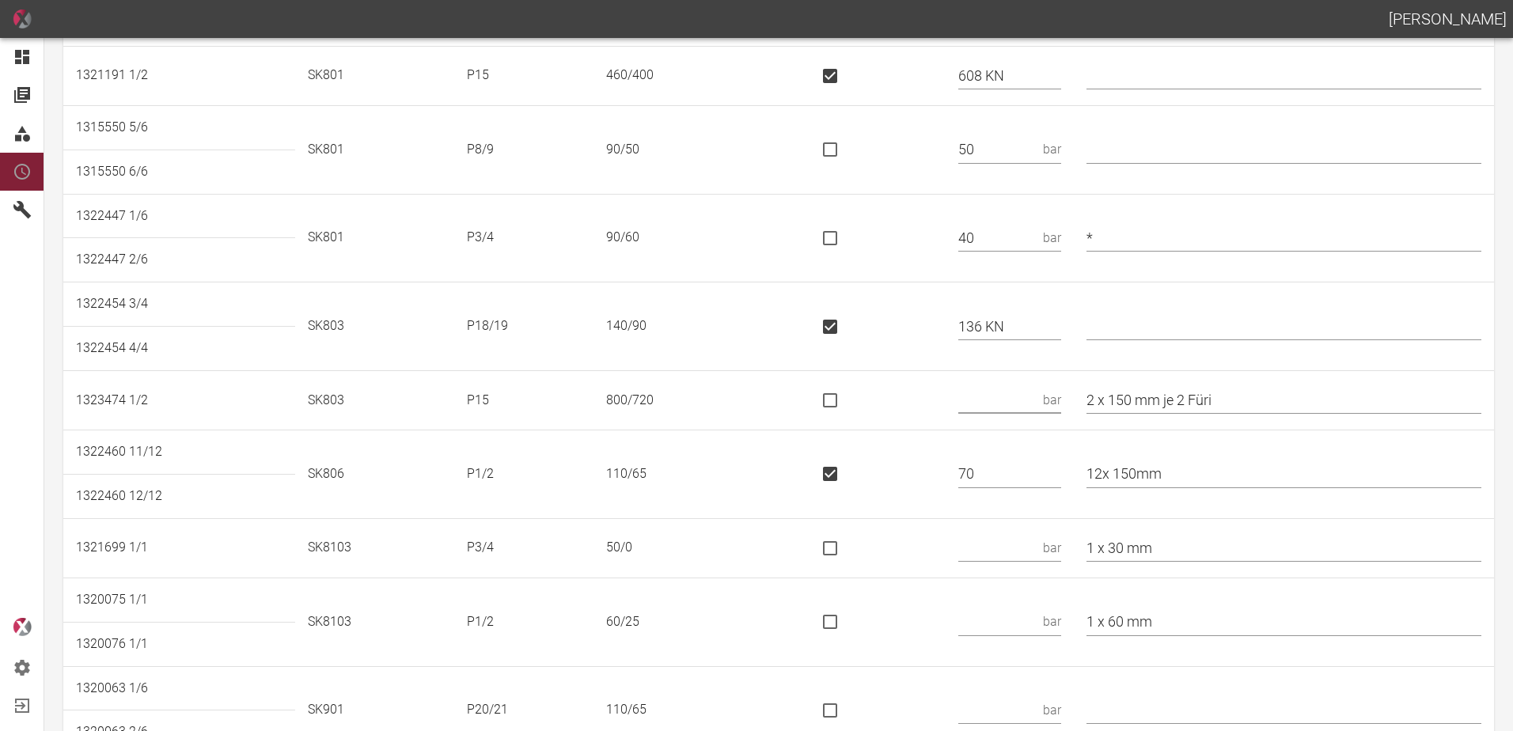
click at [1015, 397] on input "text" at bounding box center [997, 401] width 78 height 28
type input "1433 KN"
click at [846, 401] on input "is socket special" at bounding box center [830, 400] width 33 height 33
checkbox input "true"
drag, startPoint x: 1254, startPoint y: 401, endPoint x: 1182, endPoint y: 400, distance: 71.2
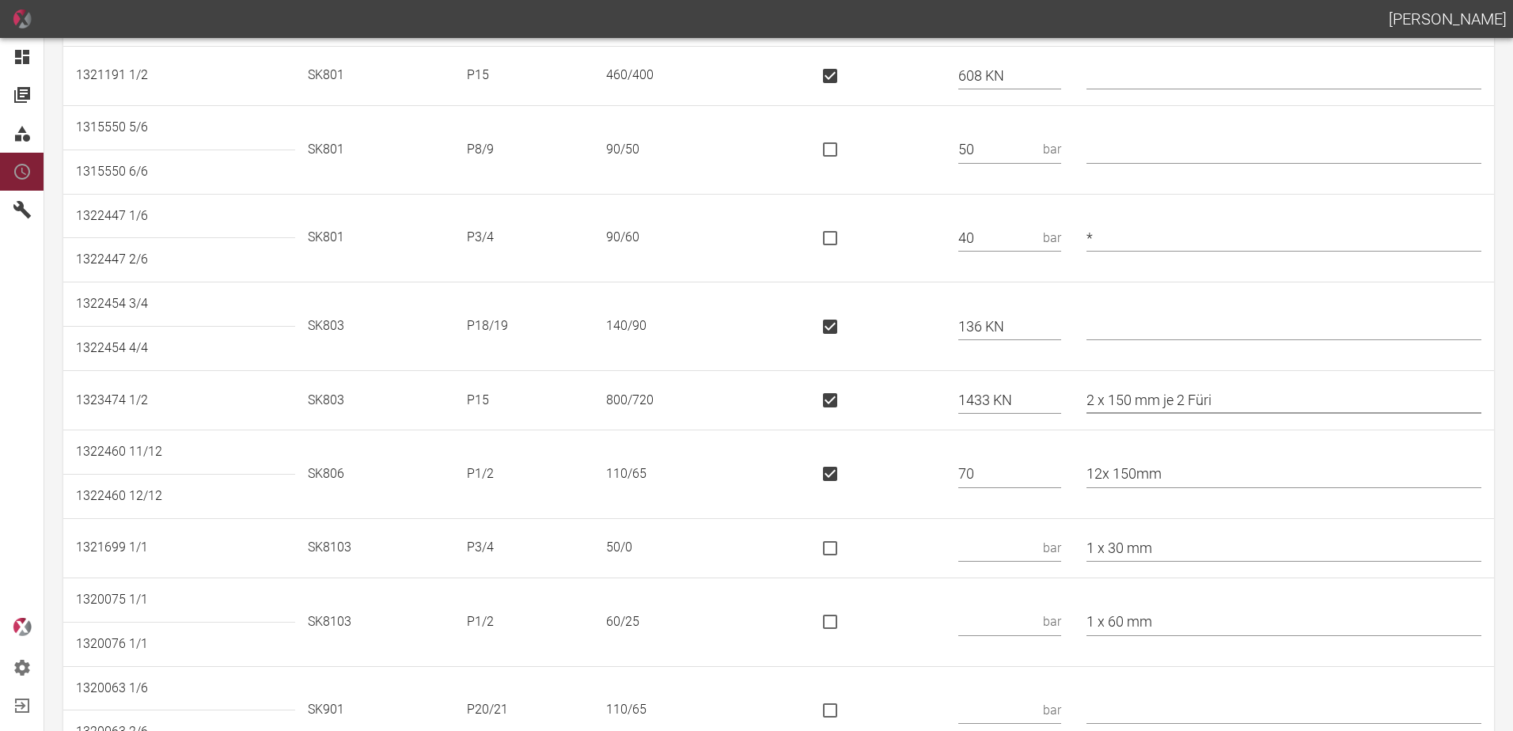
click at [1182, 400] on input "2 x 150 mm je 2 Füri" at bounding box center [1284, 401] width 395 height 28
type input "2 x 150 mm"
click at [847, 411] on input "is socket special" at bounding box center [830, 400] width 33 height 33
checkbox input "false"
click at [967, 404] on td "1433 KN bar" at bounding box center [1010, 400] width 128 height 59
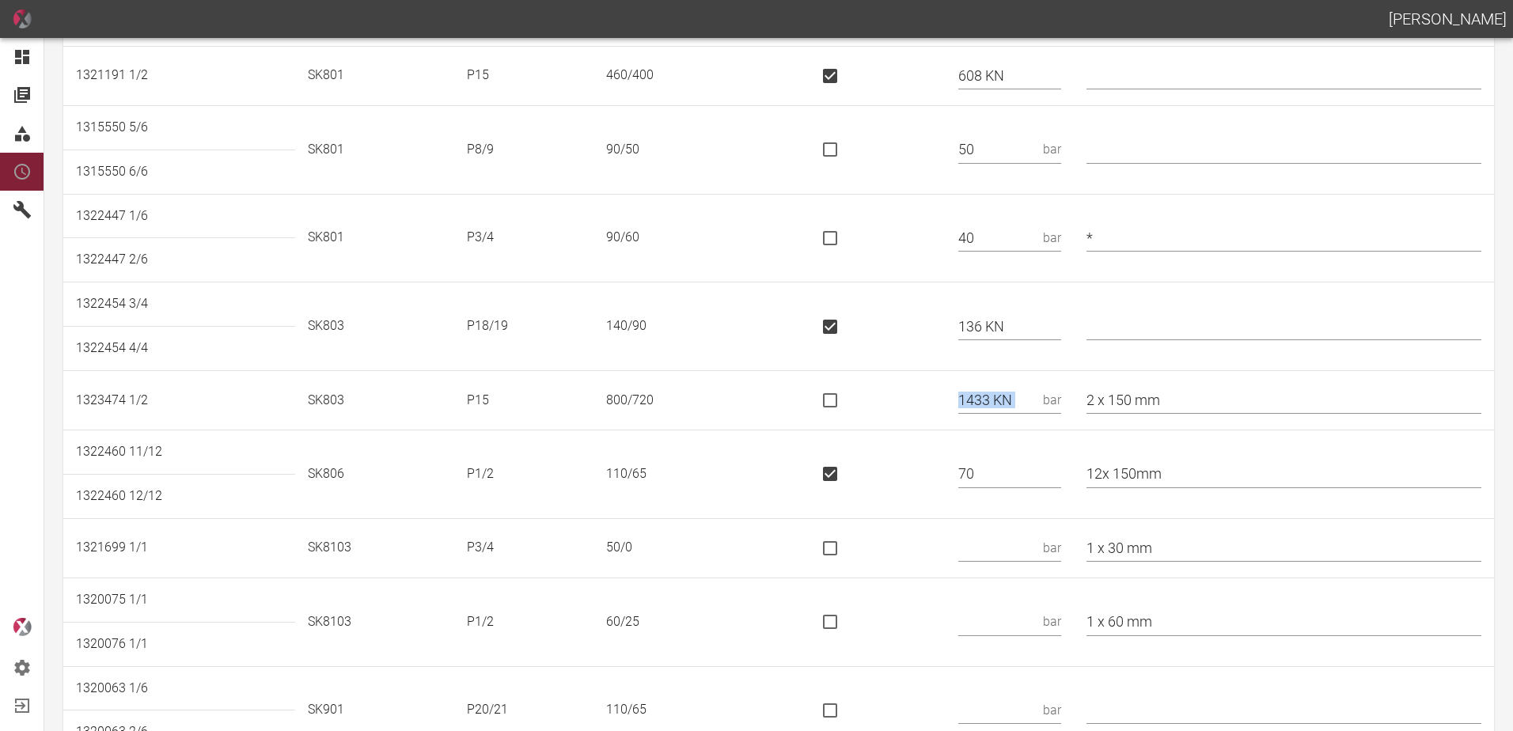
click at [1037, 400] on input "1433 KN" at bounding box center [997, 401] width 78 height 28
click at [1037, 404] on input "1433 KN" at bounding box center [997, 401] width 78 height 28
click at [946, 443] on td at bounding box center [873, 475] width 145 height 89
click at [997, 389] on input "1433 KN" at bounding box center [997, 401] width 78 height 28
click at [1028, 396] on input "1433 KN" at bounding box center [997, 401] width 78 height 28
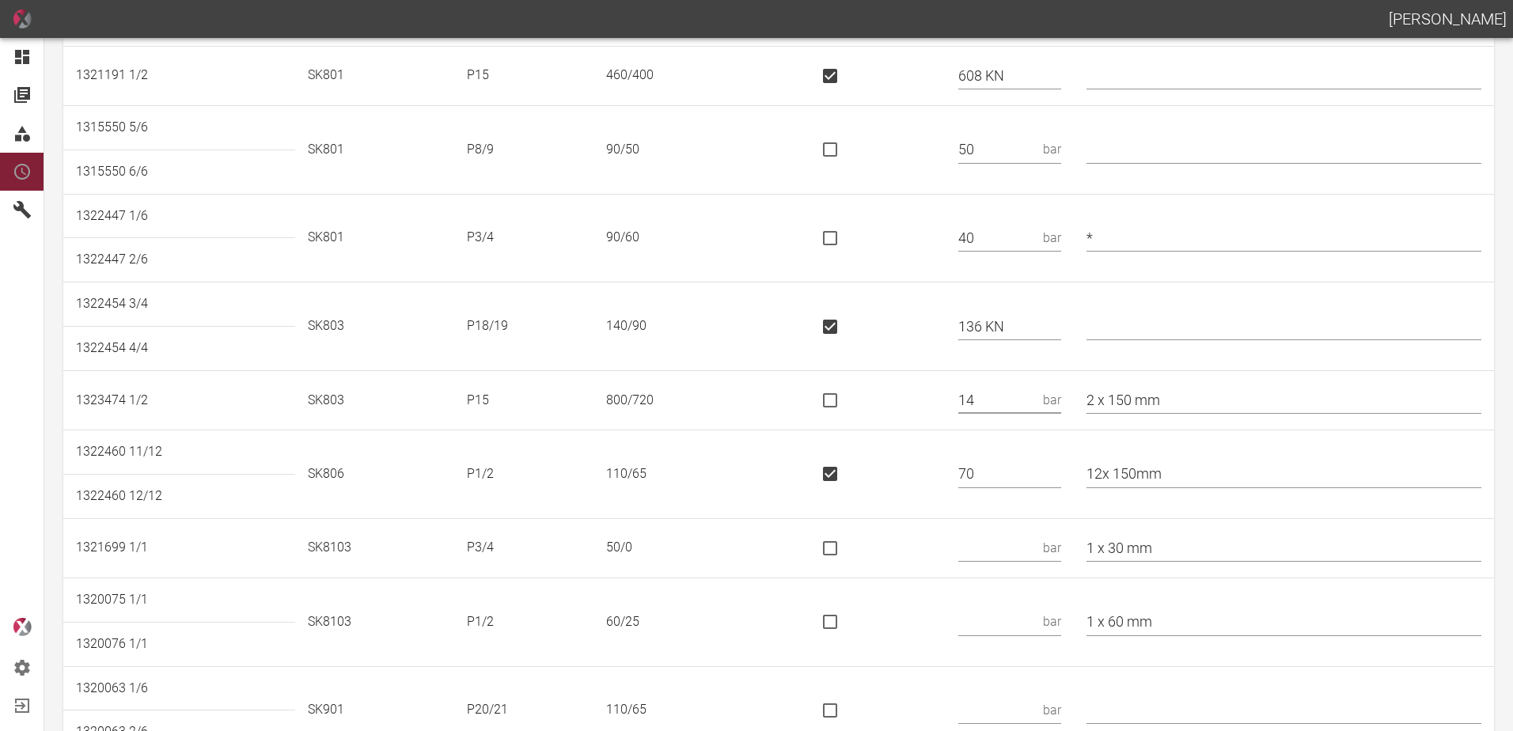
type input "1"
drag, startPoint x: 1183, startPoint y: 403, endPoint x: 1088, endPoint y: 393, distance: 95.4
click at [1092, 393] on td "2 x 150 mm" at bounding box center [1284, 400] width 420 height 59
click at [943, 405] on td at bounding box center [873, 400] width 145 height 59
click at [1176, 324] on input "text" at bounding box center [1284, 327] width 395 height 28
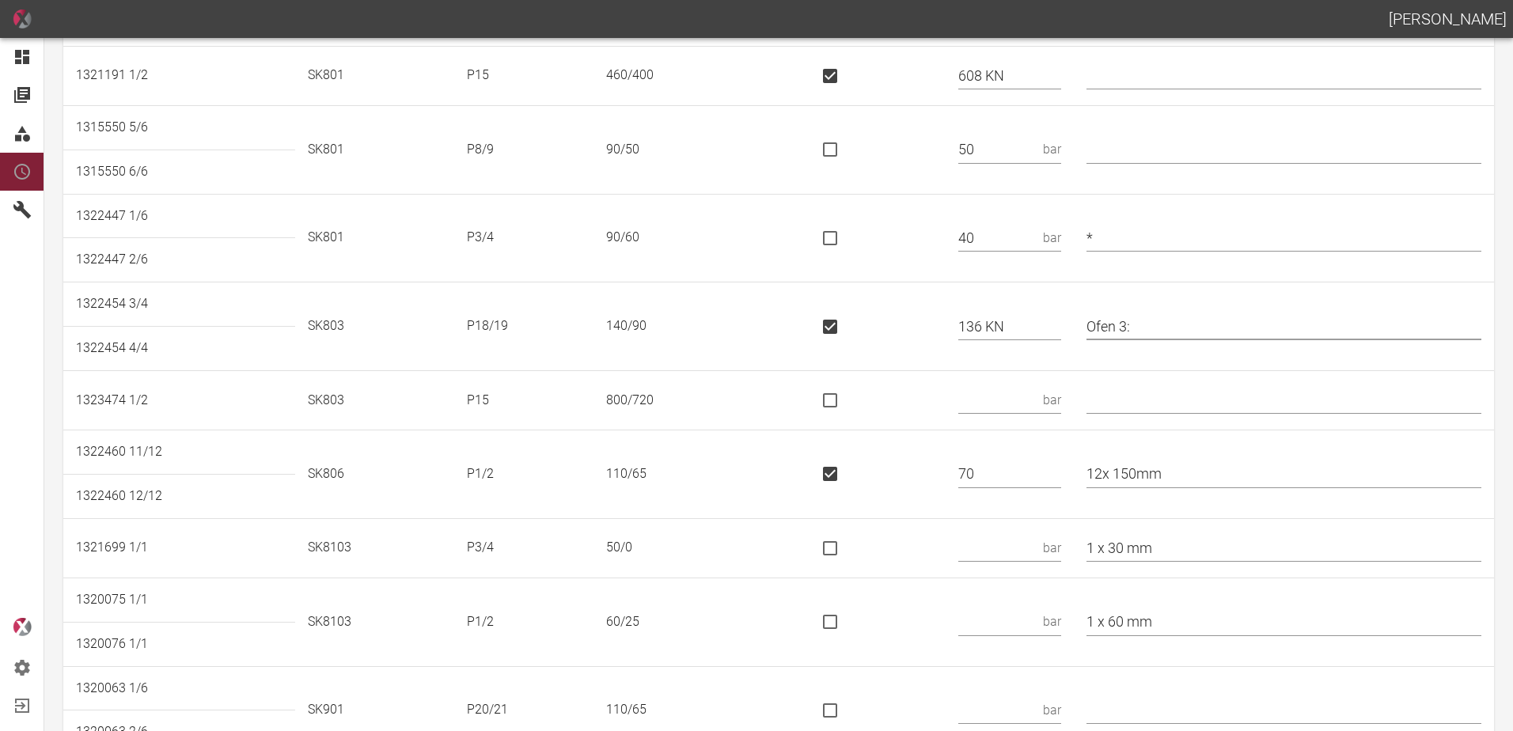
type input "Ofen 3:"
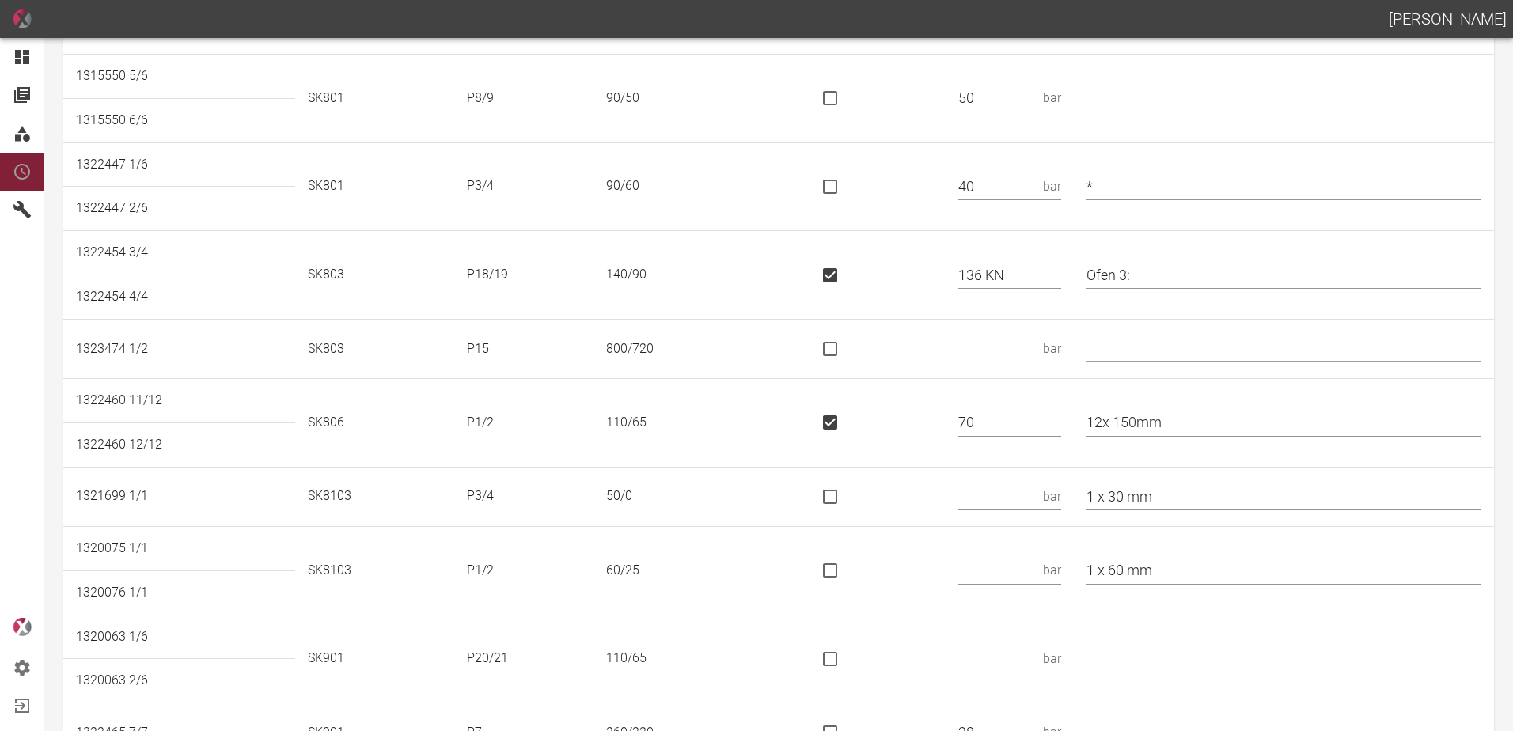
scroll to position [791, 0]
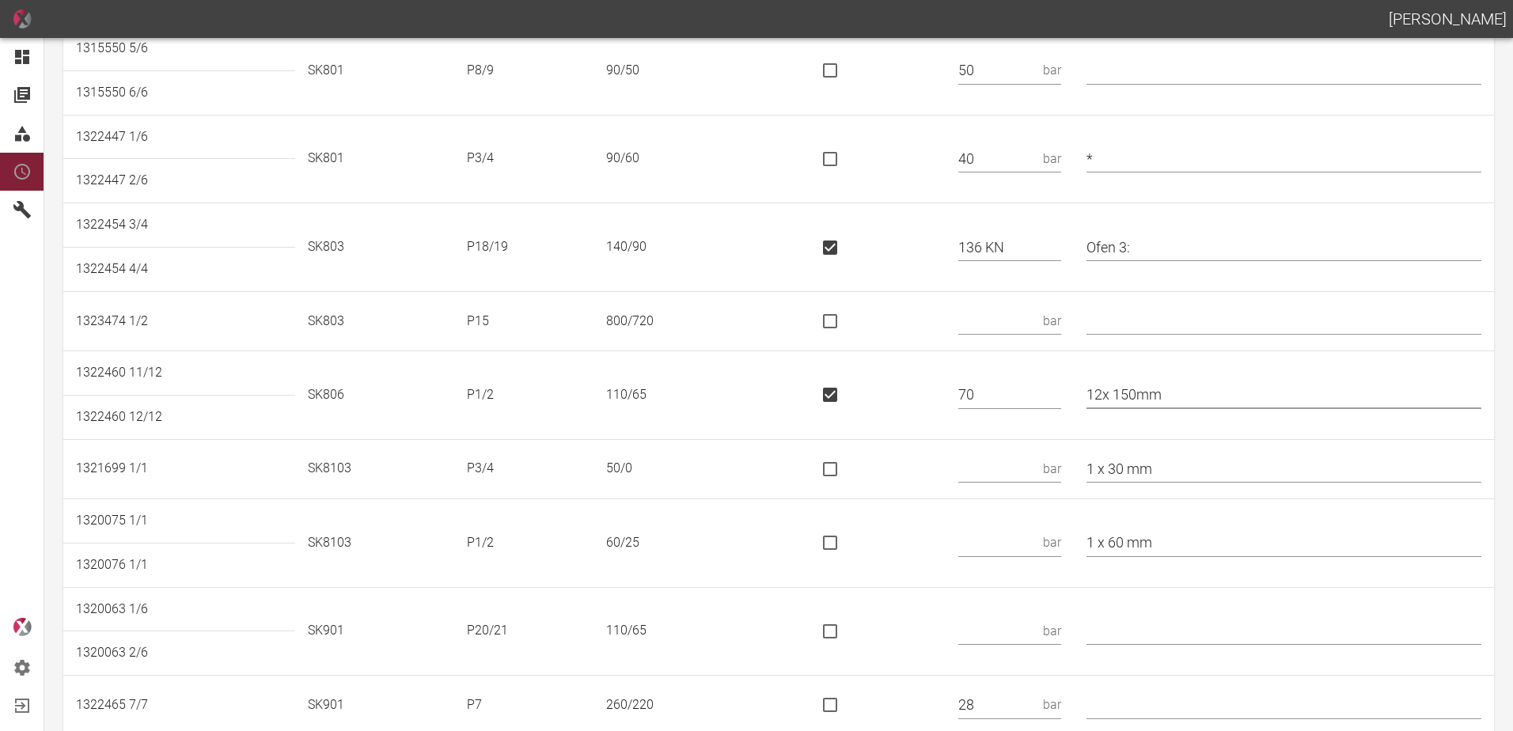
click at [1109, 393] on input "12x 150mm" at bounding box center [1284, 395] width 395 height 28
type input "* 12x 150mm"
click at [1017, 470] on input "text" at bounding box center [997, 469] width 78 height 28
type input "15"
click at [1208, 464] on input "1 x 30 mm" at bounding box center [1284, 469] width 395 height 28
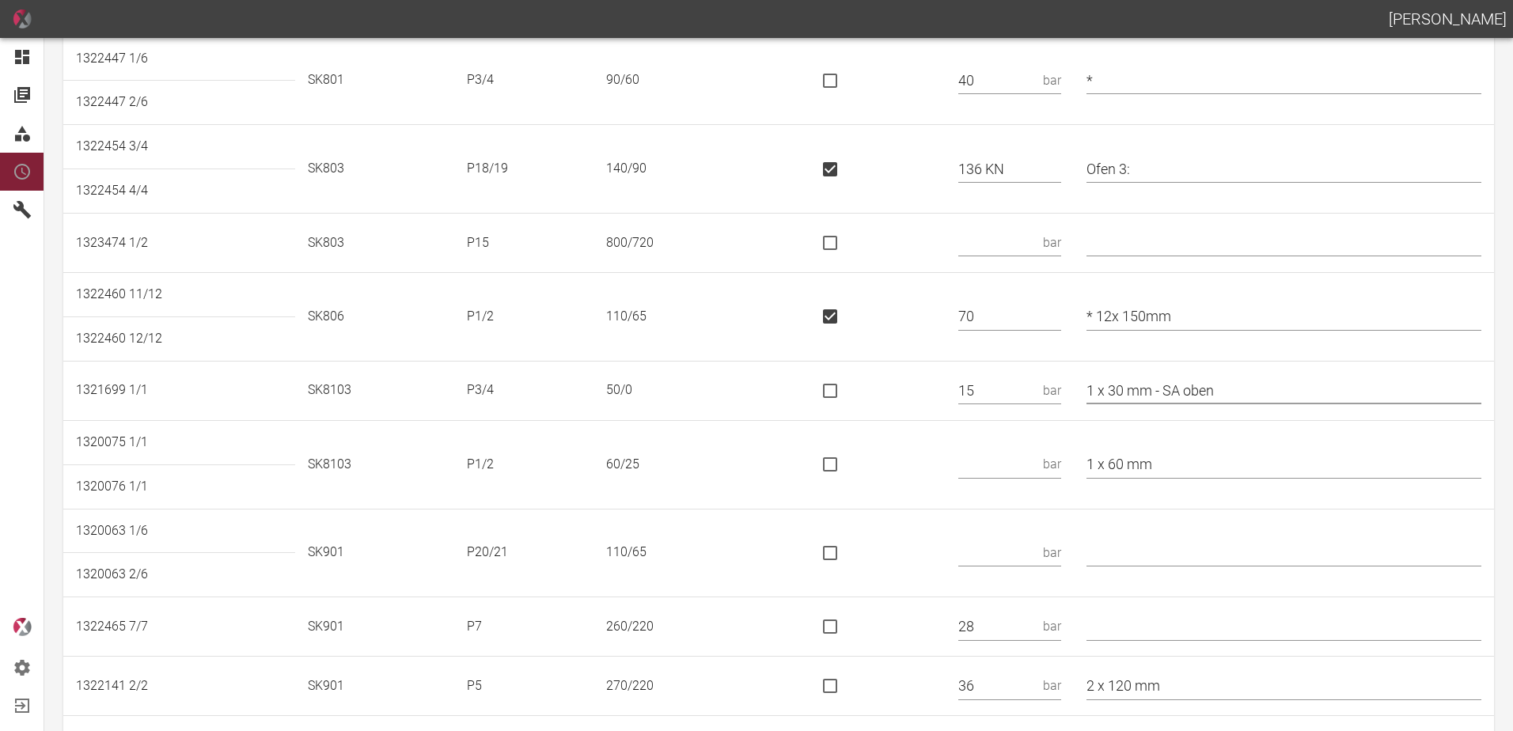
scroll to position [871, 0]
type input "1 x 30 mm - SA oben"
click at [1010, 458] on input "text" at bounding box center [997, 464] width 78 height 28
type input "20"
click at [1210, 463] on input "1 x 60 mm" at bounding box center [1284, 464] width 395 height 28
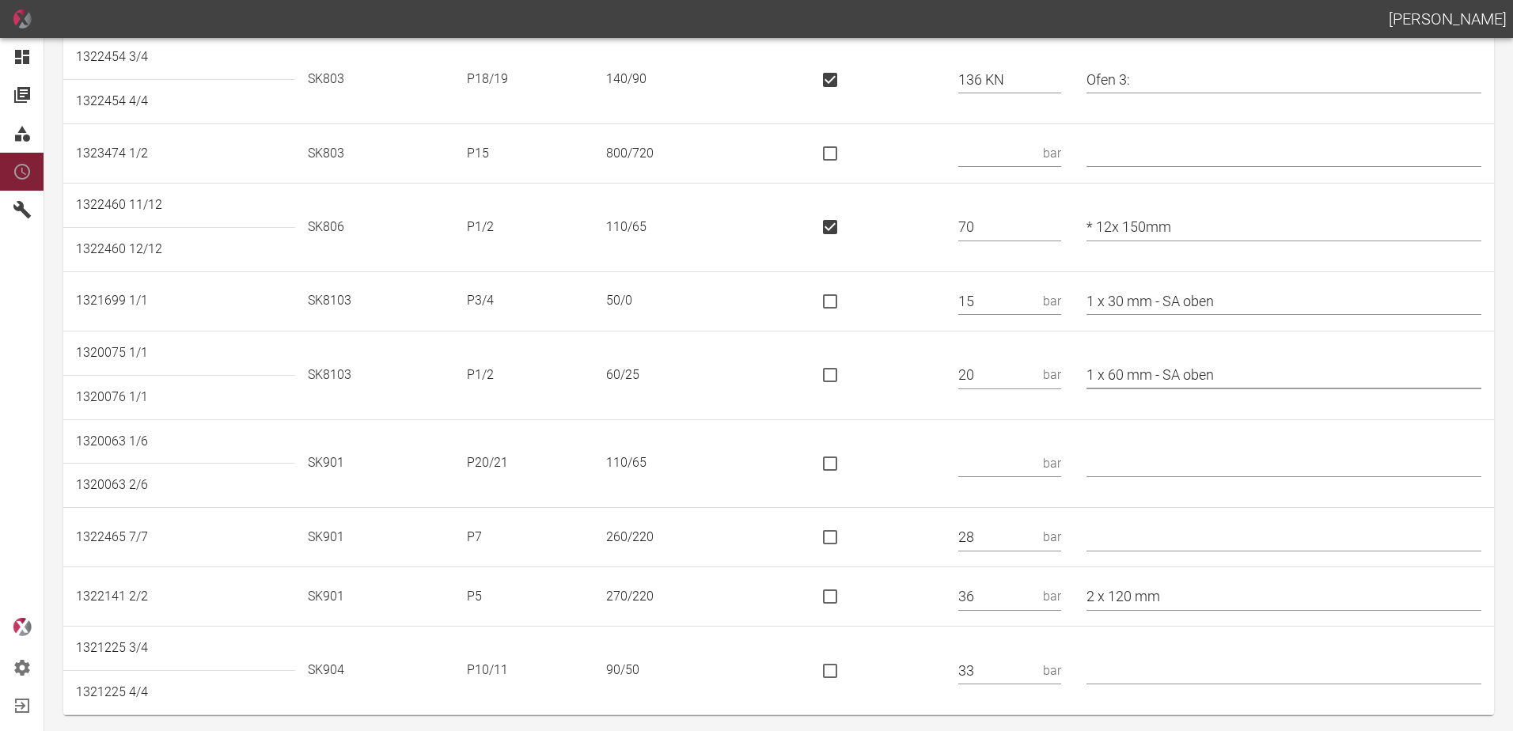
scroll to position [962, 0]
type input "1 x 60 mm - SA oben"
click at [1011, 459] on input "text" at bounding box center [997, 460] width 78 height 28
type input "62 KN"
click at [839, 470] on input "is socket special" at bounding box center [830, 460] width 33 height 33
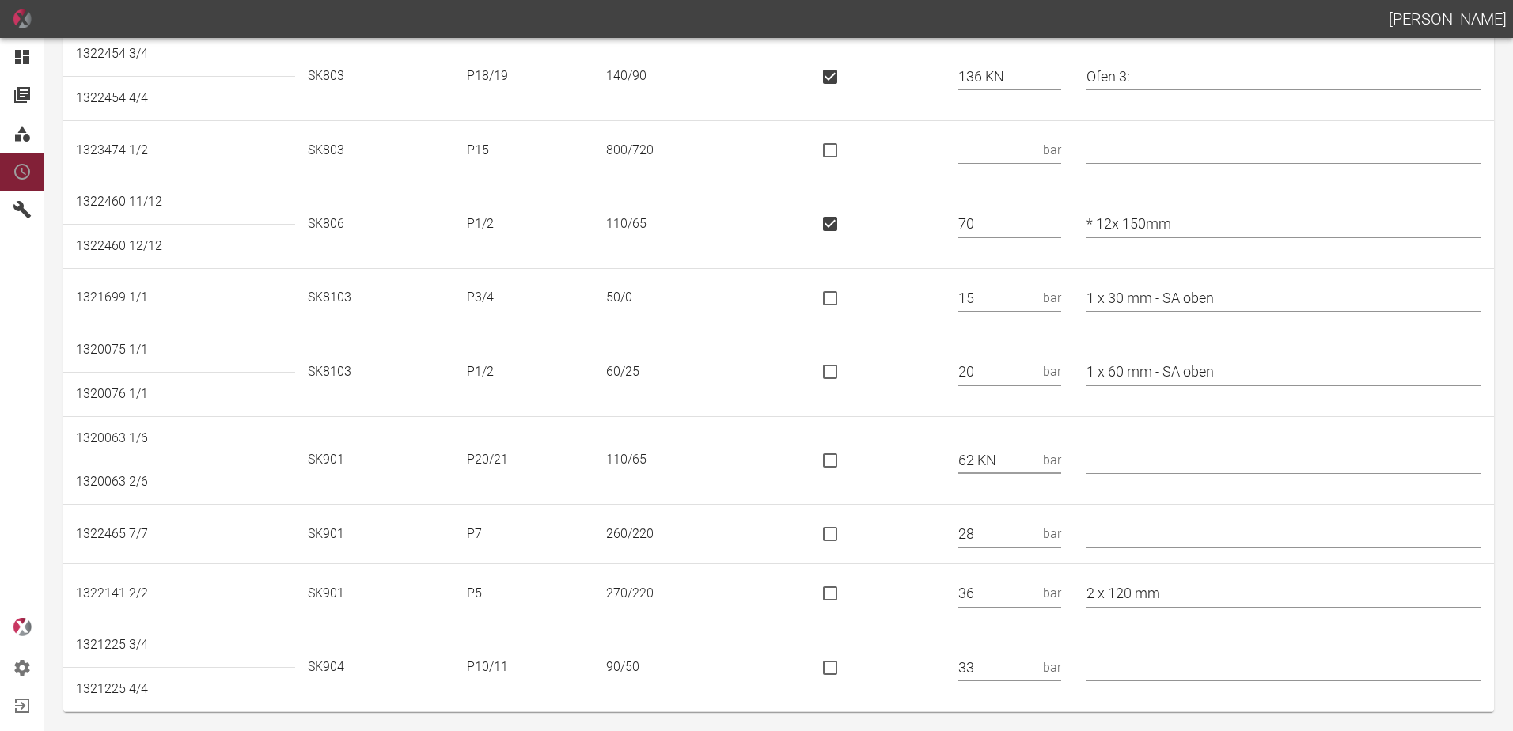
checkbox input "true"
click at [847, 223] on input "is socket special" at bounding box center [830, 223] width 33 height 33
checkbox input "false"
click at [1151, 532] on input "text" at bounding box center [1284, 535] width 395 height 28
type input "* SK803"
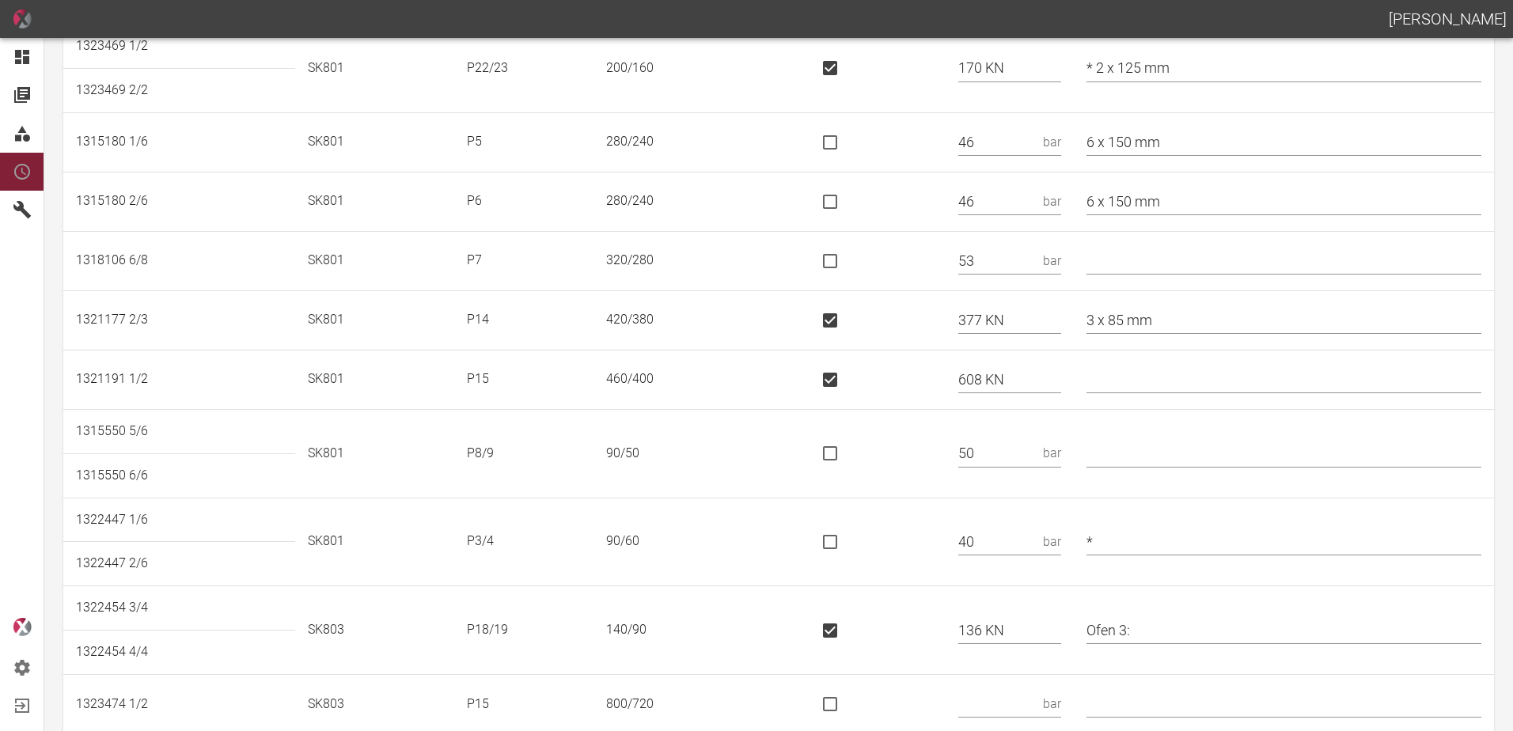
scroll to position [0, 0]
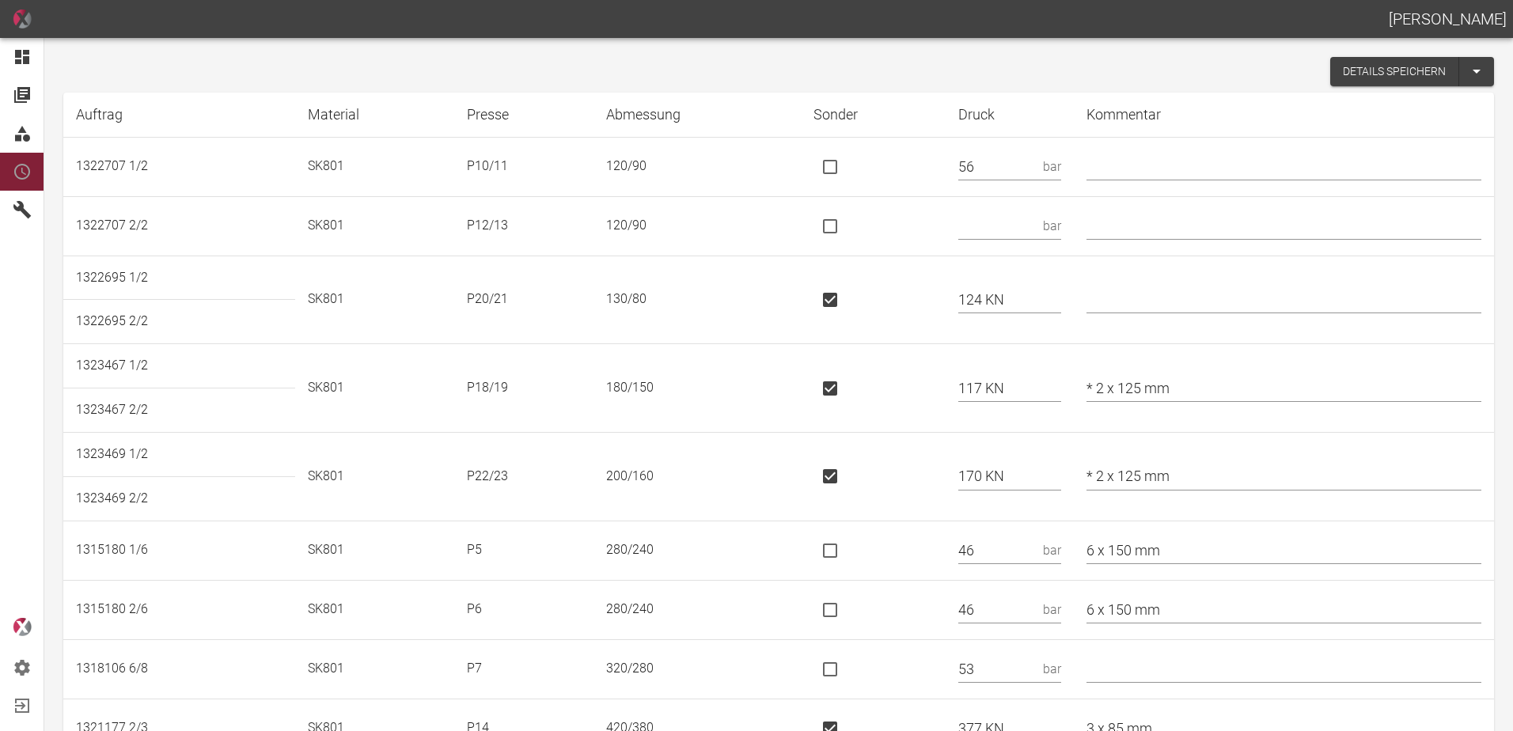
type input "2 x 120 mm / * SK803"
click at [1356, 75] on button "Details speichern" at bounding box center [1394, 71] width 129 height 29
